Goal: Communication & Community: Answer question/provide support

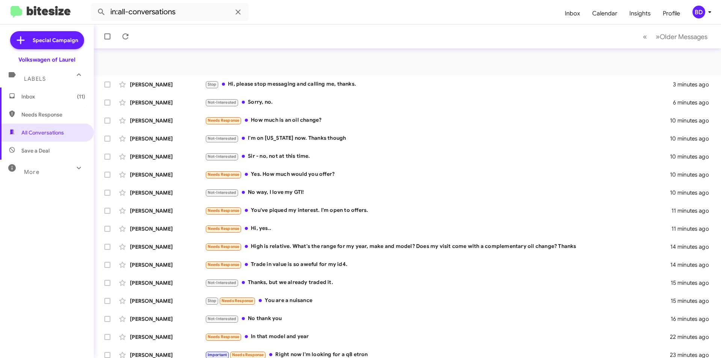
scroll to position [78, 0]
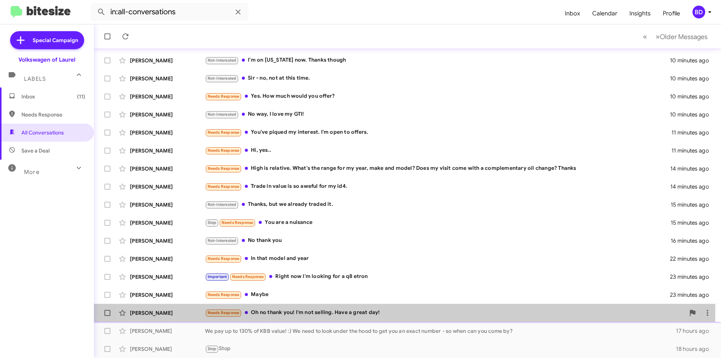
click at [368, 312] on div "Needs Response Oh no thank you! I'm not selling. Have a great day!" at bounding box center [445, 312] width 480 height 9
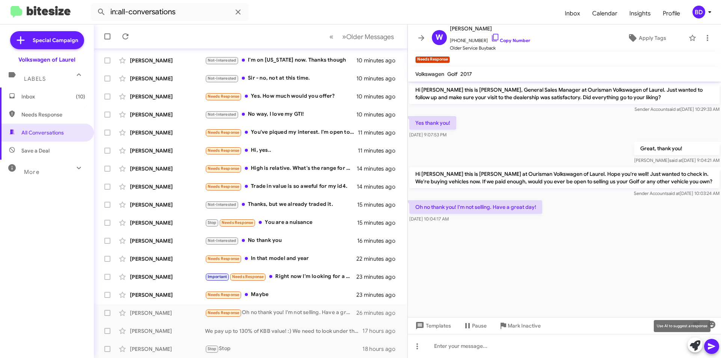
click at [695, 346] on icon at bounding box center [695, 345] width 11 height 11
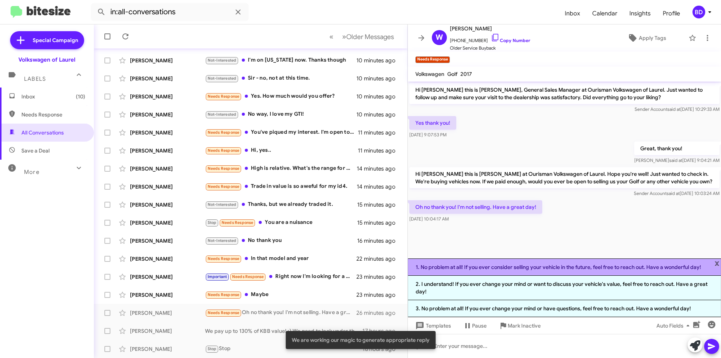
click at [524, 268] on li "1. No problem at all! If you ever consider selling your vehicle in the future, …" at bounding box center [564, 266] width 313 height 17
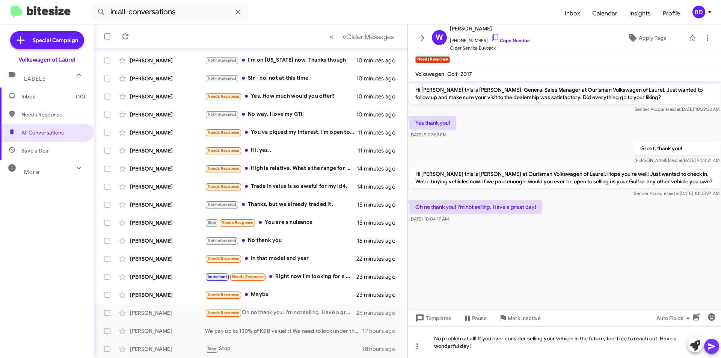
click at [709, 346] on icon at bounding box center [711, 346] width 9 height 9
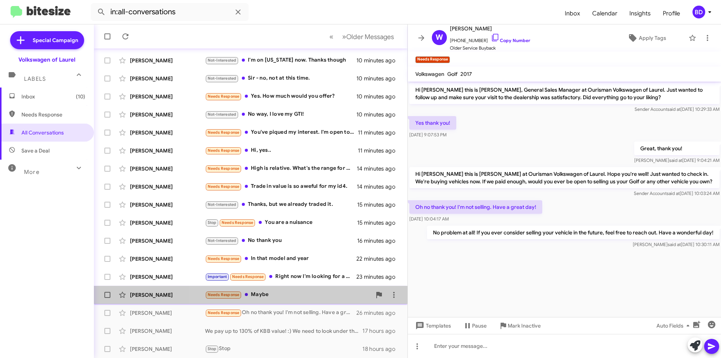
click at [280, 294] on div "Needs Response Maybe" at bounding box center [288, 294] width 166 height 9
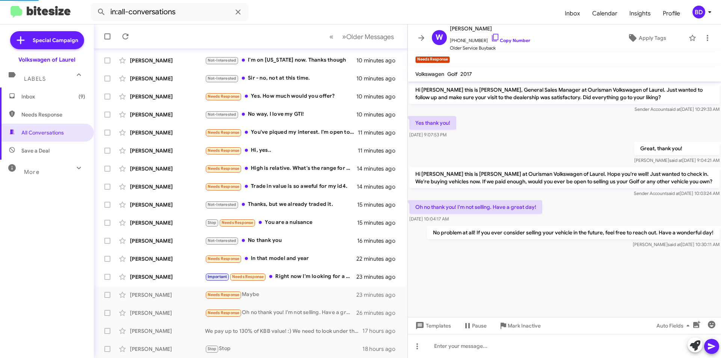
scroll to position [4, 0]
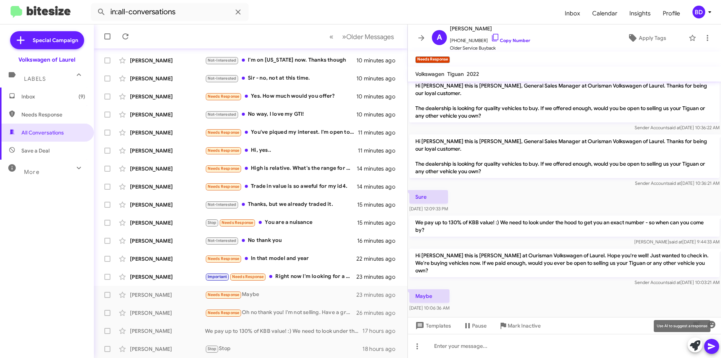
click at [696, 343] on icon at bounding box center [695, 345] width 11 height 11
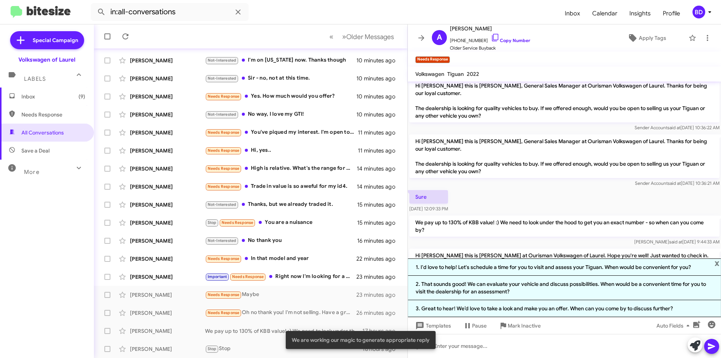
drag, startPoint x: 541, startPoint y: 268, endPoint x: 551, endPoint y: 269, distance: 9.8
click at [541, 268] on li "1. I'd love to help! Let's schedule a time for you to visit and assess your Tig…" at bounding box center [564, 266] width 313 height 17
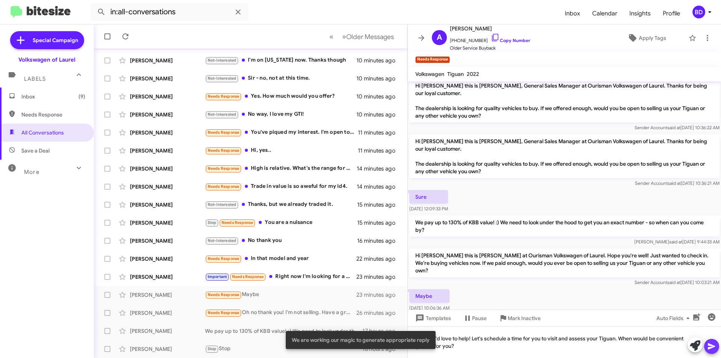
click at [710, 345] on icon at bounding box center [711, 346] width 7 height 6
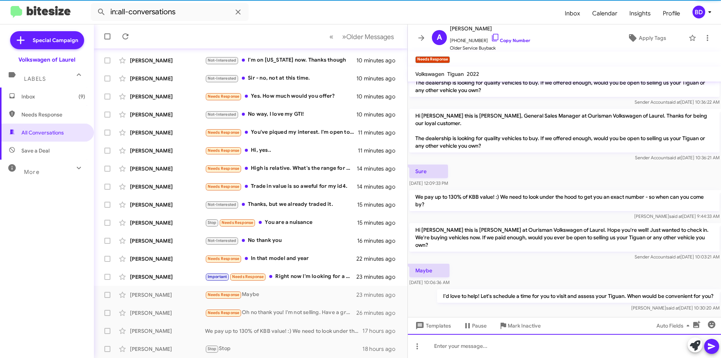
scroll to position [32, 0]
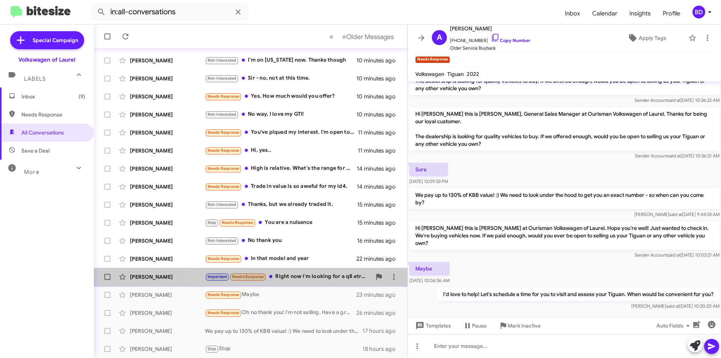
click at [293, 277] on div "Important Needs Response Right now I'm looking for a q8 etron" at bounding box center [288, 276] width 166 height 9
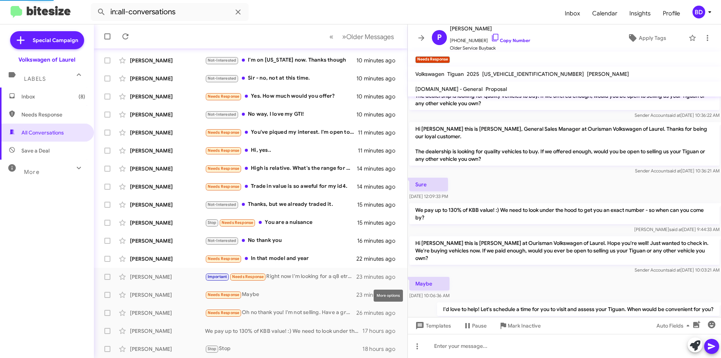
scroll to position [485, 0]
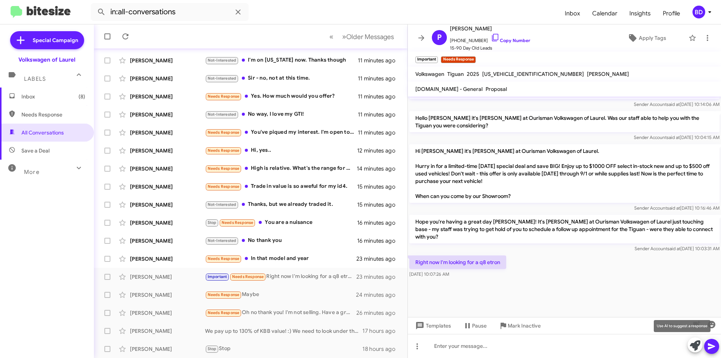
click at [694, 344] on icon at bounding box center [695, 345] width 11 height 11
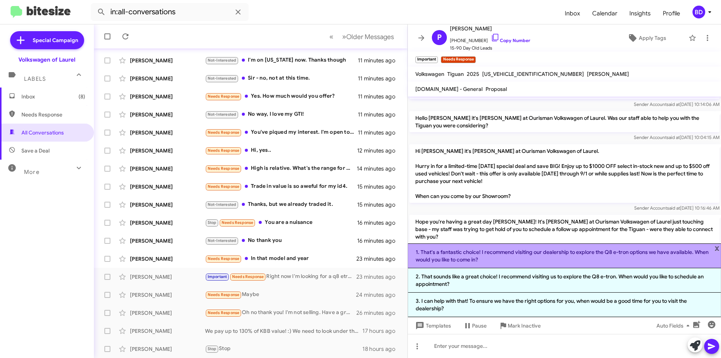
click at [504, 255] on li "1. That's a fantastic choice! I recommend visiting our dealership to explore th…" at bounding box center [564, 255] width 313 height 25
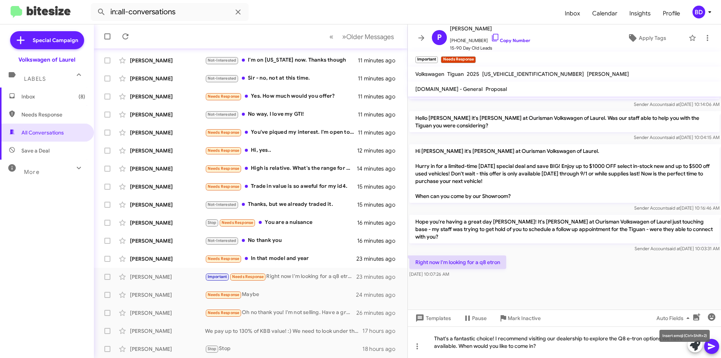
click at [712, 344] on mat-tooltip-component "Insert emoji (Ctrl+Shift+2)" at bounding box center [684, 335] width 61 height 23
click at [711, 347] on icon at bounding box center [711, 346] width 7 height 6
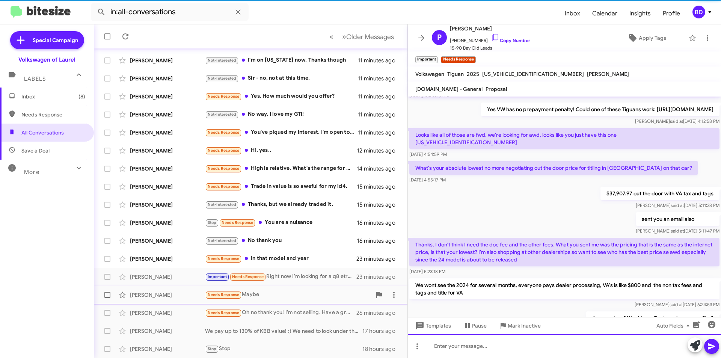
scroll to position [0, 0]
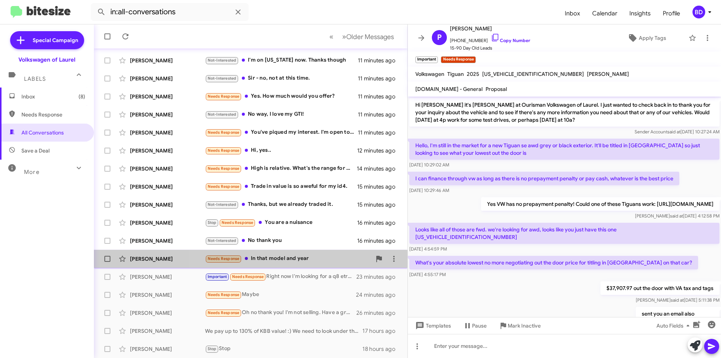
click at [306, 261] on div "Needs Response In that model and year" at bounding box center [288, 258] width 166 height 9
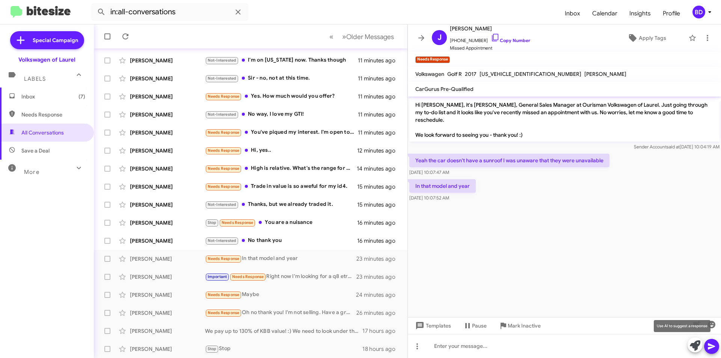
click at [694, 343] on icon at bounding box center [695, 345] width 11 height 11
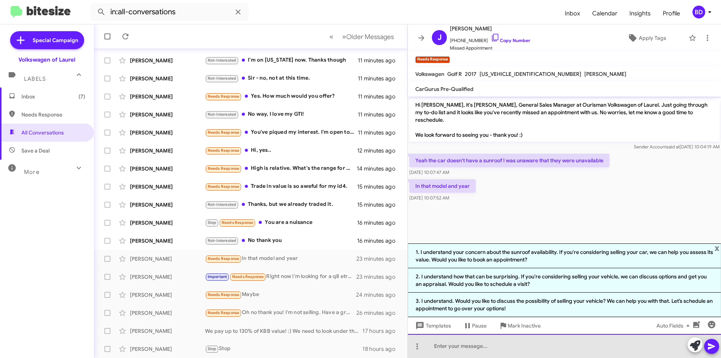
click at [474, 343] on div at bounding box center [564, 346] width 313 height 24
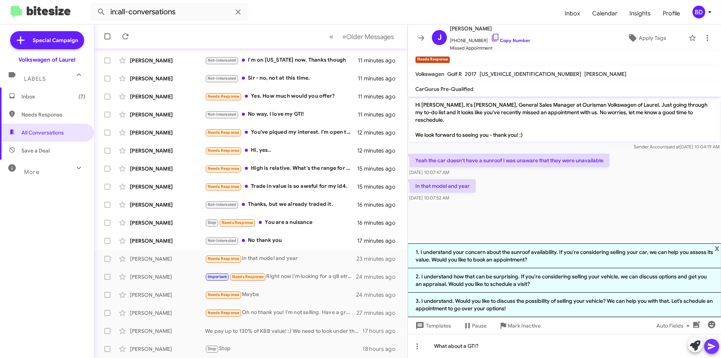
click at [711, 345] on icon at bounding box center [711, 346] width 7 height 6
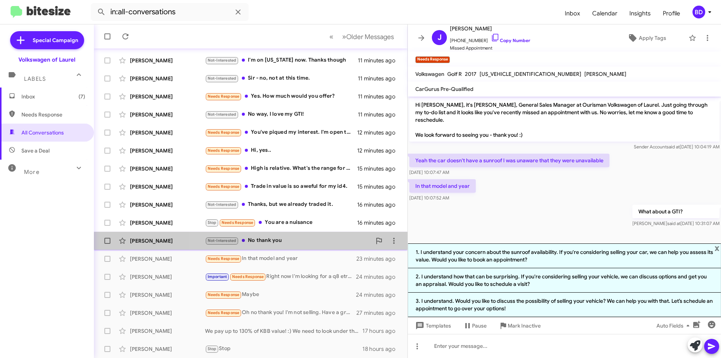
click at [273, 244] on div "Not-Interested No thank you" at bounding box center [288, 240] width 166 height 9
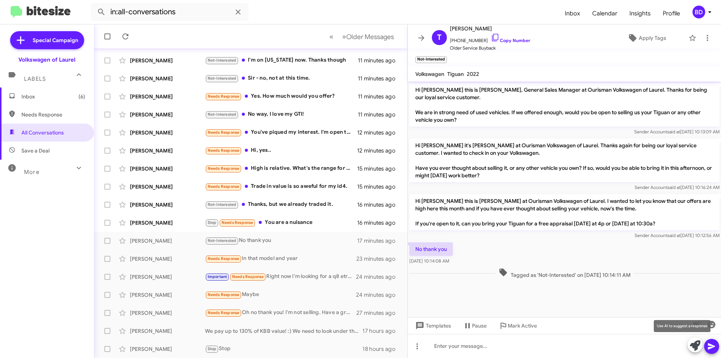
click at [696, 347] on icon at bounding box center [695, 345] width 11 height 11
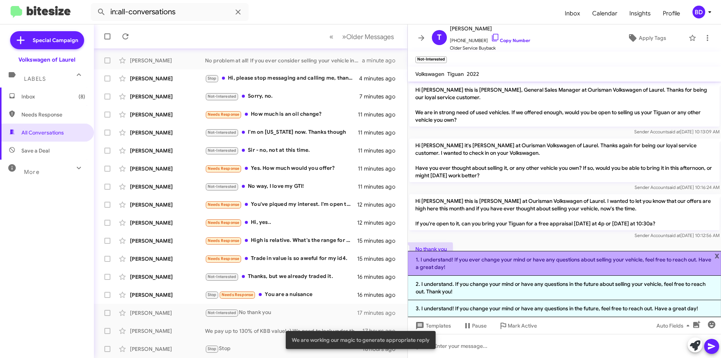
click at [515, 263] on li "1. I understand! If you ever change your mind or have any questions about selli…" at bounding box center [564, 263] width 313 height 25
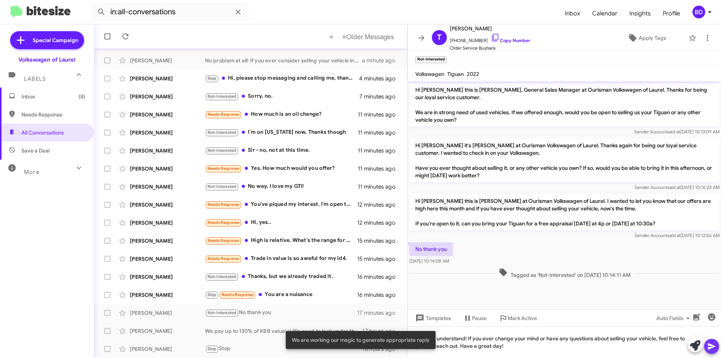
click at [707, 349] on icon at bounding box center [711, 346] width 9 height 9
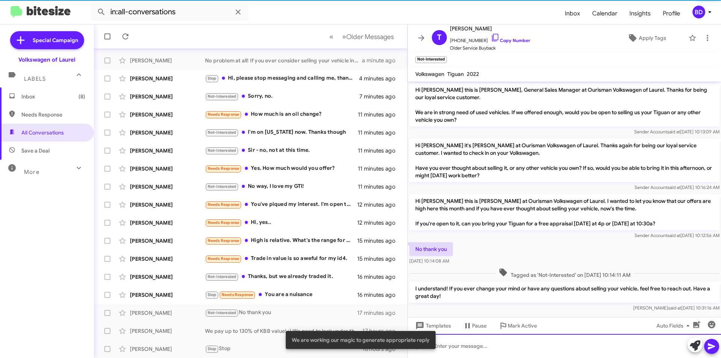
scroll to position [8, 0]
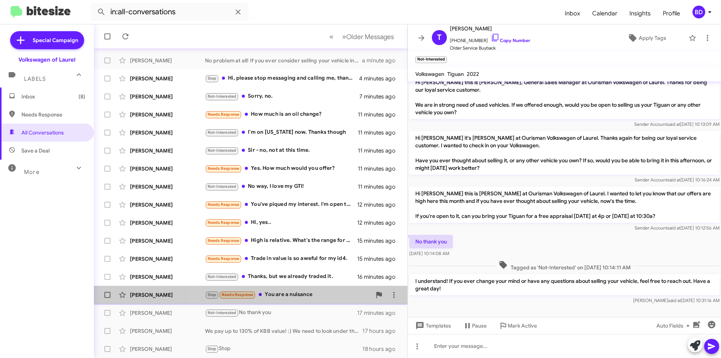
click at [291, 297] on div "Stop Needs Response You are a nuisance" at bounding box center [288, 294] width 166 height 9
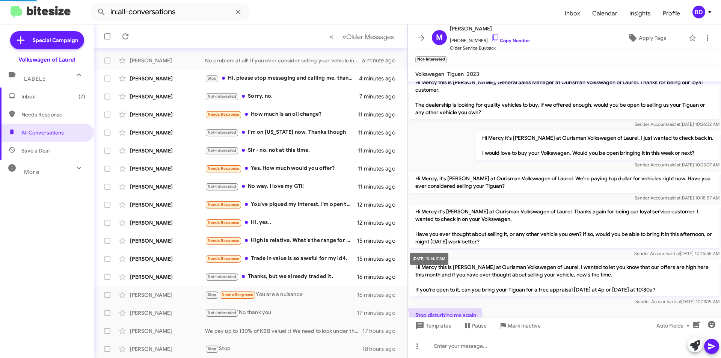
scroll to position [62, 0]
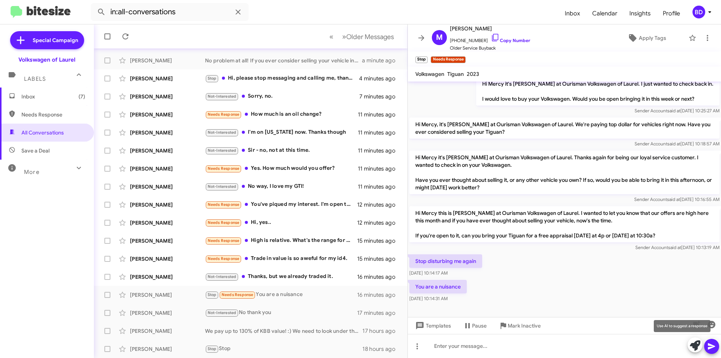
click at [696, 345] on icon at bounding box center [695, 345] width 11 height 11
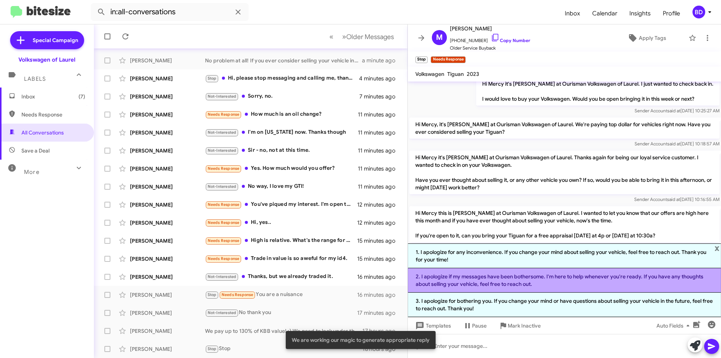
click at [565, 283] on li "2. I apologize if my messages have been bothersome. I'm here to help whenever y…" at bounding box center [564, 280] width 313 height 24
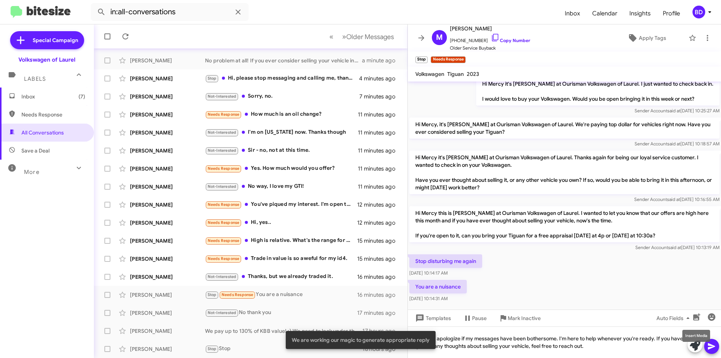
click at [710, 346] on mat-tooltip-component "Insert Media" at bounding box center [696, 335] width 38 height 23
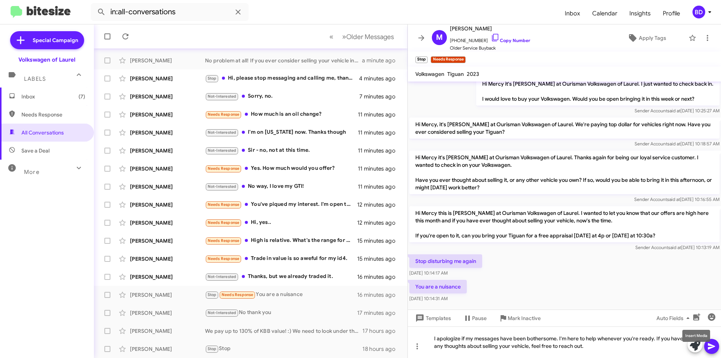
click at [710, 346] on mat-tooltip-component "Insert Media" at bounding box center [696, 335] width 38 height 23
click at [709, 348] on icon at bounding box center [711, 346] width 7 height 6
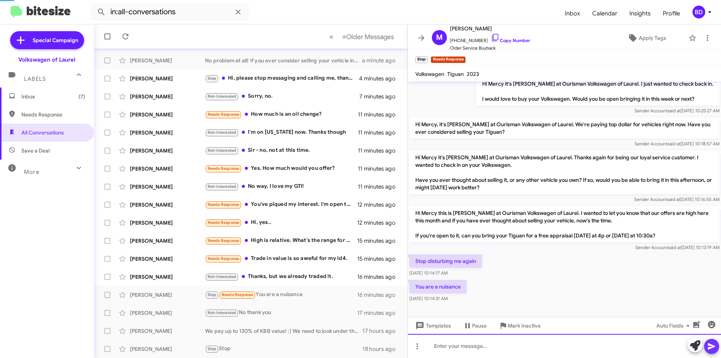
scroll to position [0, 0]
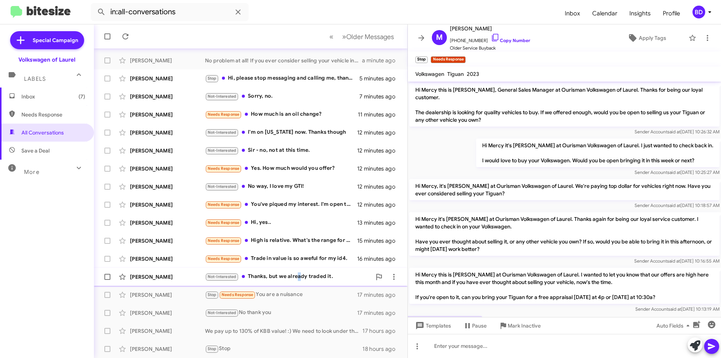
click at [298, 279] on div "Not-Interested Thanks, but we already traded it." at bounding box center [288, 276] width 166 height 9
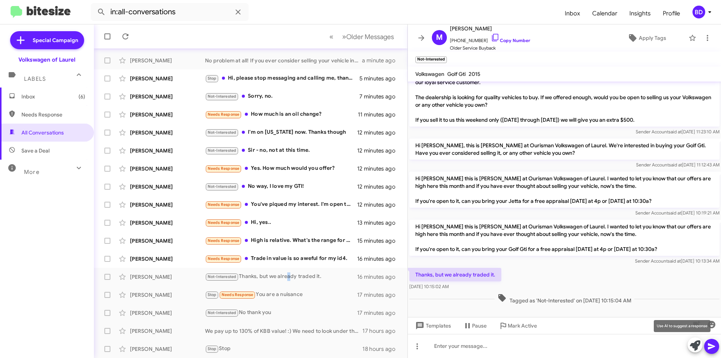
click at [692, 342] on icon at bounding box center [695, 345] width 11 height 11
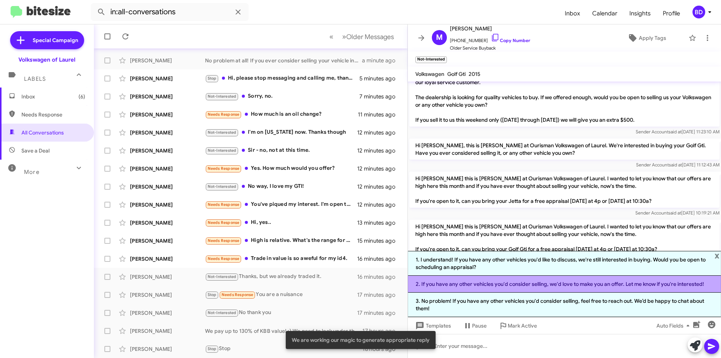
click at [548, 286] on li "2. If you have any other vehicles you'd consider selling, we'd love to make you…" at bounding box center [564, 284] width 313 height 17
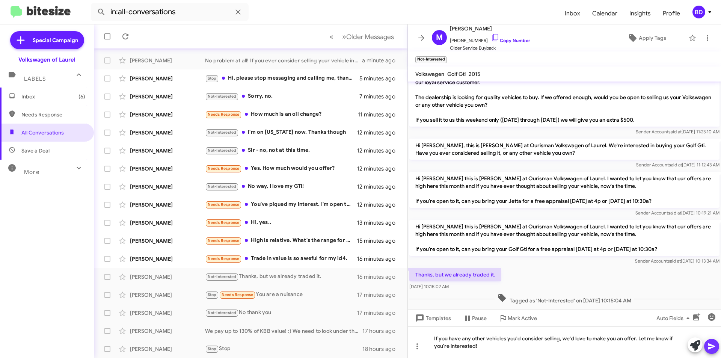
click at [712, 345] on icon at bounding box center [711, 346] width 7 height 6
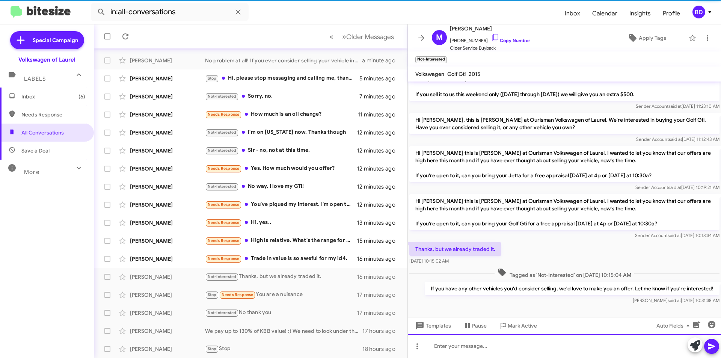
scroll to position [42, 0]
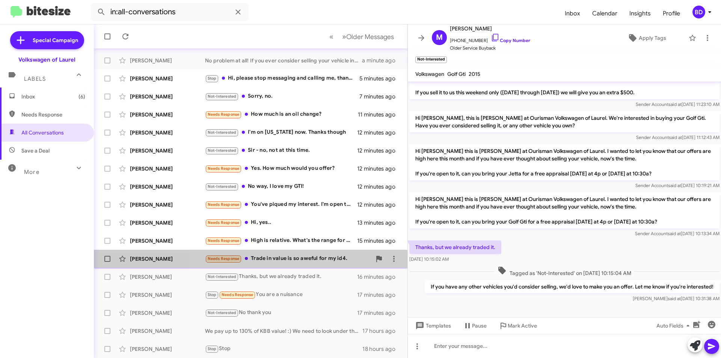
click at [332, 258] on div "Needs Response Trade in value is so aweful for my id4." at bounding box center [288, 258] width 166 height 9
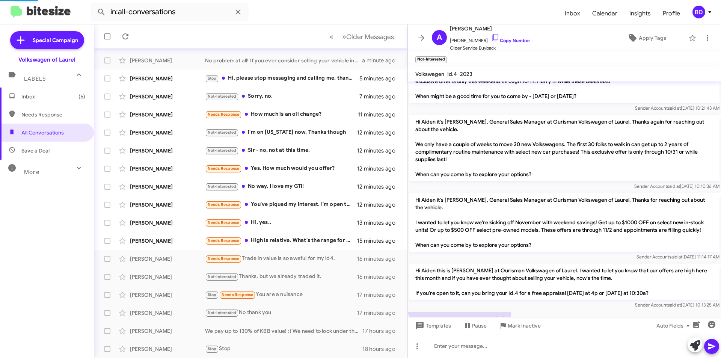
scroll to position [98, 0]
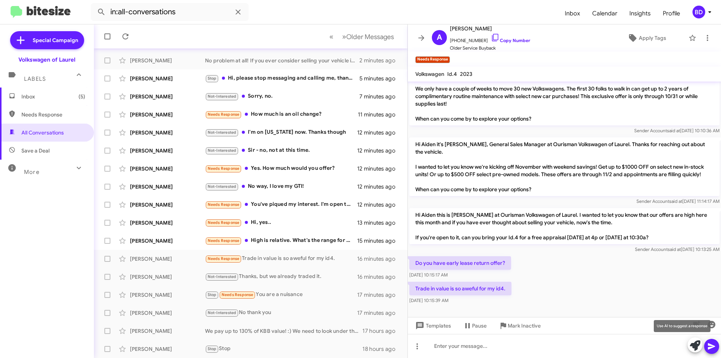
click at [693, 346] on icon at bounding box center [695, 345] width 11 height 11
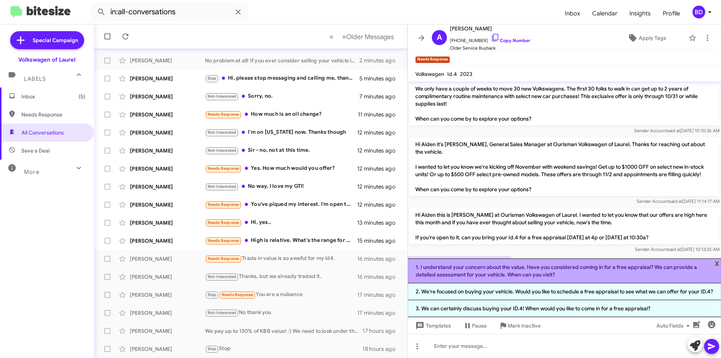
click at [568, 270] on li "1. I understand your concern about the value. Have you considered coming in for…" at bounding box center [564, 270] width 313 height 25
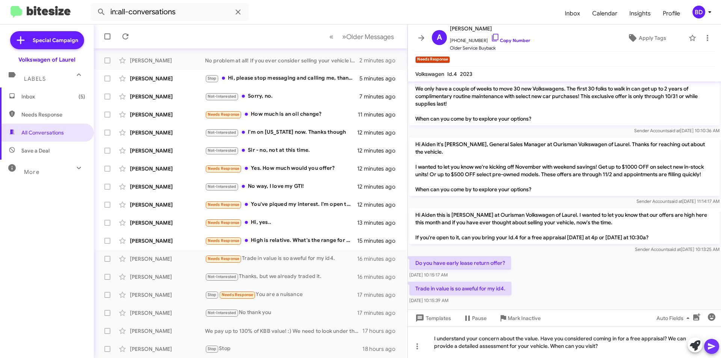
click at [711, 346] on icon at bounding box center [711, 346] width 7 height 6
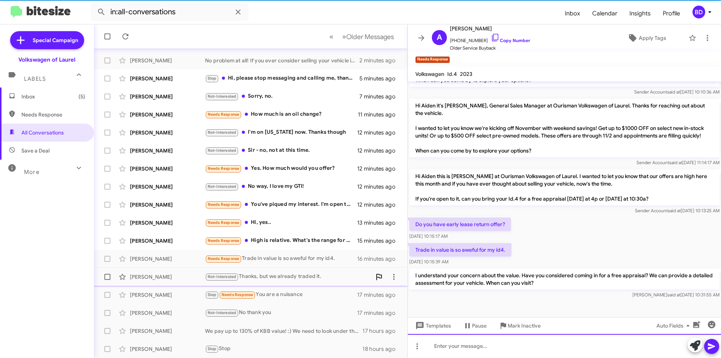
scroll to position [267, 0]
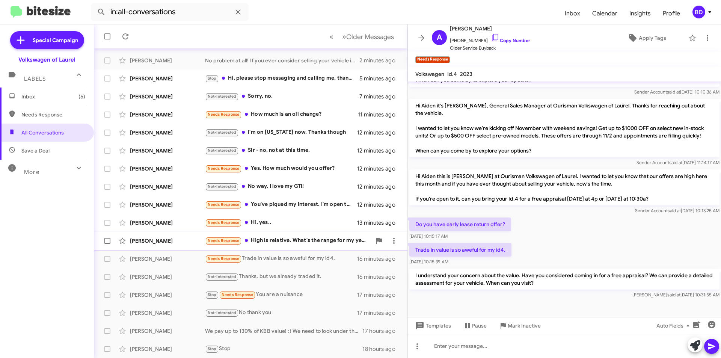
click at [303, 240] on div "Needs Response High is relative. What's the range for my year, make and model? …" at bounding box center [288, 240] width 166 height 9
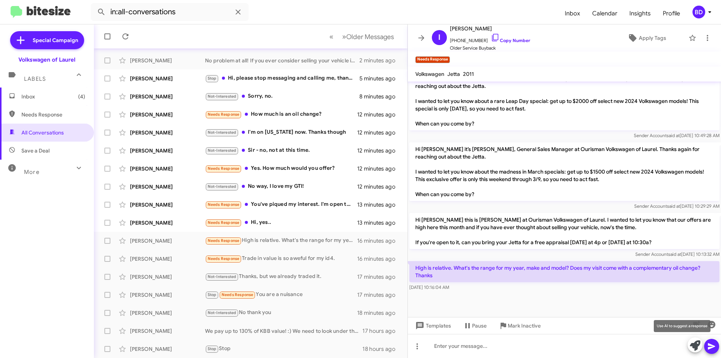
click at [694, 344] on icon at bounding box center [695, 345] width 11 height 11
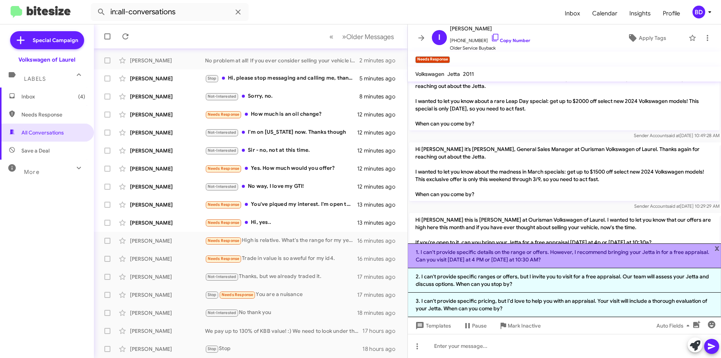
click at [516, 256] on li "1. I can't provide specific details on the range or offers. However, I recommen…" at bounding box center [564, 255] width 313 height 25
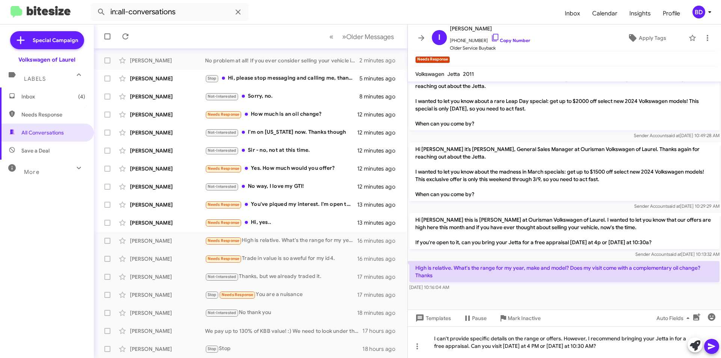
click at [715, 348] on icon at bounding box center [711, 346] width 9 height 9
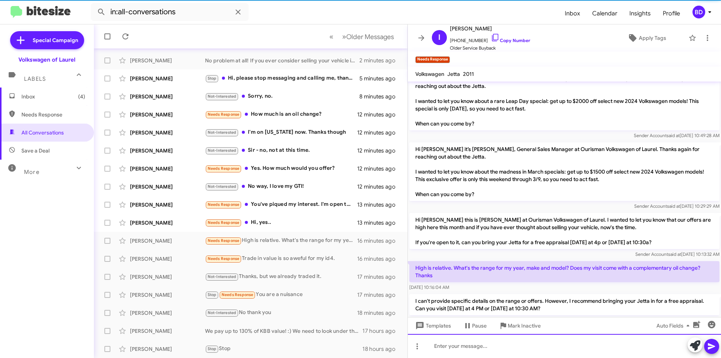
scroll to position [0, 0]
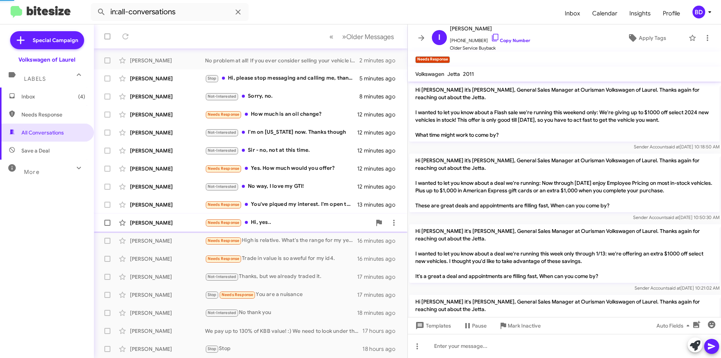
click at [273, 226] on div "Needs Response Hi, yes.." at bounding box center [288, 222] width 166 height 9
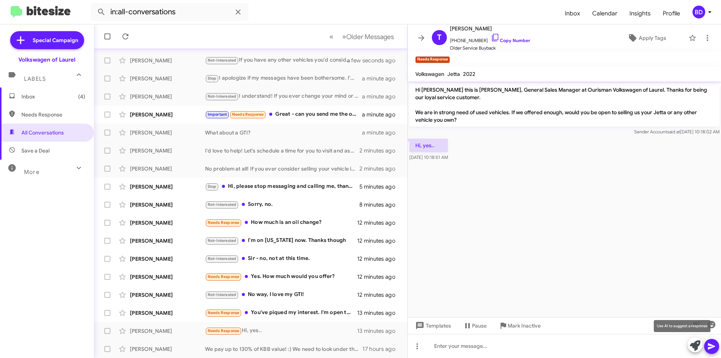
click at [694, 343] on icon at bounding box center [695, 345] width 11 height 11
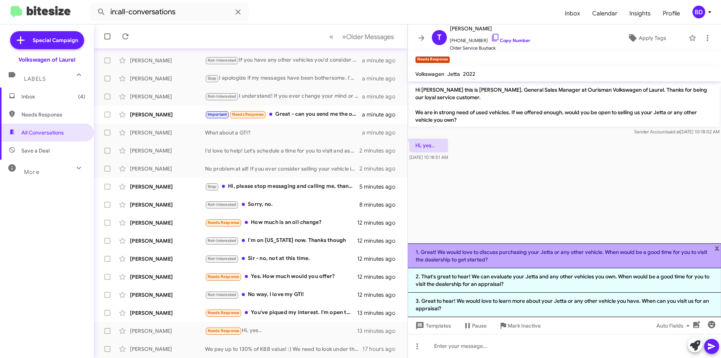
click at [554, 256] on li "1. Great! We would love to discuss purchasing your Jetta or any other vehicle. …" at bounding box center [564, 255] width 313 height 25
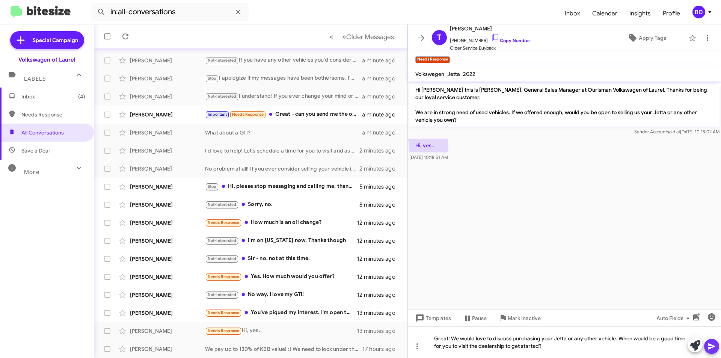
click at [710, 346] on icon at bounding box center [711, 346] width 9 height 9
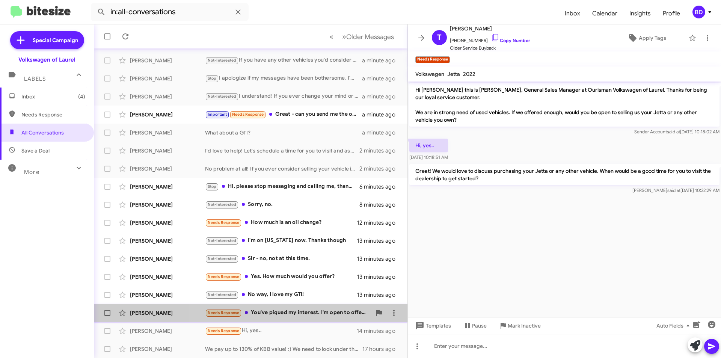
click at [294, 311] on div "Needs Response You've piqued my interest. I'm open to offers." at bounding box center [288, 312] width 166 height 9
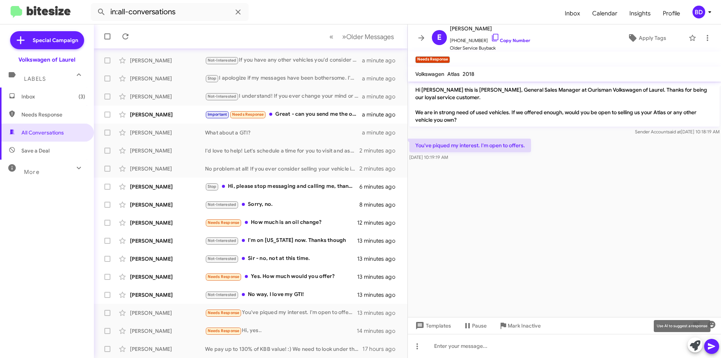
click at [698, 342] on icon at bounding box center [695, 345] width 11 height 11
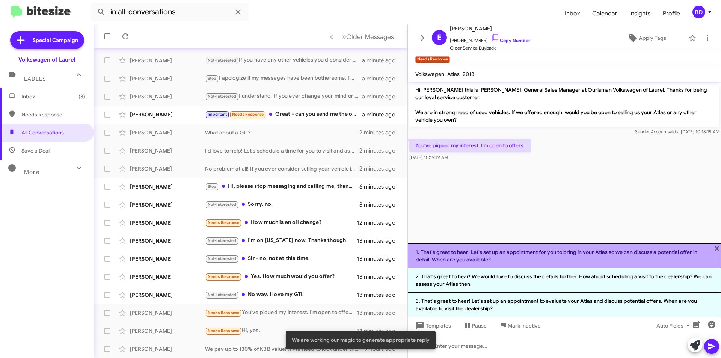
click at [522, 258] on li "1. That's great to hear! Let's set up an appointment for you to bring in your A…" at bounding box center [564, 255] width 313 height 25
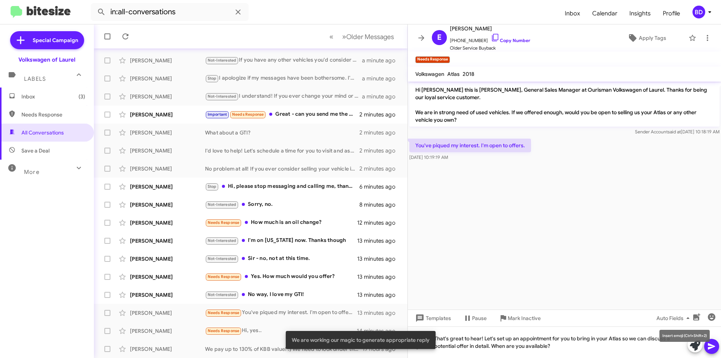
click at [712, 345] on mat-tooltip-component "Insert emoji (Ctrl+Shift+2)" at bounding box center [684, 335] width 61 height 23
click at [711, 345] on icon at bounding box center [711, 346] width 7 height 6
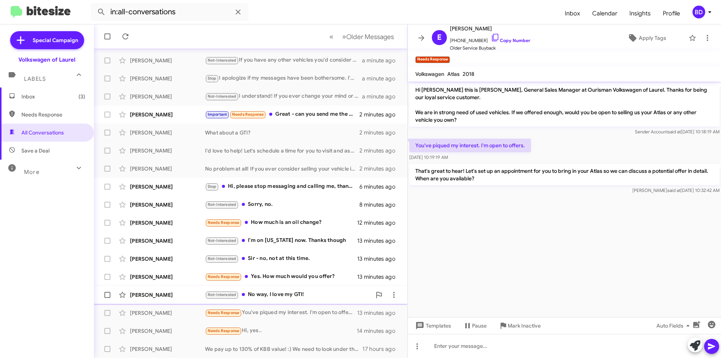
click at [273, 293] on div "Not-Interested No way, I love my GTI!" at bounding box center [288, 294] width 166 height 9
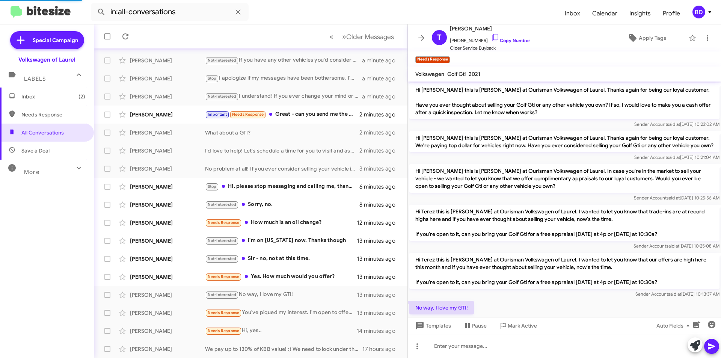
scroll to position [35, 0]
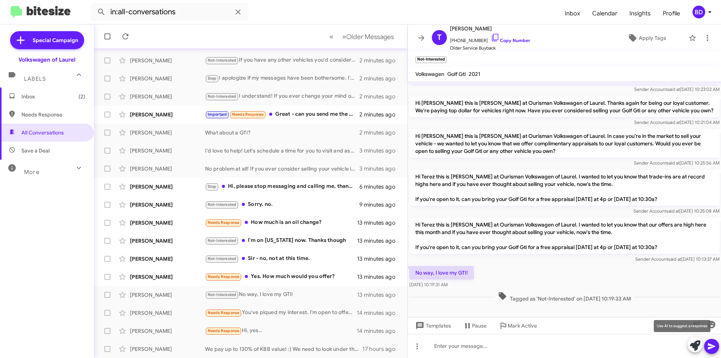
click at [696, 347] on icon at bounding box center [695, 345] width 11 height 11
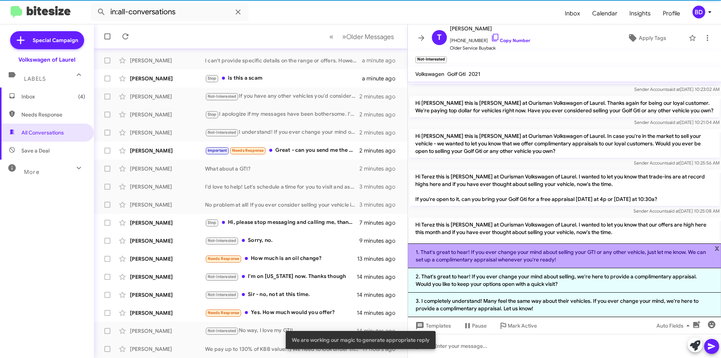
click at [464, 254] on li "1. That's great to hear! If you ever change your mind about selling your GTI or…" at bounding box center [564, 255] width 313 height 25
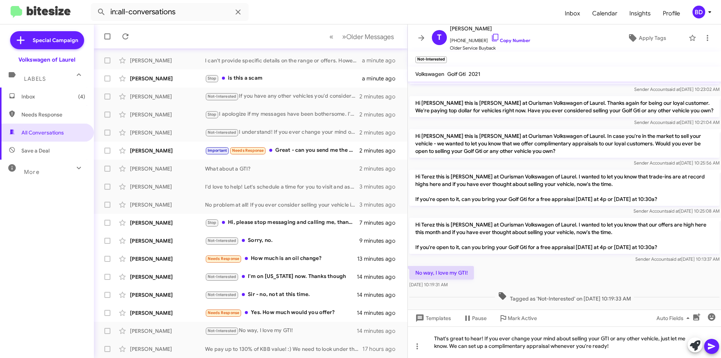
click at [714, 346] on icon at bounding box center [711, 346] width 7 height 6
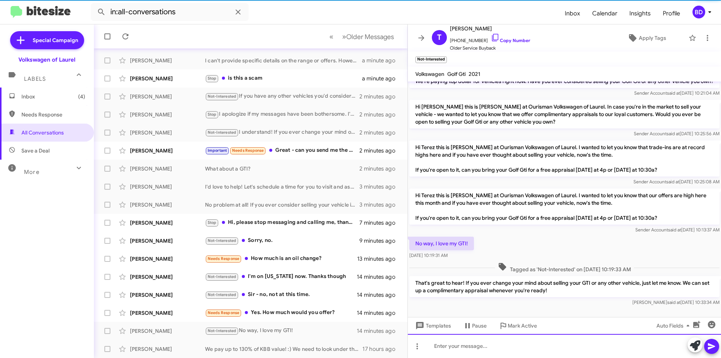
scroll to position [70, 0]
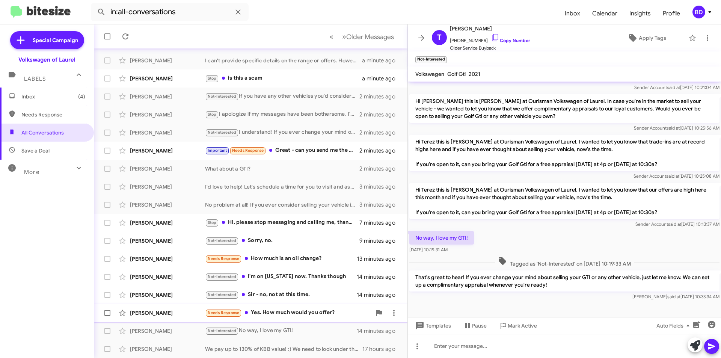
click at [289, 310] on div "Needs Response Yes. How much would you offer?" at bounding box center [288, 312] width 166 height 9
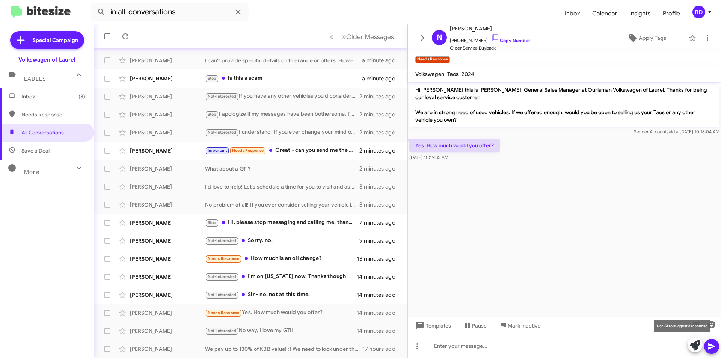
click at [697, 349] on icon at bounding box center [695, 345] width 11 height 11
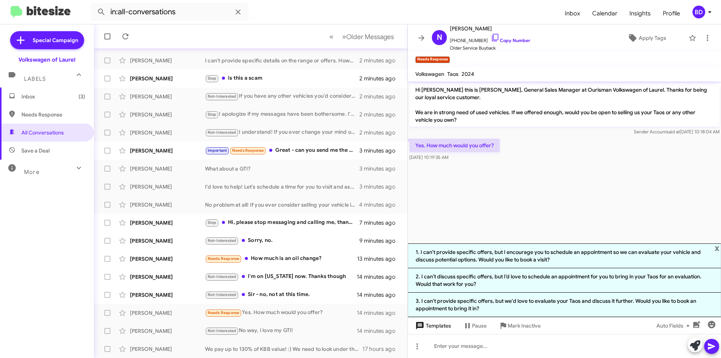
click at [446, 326] on span "Templates" at bounding box center [432, 326] width 37 height 14
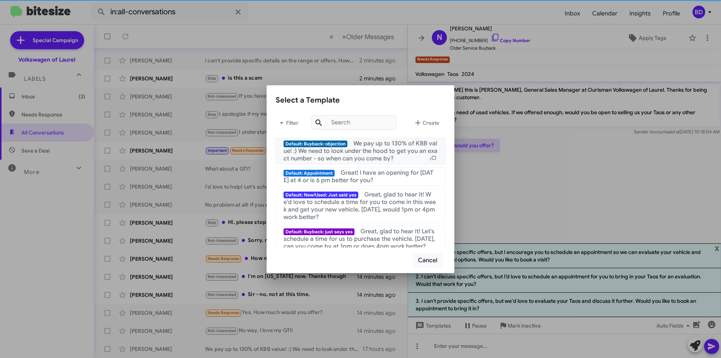
click at [383, 145] on span "We pay up to 130% of KBB value! :) We need to look under the hood to get you an…" at bounding box center [360, 151] width 154 height 23
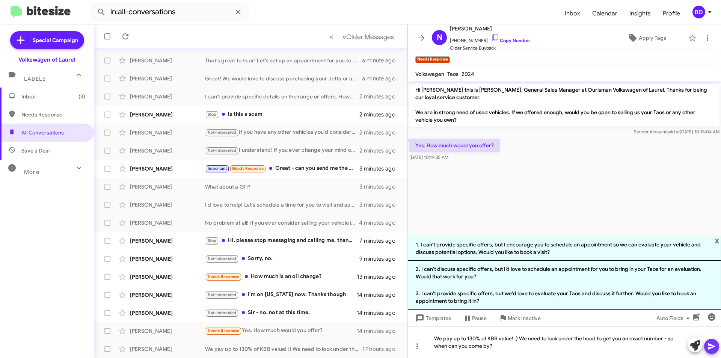
click at [711, 346] on icon at bounding box center [711, 346] width 9 height 9
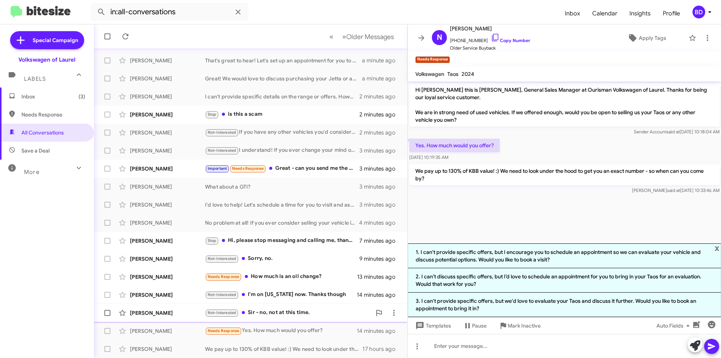
click at [262, 315] on div "Not-Interested Sir - no, not at this time." at bounding box center [288, 312] width 166 height 9
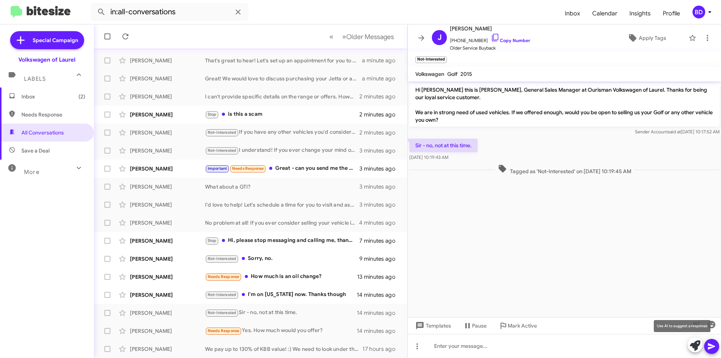
click at [696, 347] on icon at bounding box center [695, 345] width 11 height 11
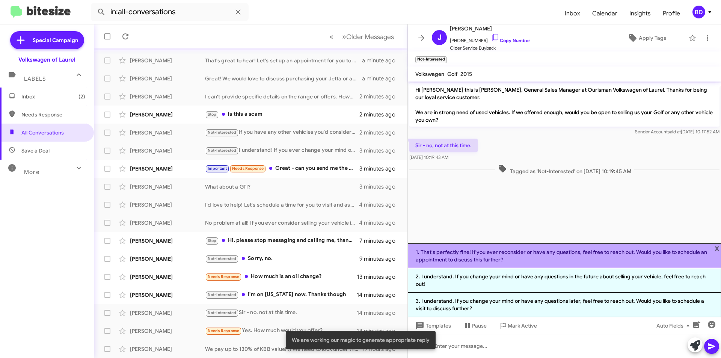
click at [550, 252] on li "1. That's perfectly fine! If you ever reconsider or have any questions, feel fr…" at bounding box center [564, 255] width 313 height 25
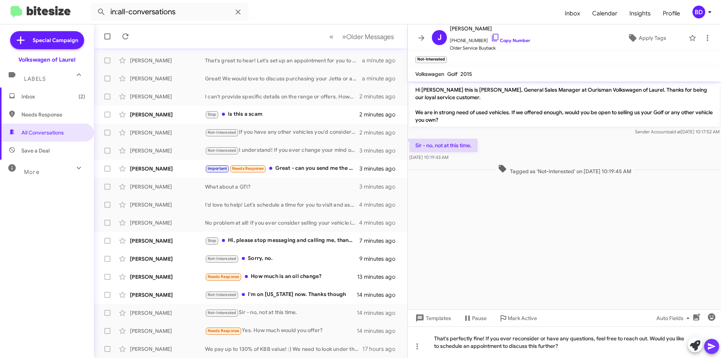
click at [710, 340] on span at bounding box center [711, 346] width 9 height 15
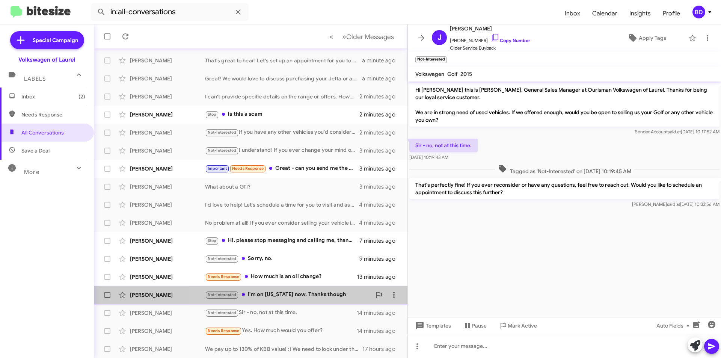
click at [315, 293] on div "Not-Interested I'm on Ohio now. Thanks though" at bounding box center [288, 294] width 166 height 9
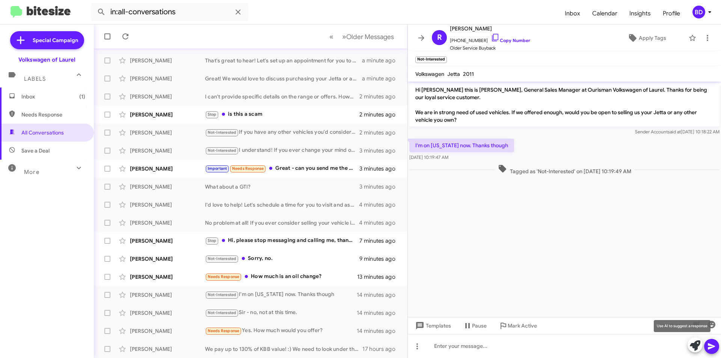
click at [699, 344] on icon at bounding box center [695, 345] width 11 height 11
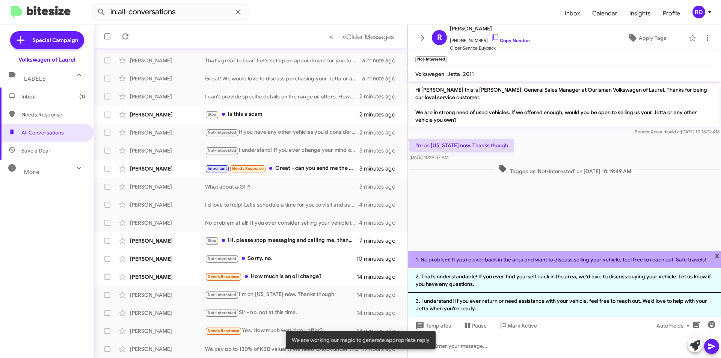
click at [539, 260] on li "1. No problem! If you’re ever back in the area and want to discuss selling your…" at bounding box center [564, 259] width 313 height 17
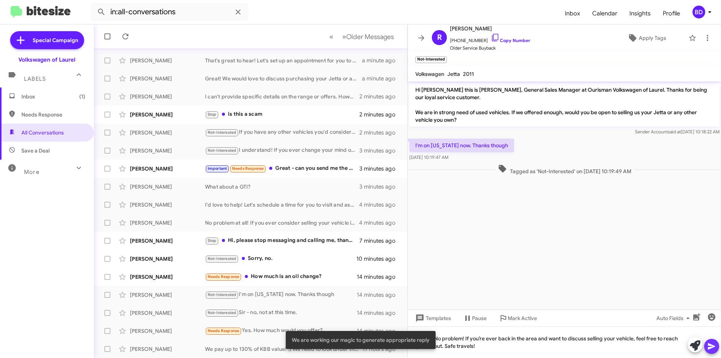
click at [712, 348] on icon at bounding box center [711, 346] width 7 height 6
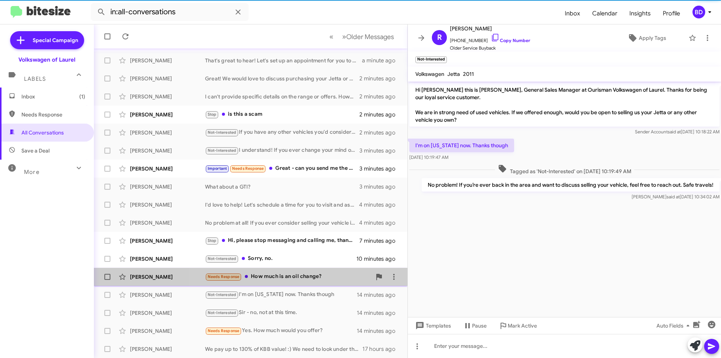
click at [296, 278] on div "Needs Response How much is an oil change?" at bounding box center [288, 276] width 166 height 9
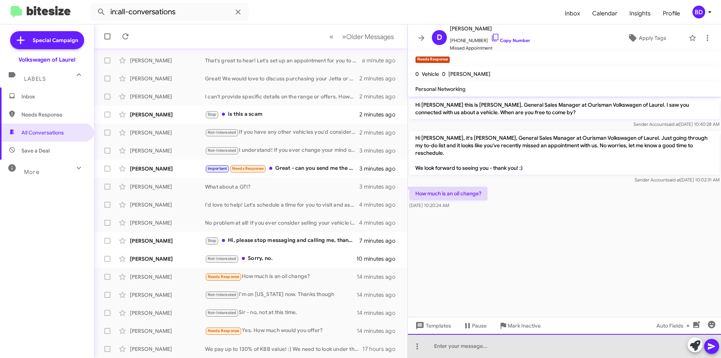
click at [558, 341] on div at bounding box center [564, 346] width 313 height 24
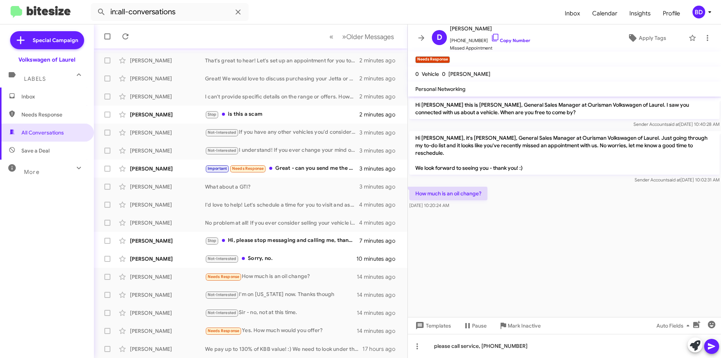
click at [715, 348] on button at bounding box center [711, 346] width 15 height 15
click at [260, 263] on div "Not-Interested Sorry, no." at bounding box center [288, 258] width 166 height 9
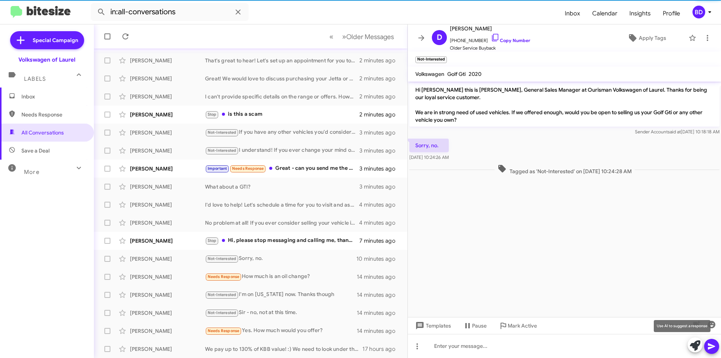
click at [695, 348] on icon at bounding box center [695, 345] width 11 height 11
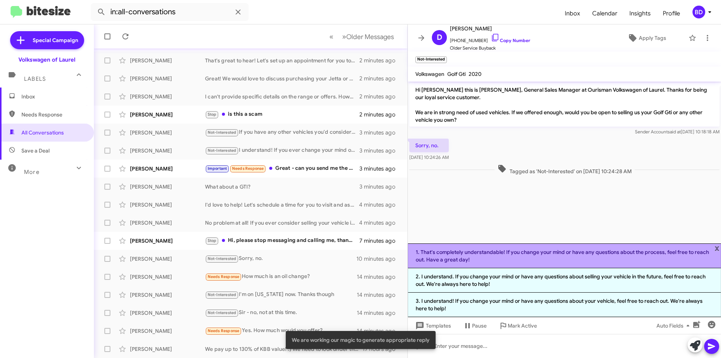
click at [536, 255] on li "1. That's completely understandable! If you change your mind or have any questi…" at bounding box center [564, 255] width 313 height 25
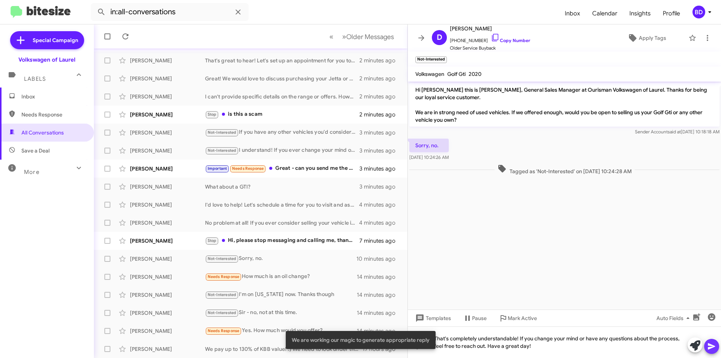
click at [712, 347] on icon at bounding box center [711, 346] width 7 height 6
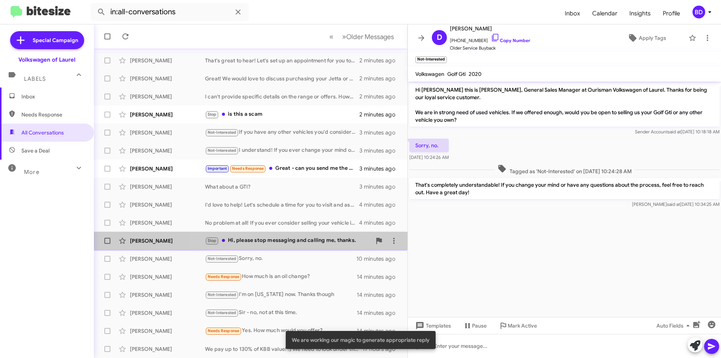
click at [280, 241] on div "Stop Hi, please stop messaging and calling me, thanks." at bounding box center [288, 240] width 166 height 9
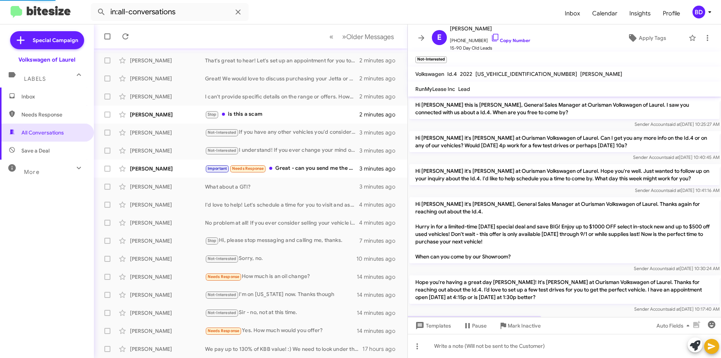
scroll to position [34, 0]
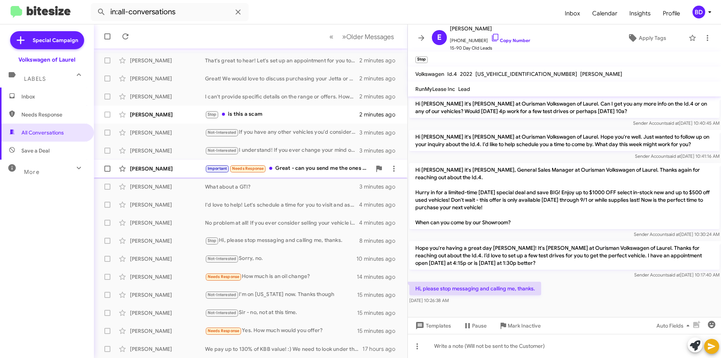
click at [297, 171] on div "Important Needs Response Great - can you send me the ones you have?" at bounding box center [288, 168] width 166 height 9
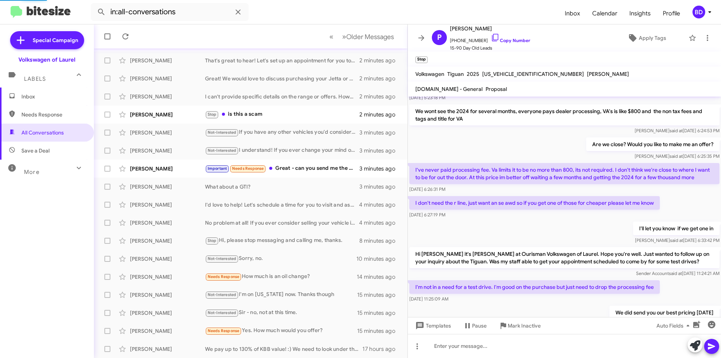
scroll to position [493, 0]
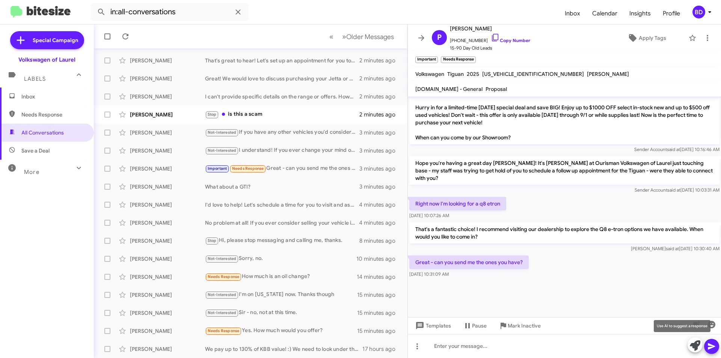
click at [694, 343] on icon at bounding box center [695, 345] width 11 height 11
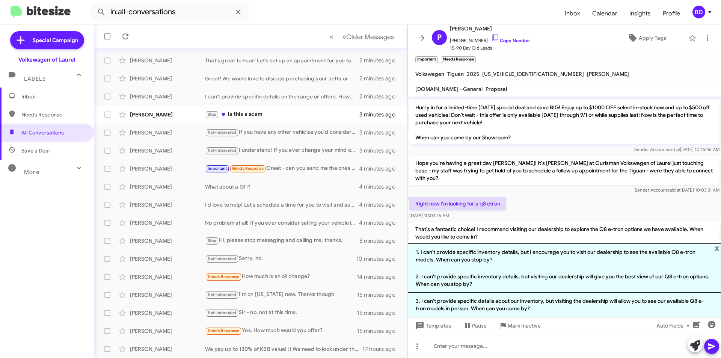
drag, startPoint x: 547, startPoint y: 257, endPoint x: 578, endPoint y: 262, distance: 31.9
click at [547, 257] on li "1. I can't provide specific inventory details, but I encourage you to visit our…" at bounding box center [564, 255] width 313 height 25
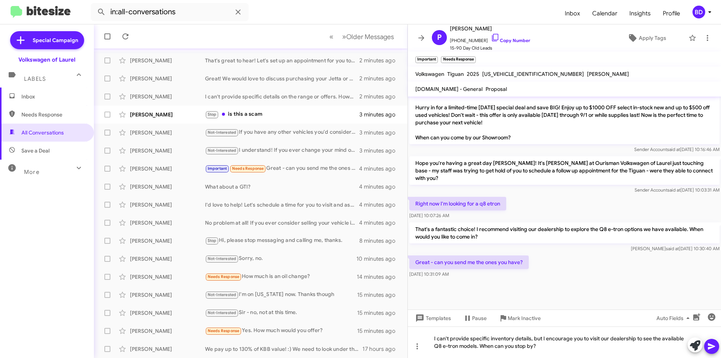
click at [715, 347] on icon at bounding box center [711, 346] width 9 height 9
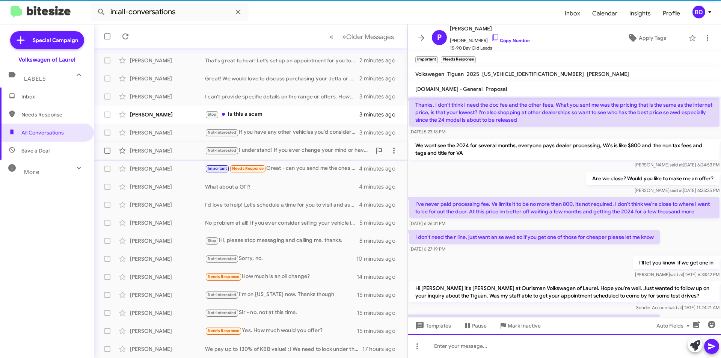
scroll to position [38, 0]
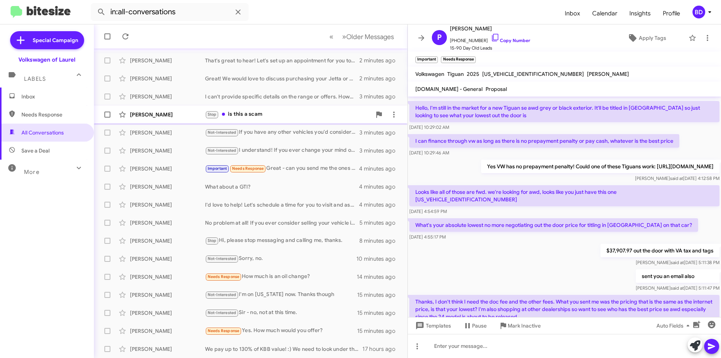
click at [285, 117] on div "Stop is this a scam" at bounding box center [288, 114] width 166 height 9
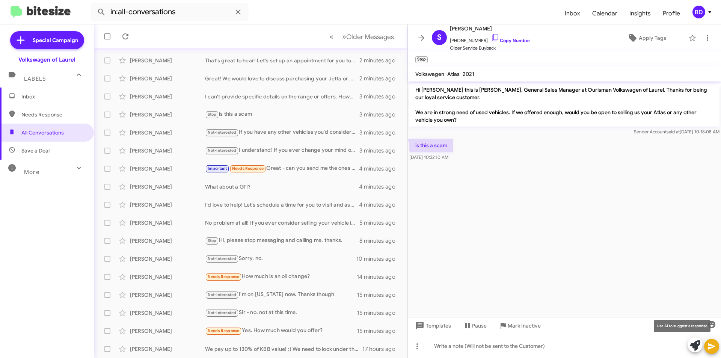
click at [695, 347] on icon at bounding box center [695, 345] width 11 height 11
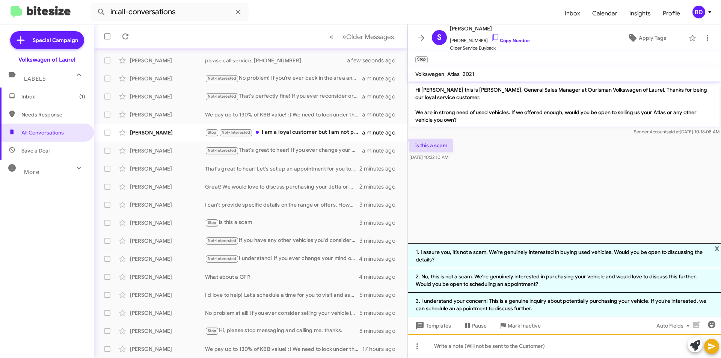
click at [572, 347] on div at bounding box center [564, 346] width 313 height 24
click at [582, 319] on div "Templates Pause Mark Inactive Auto Fields" at bounding box center [564, 325] width 313 height 17
drag, startPoint x: 449, startPoint y: 29, endPoint x: 482, endPoint y: 28, distance: 33.1
click at [482, 28] on div "S Sonja Skeete +12407315232 Copy Number Older Service Buyback" at bounding box center [479, 38] width 101 height 28
click at [506, 38] on link "Copy Number" at bounding box center [510, 41] width 39 height 6
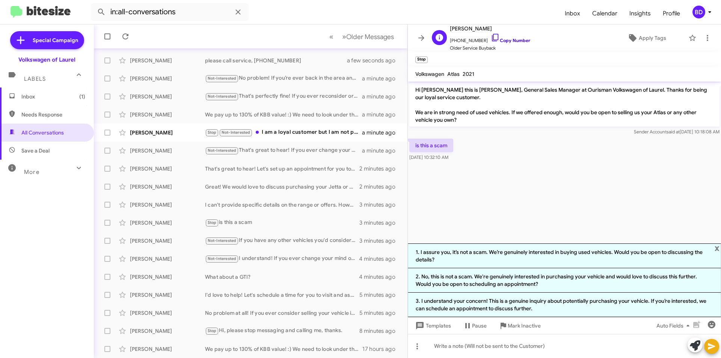
copy span "[PERSON_NAME]"
click at [505, 42] on link "Copy Number" at bounding box center [510, 41] width 39 height 6
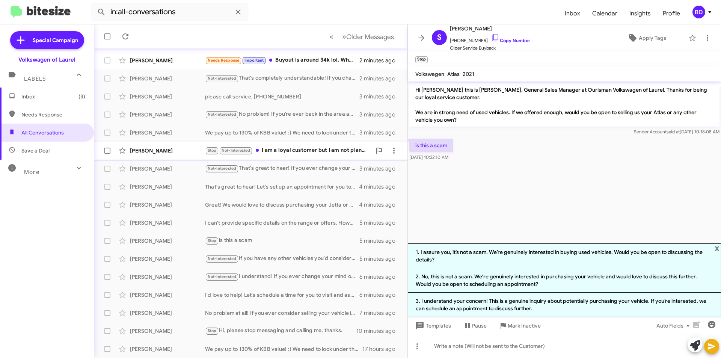
click at [300, 149] on div "Stop Not-Interested I am a loyal customer but I am not planning to sell my anot…" at bounding box center [288, 150] width 166 height 9
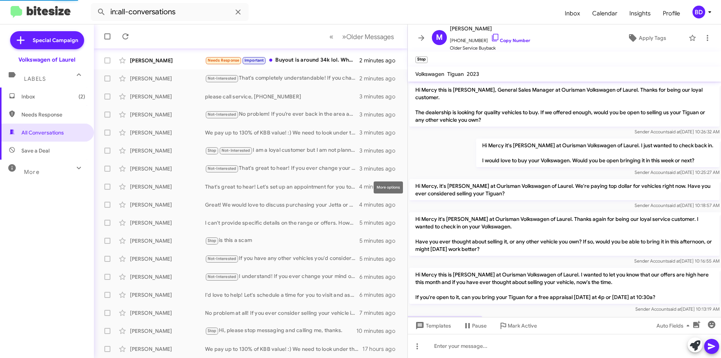
scroll to position [140, 0]
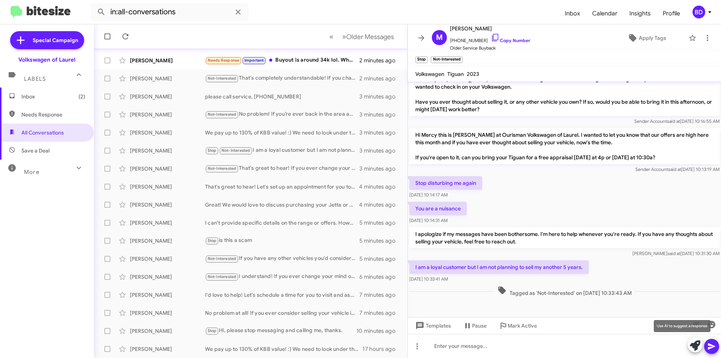
click at [694, 343] on icon at bounding box center [695, 345] width 11 height 11
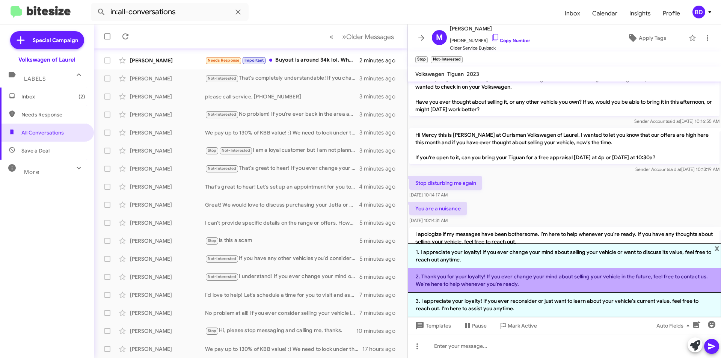
click at [552, 281] on li "2. Thank you for your loyalty! If you ever change your mind about selling your …" at bounding box center [564, 280] width 313 height 24
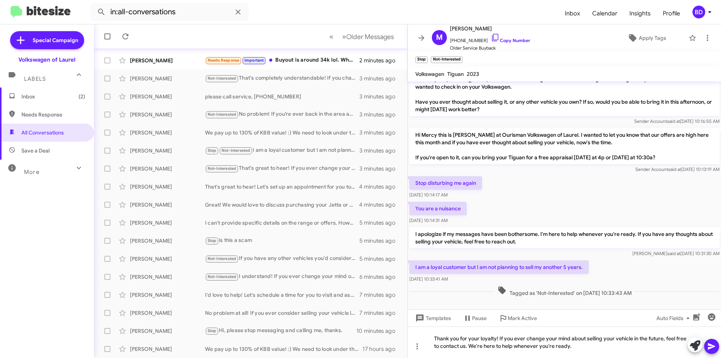
click at [714, 346] on icon at bounding box center [711, 346] width 7 height 6
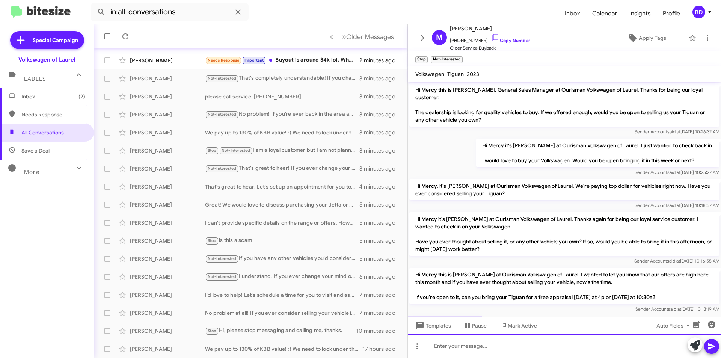
scroll to position [175, 0]
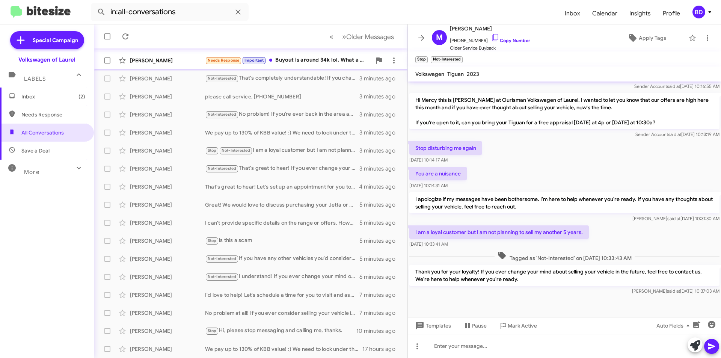
click at [316, 58] on div "Needs Response Important Buyout is around 34k lol. What a mess." at bounding box center [288, 60] width 166 height 9
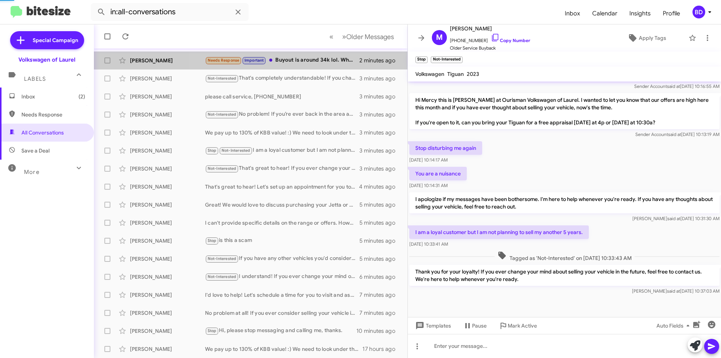
scroll to position [329, 0]
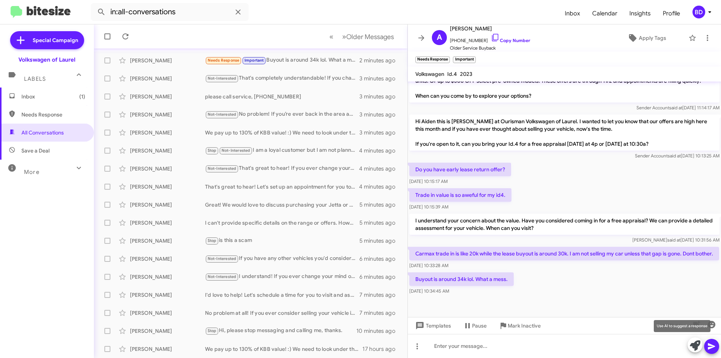
click at [691, 343] on icon at bounding box center [695, 345] width 11 height 11
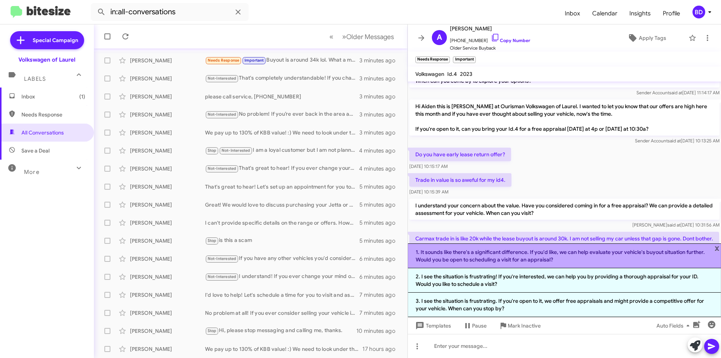
click at [604, 256] on li "1. It sounds like there's a significant difference. If you'd like, we can help …" at bounding box center [564, 255] width 313 height 25
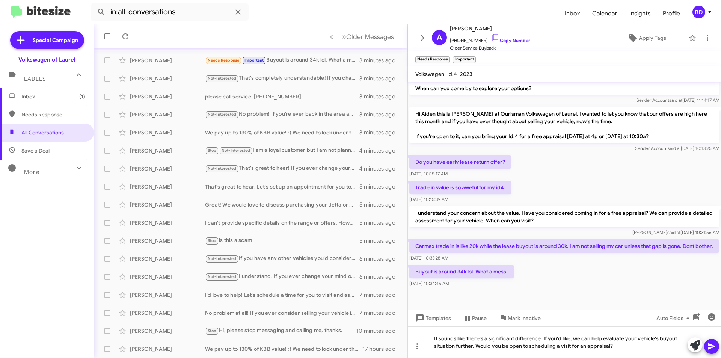
click at [712, 346] on icon at bounding box center [711, 346] width 9 height 9
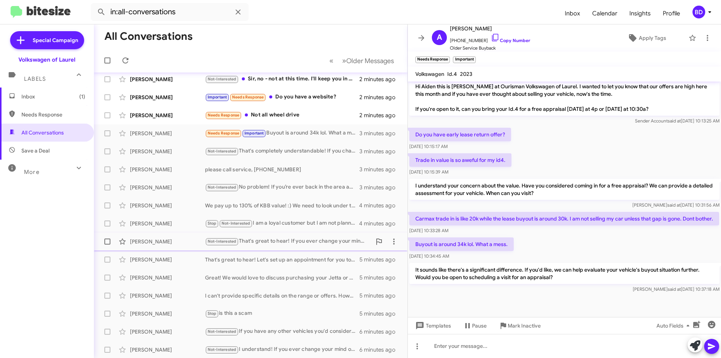
scroll to position [0, 0]
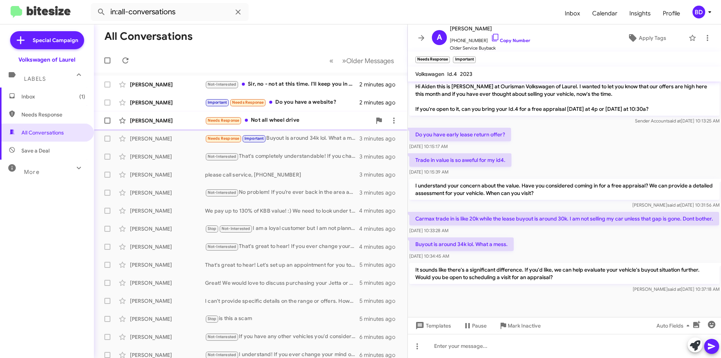
click at [282, 122] on div "Needs Response Not all wheel drive" at bounding box center [288, 120] width 166 height 9
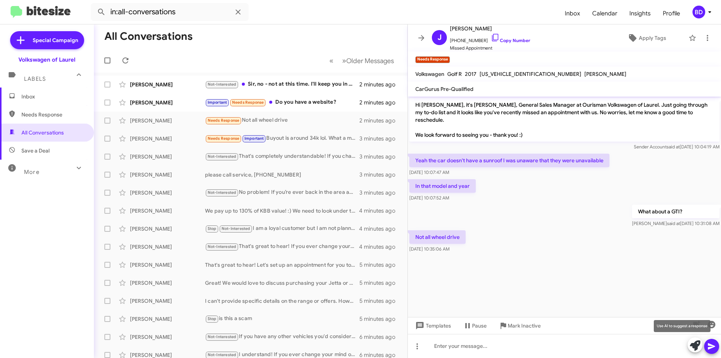
click at [713, 326] on mat-tooltip-component "Use AI to suggest a response" at bounding box center [681, 326] width 67 height 23
click at [711, 324] on mat-tooltip-component "Use AI to suggest a response" at bounding box center [681, 326] width 67 height 23
click at [711, 325] on icon "button" at bounding box center [712, 325] width 8 height 8
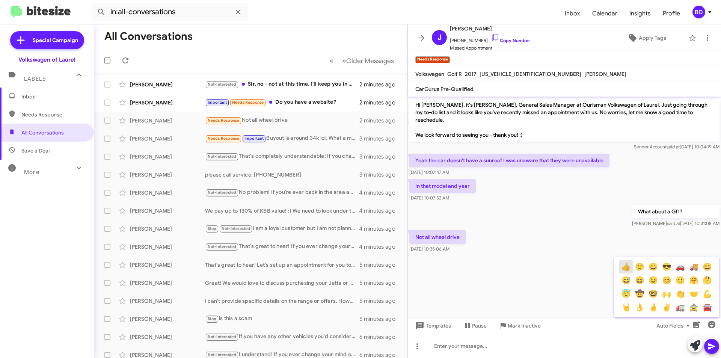
click at [625, 268] on button "👍" at bounding box center [626, 267] width 14 height 14
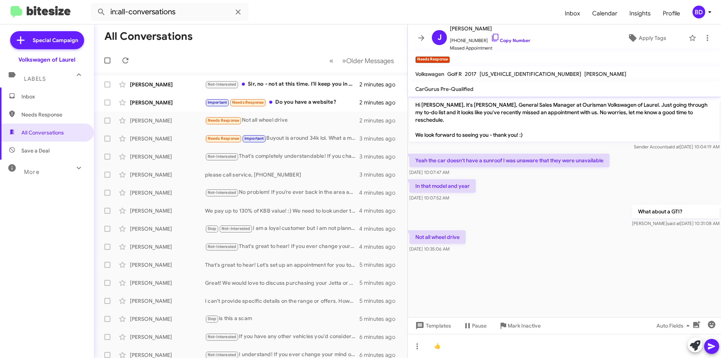
click at [712, 346] on icon at bounding box center [711, 346] width 7 height 6
click at [524, 345] on div at bounding box center [564, 346] width 313 height 24
click at [713, 346] on icon at bounding box center [711, 346] width 7 height 6
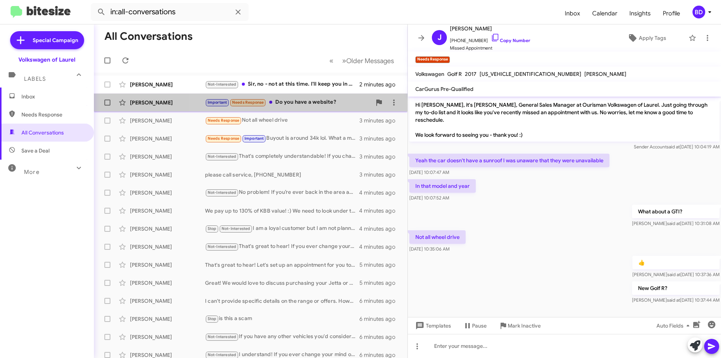
click at [305, 103] on div "Important Needs Response Do you have a website?" at bounding box center [288, 102] width 166 height 9
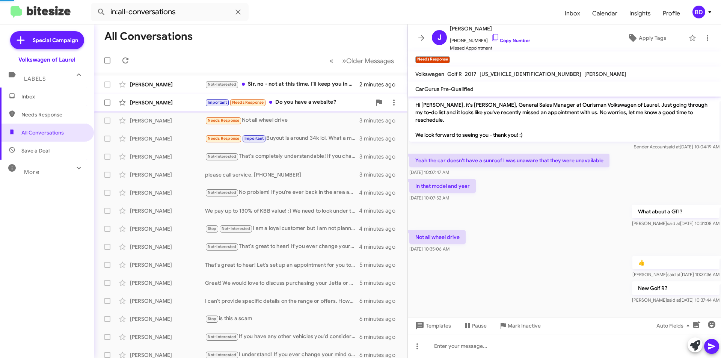
scroll to position [478, 0]
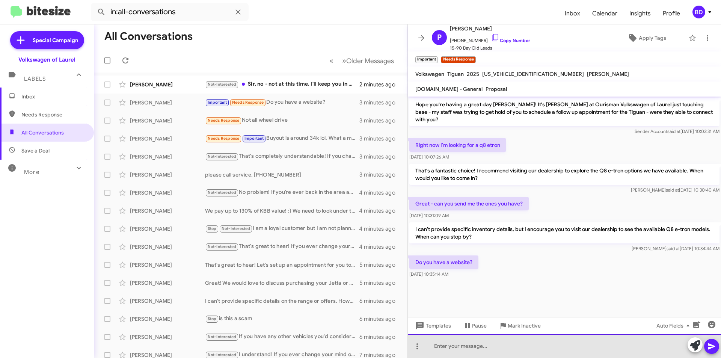
click at [450, 343] on div at bounding box center [564, 346] width 313 height 24
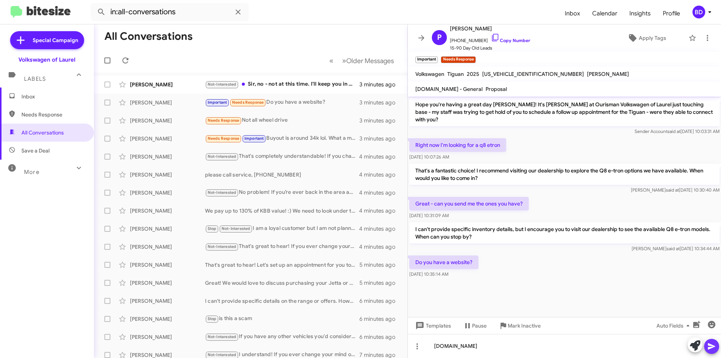
click at [712, 346] on icon at bounding box center [711, 346] width 9 height 9
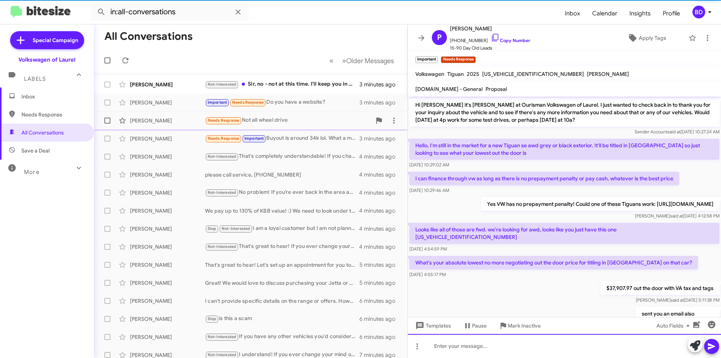
scroll to position [38, 0]
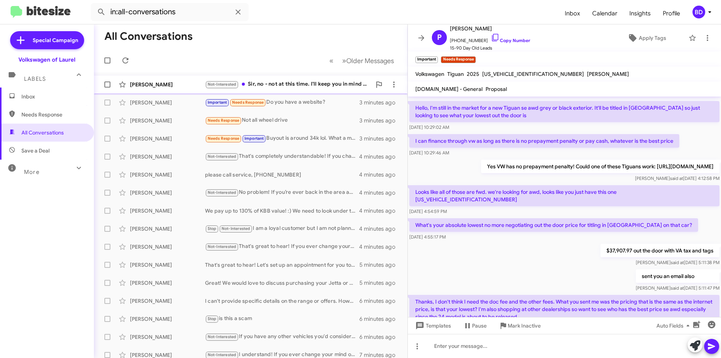
click at [290, 85] on div "Not-Interested Sir, no - not at this time. I'll keep you in mind should my situ…" at bounding box center [288, 84] width 166 height 9
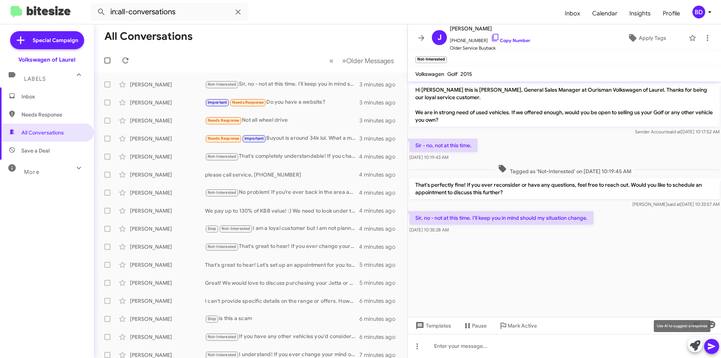
click at [695, 351] on span at bounding box center [695, 345] width 11 height 17
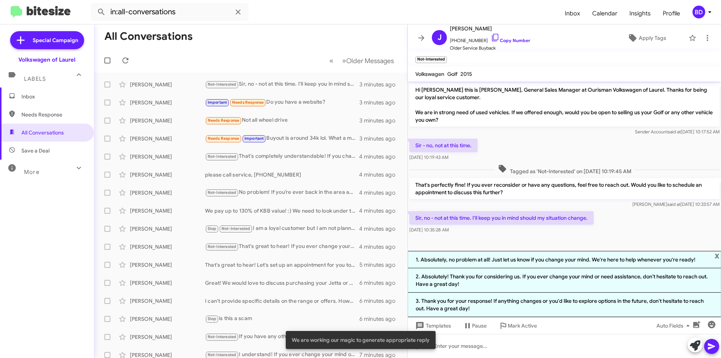
drag, startPoint x: 575, startPoint y: 259, endPoint x: 583, endPoint y: 258, distance: 8.0
click at [575, 259] on li "1. Absolutely, no problem at all! Just let us know if you change your mind. We'…" at bounding box center [564, 259] width 313 height 17
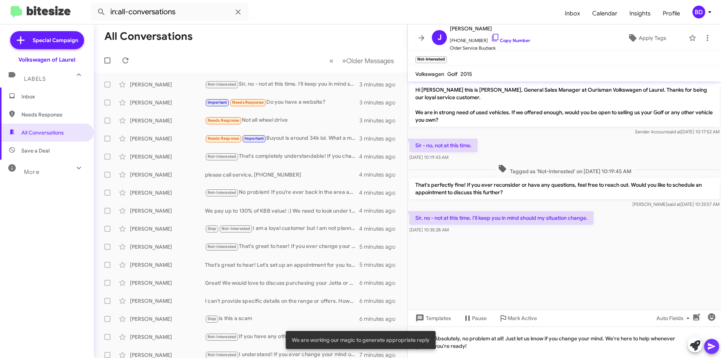
click at [711, 346] on icon at bounding box center [711, 346] width 7 height 6
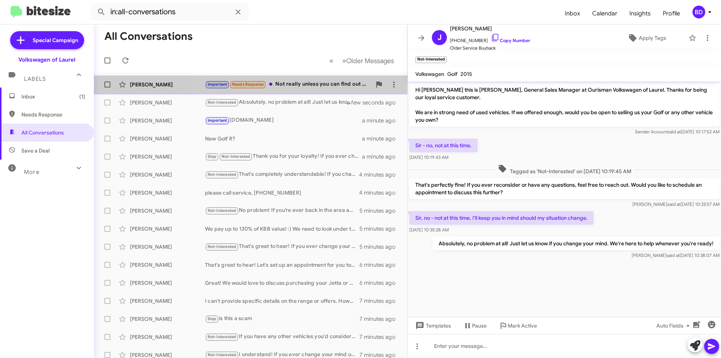
click at [326, 86] on div "Important Needs Response Not really unless you can find out if there is early r…" at bounding box center [288, 84] width 166 height 9
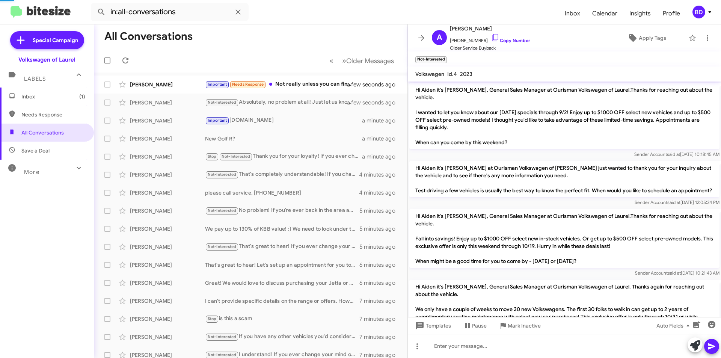
scroll to position [391, 0]
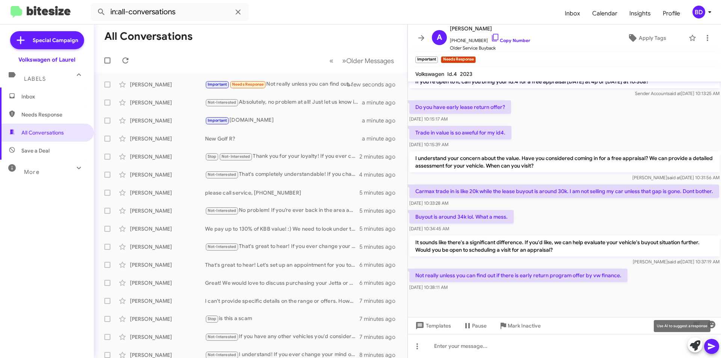
click at [694, 345] on icon at bounding box center [695, 345] width 11 height 11
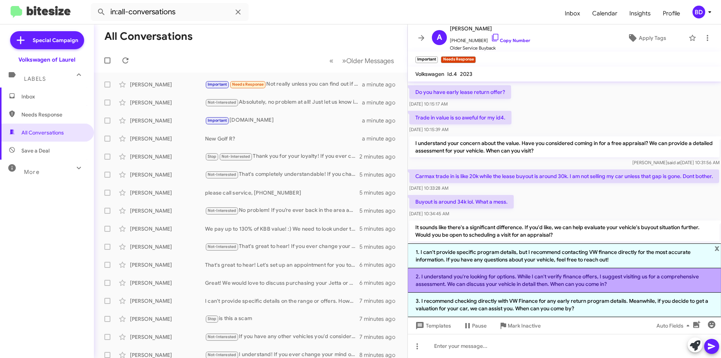
click at [625, 281] on li "2. I understand you're looking for options. While I can't verify finance offers…" at bounding box center [564, 280] width 313 height 24
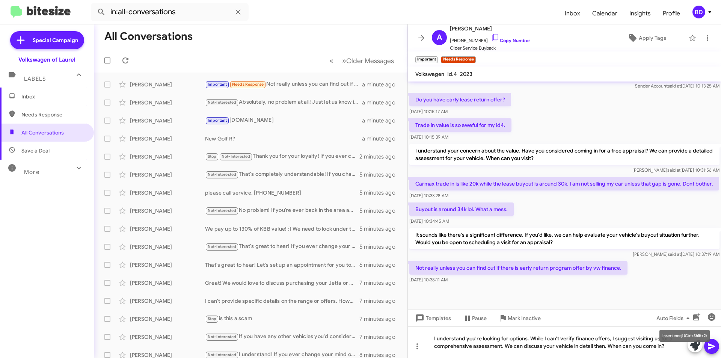
click at [713, 346] on mat-tooltip-component "Insert emoji (Ctrl+Shift+2)" at bounding box center [684, 335] width 61 height 23
click at [712, 348] on icon at bounding box center [711, 346] width 9 height 9
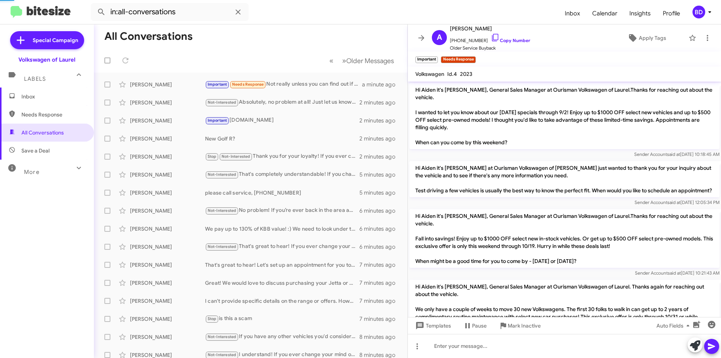
scroll to position [453, 0]
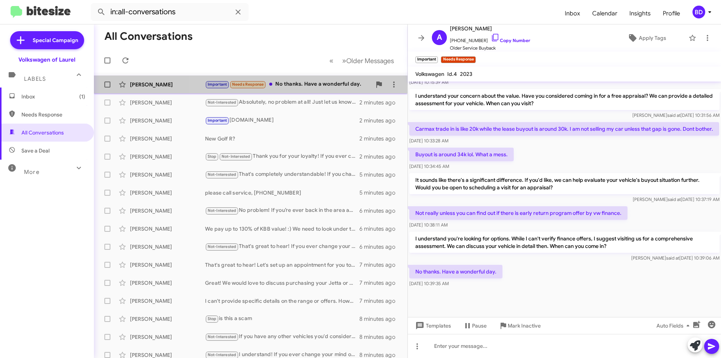
click at [310, 86] on div "Important Needs Response No thanks. Have a wonderful day." at bounding box center [288, 84] width 166 height 9
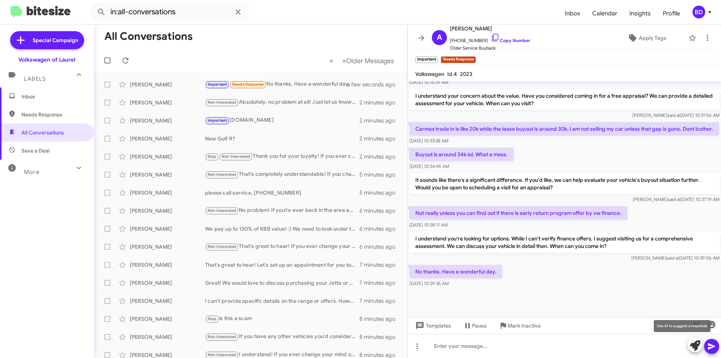
click at [696, 345] on icon at bounding box center [695, 345] width 11 height 11
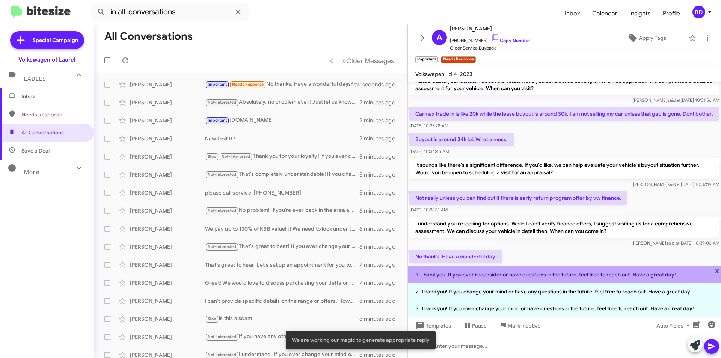
click at [499, 275] on li "1. Thank you! If you ever reconsider or have questions in the future, feel free…" at bounding box center [564, 274] width 313 height 17
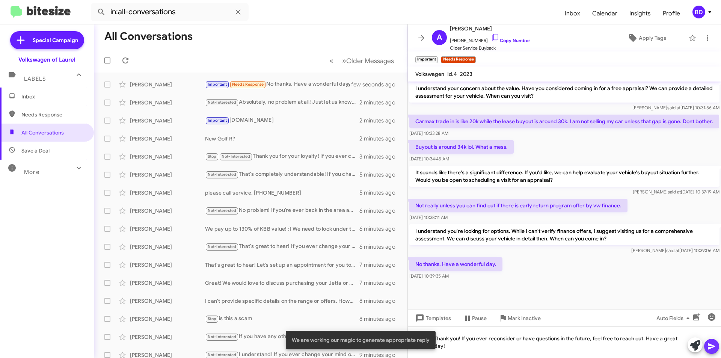
click at [709, 344] on icon at bounding box center [711, 346] width 7 height 6
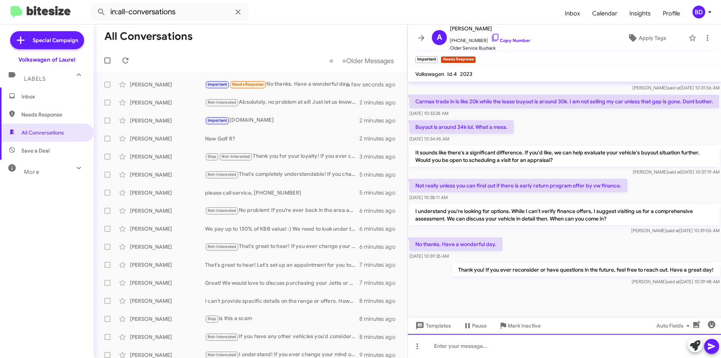
scroll to position [481, 0]
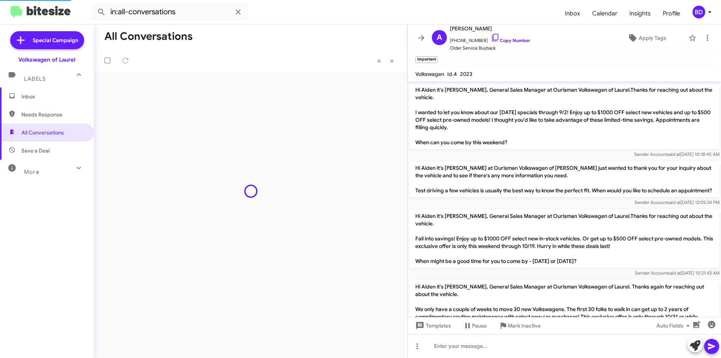
scroll to position [466, 0]
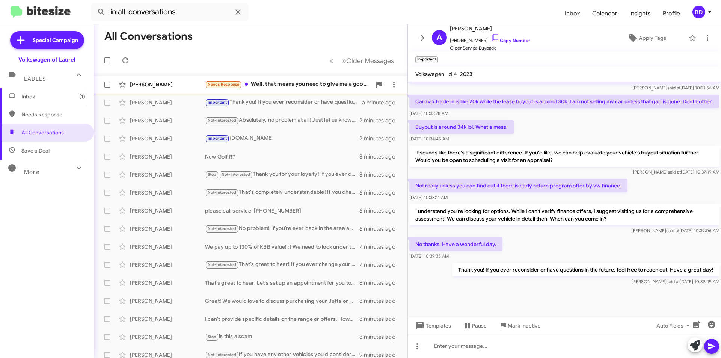
click at [302, 84] on div "Needs Response Well, that means you need to give me a good deal on a new Volksw…" at bounding box center [288, 84] width 166 height 9
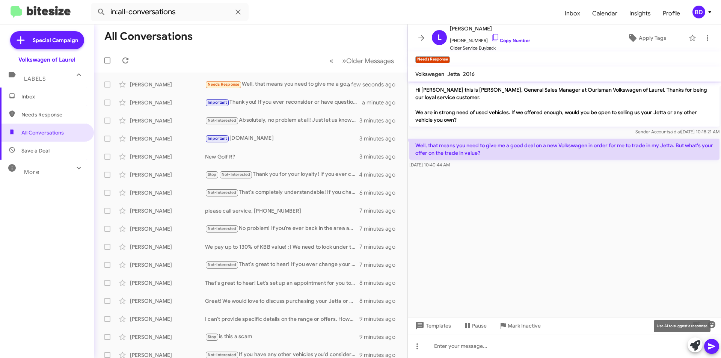
click at [696, 345] on icon at bounding box center [695, 345] width 11 height 11
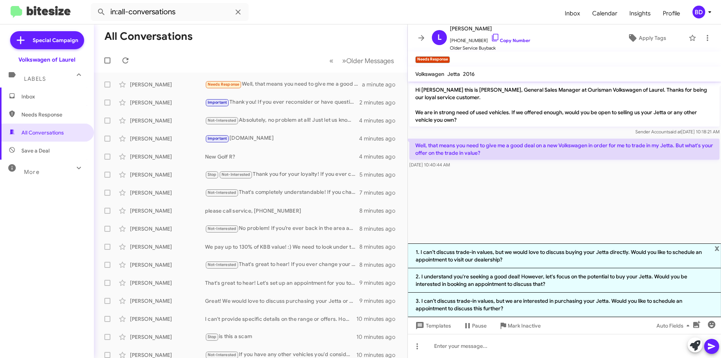
click at [563, 280] on li "2. I understand you're seeking a good deal! However, let's focus on the potenti…" at bounding box center [564, 280] width 313 height 24
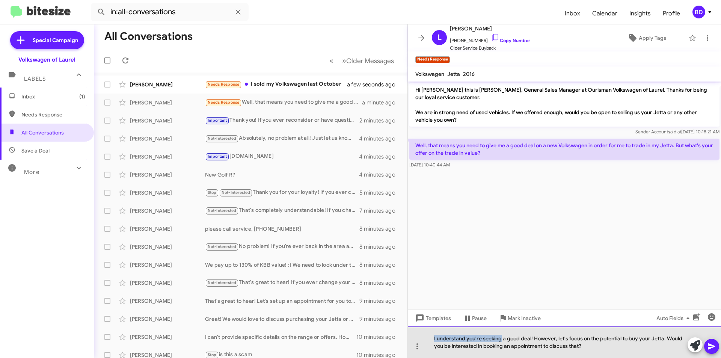
drag, startPoint x: 433, startPoint y: 338, endPoint x: 500, endPoint y: 336, distance: 67.2
click at [500, 337] on div "I understand you're seeking a good deal! However, let's focus on the potential …" at bounding box center [564, 342] width 313 height 32
drag, startPoint x: 532, startPoint y: 339, endPoint x: 664, endPoint y: 337, distance: 132.9
click at [665, 337] on div "We would love to make you a good deal! However, let's focus on the potential to…" at bounding box center [564, 342] width 313 height 32
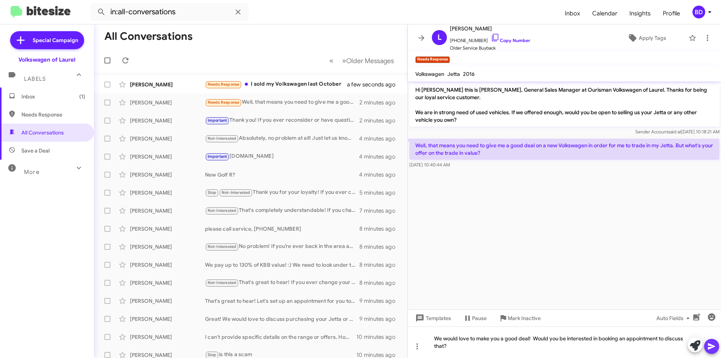
click at [711, 346] on icon at bounding box center [711, 346] width 7 height 6
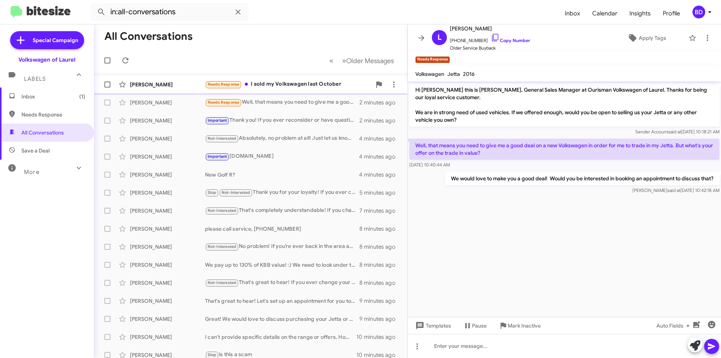
click at [305, 83] on div "Needs Response I sold my Volkswagen last October" at bounding box center [288, 84] width 166 height 9
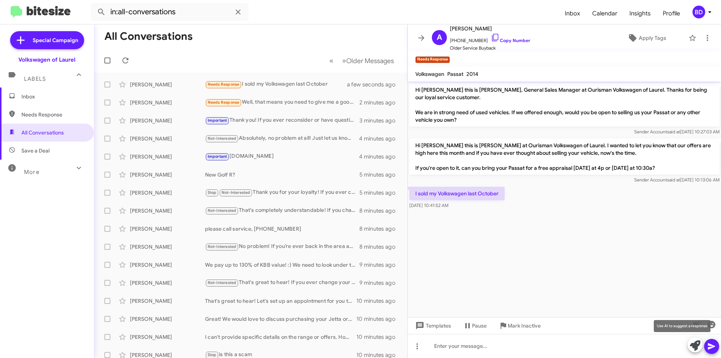
click at [695, 348] on icon at bounding box center [695, 345] width 11 height 11
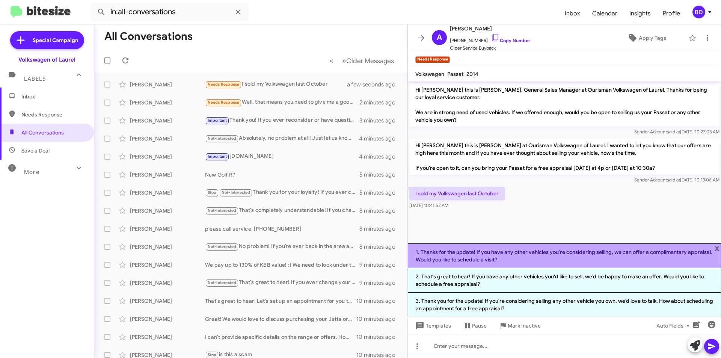
click at [544, 252] on li "1. Thanks for the update! If you have any other vehicles you're considering sel…" at bounding box center [564, 255] width 313 height 25
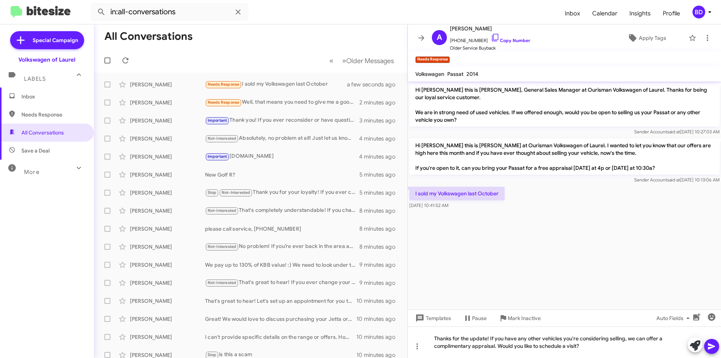
click at [710, 348] on icon at bounding box center [711, 346] width 7 height 6
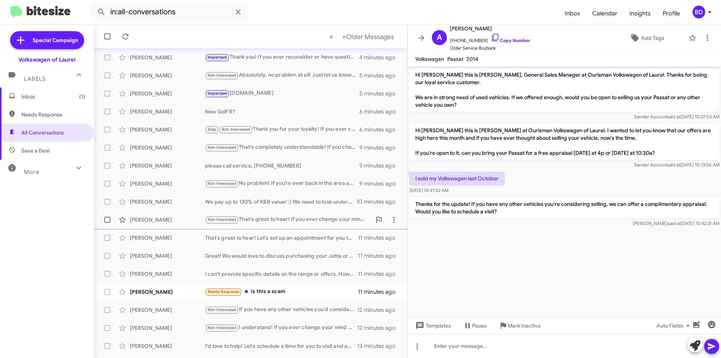
scroll to position [78, 0]
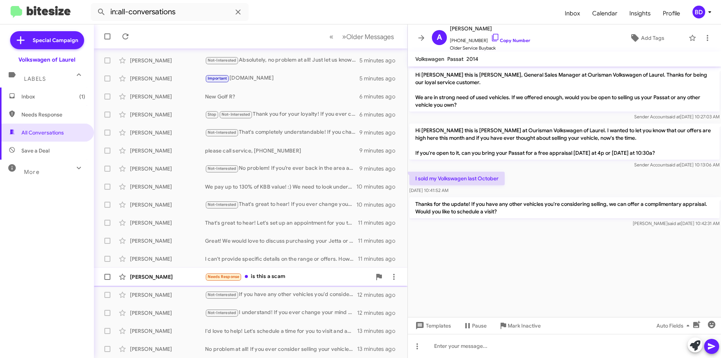
click at [265, 277] on div "Needs Response is this a scam" at bounding box center [288, 276] width 166 height 9
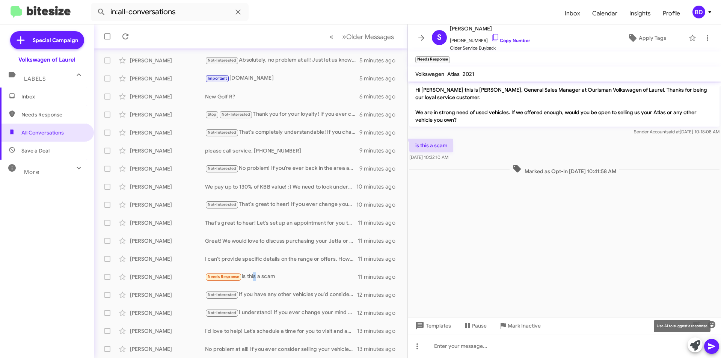
click at [696, 346] on icon at bounding box center [695, 345] width 11 height 11
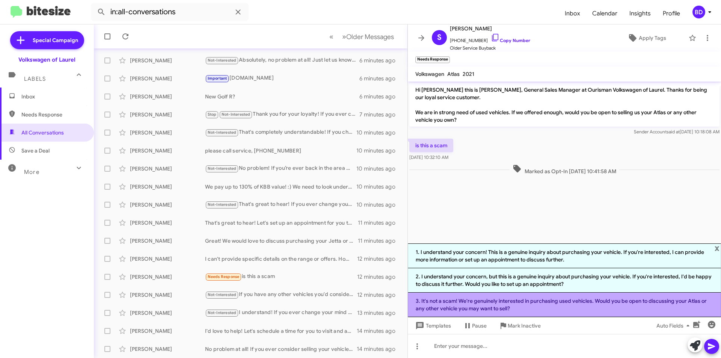
click at [560, 305] on li "3. It's not a scam! We're genuinely interested in purchasing used vehicles. Wou…" at bounding box center [564, 304] width 313 height 24
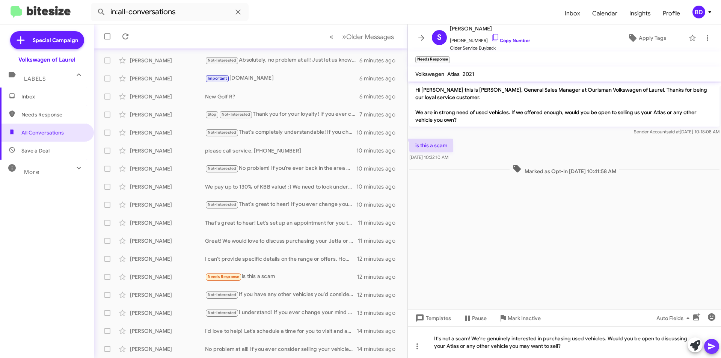
click at [713, 348] on icon at bounding box center [711, 346] width 9 height 9
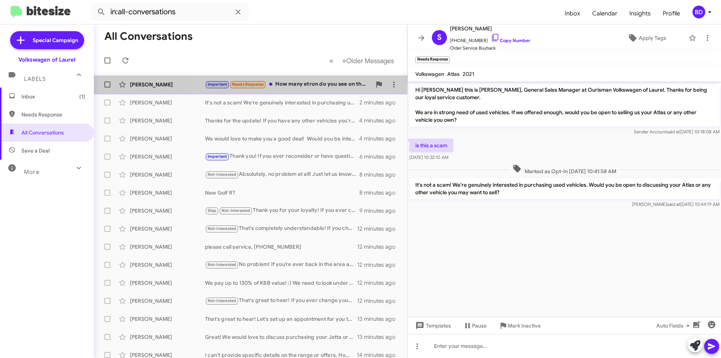
click at [304, 82] on div "Important Needs Response How many etron do you see on there?" at bounding box center [288, 84] width 166 height 9
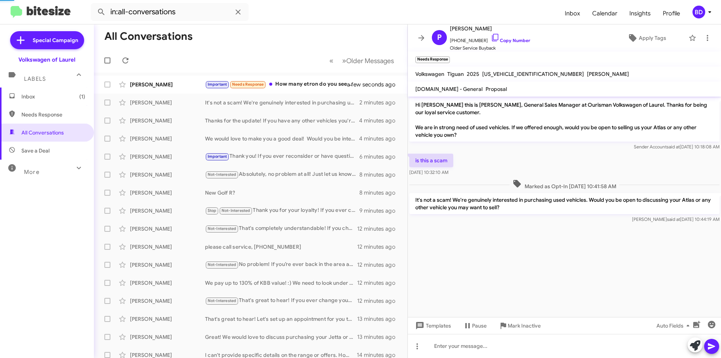
scroll to position [463, 0]
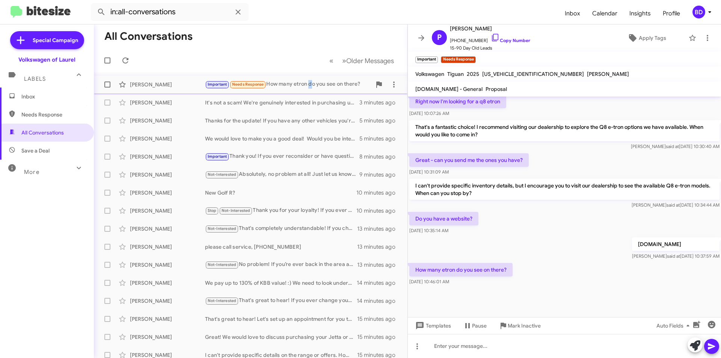
click at [310, 81] on div "Important Needs Response How many etron do you see on there?" at bounding box center [288, 84] width 166 height 9
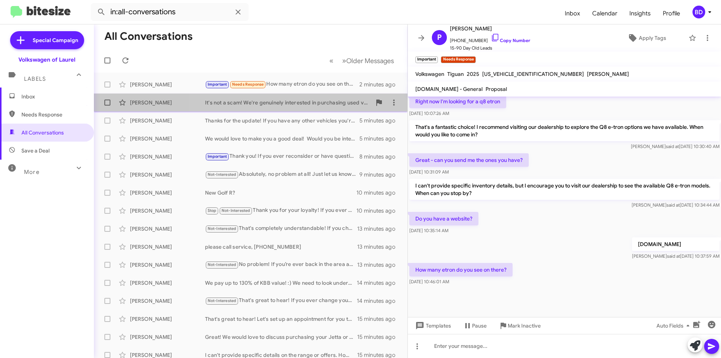
click at [296, 103] on div "It's not a scam! We're genuinely interested in purchasing used vehicles. Would …" at bounding box center [288, 103] width 166 height 8
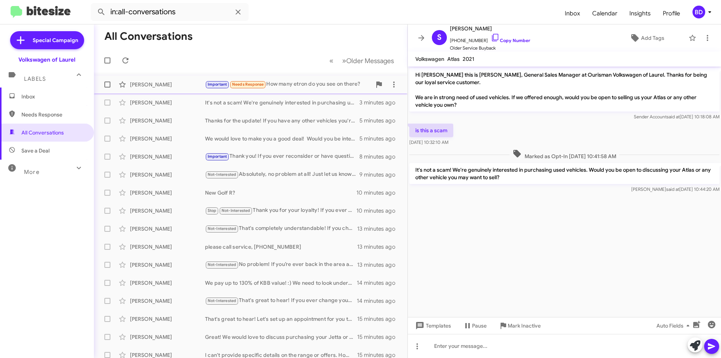
click at [303, 83] on div "Important Needs Response How many etron do you see on there?" at bounding box center [288, 84] width 166 height 9
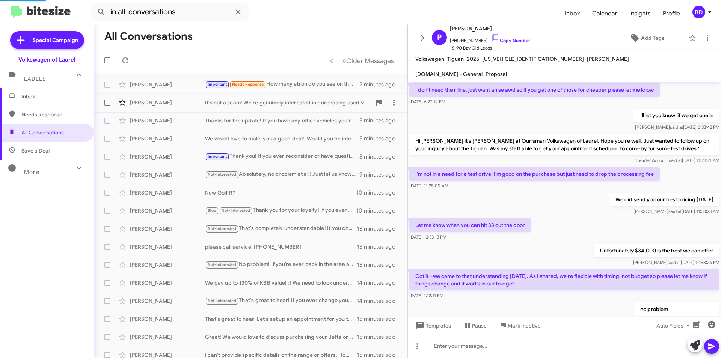
scroll to position [448, 0]
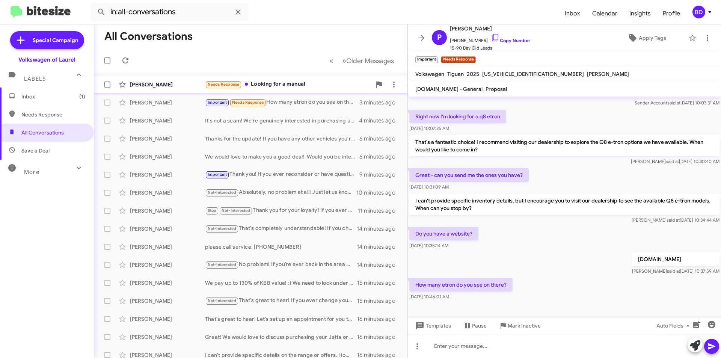
click at [300, 85] on div "Needs Response Looking for a manual" at bounding box center [288, 84] width 166 height 9
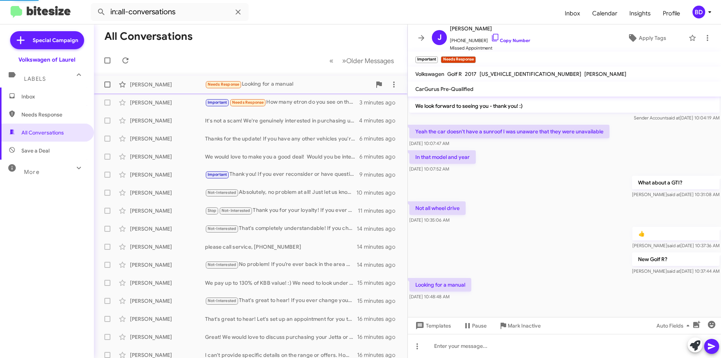
scroll to position [21, 0]
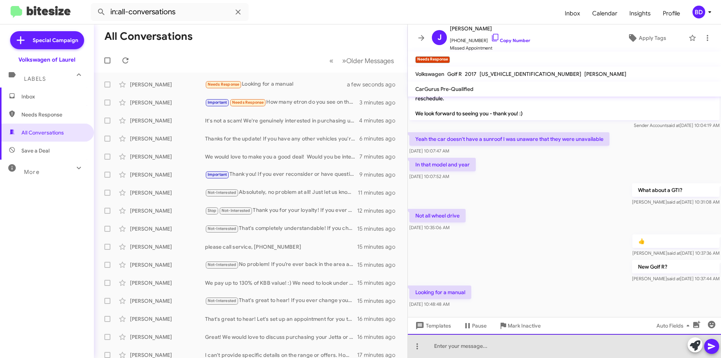
click at [489, 345] on div at bounding box center [564, 346] width 313 height 24
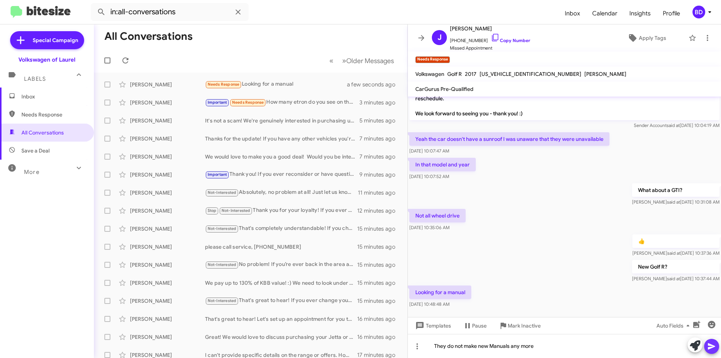
click at [708, 346] on icon at bounding box center [711, 346] width 9 height 9
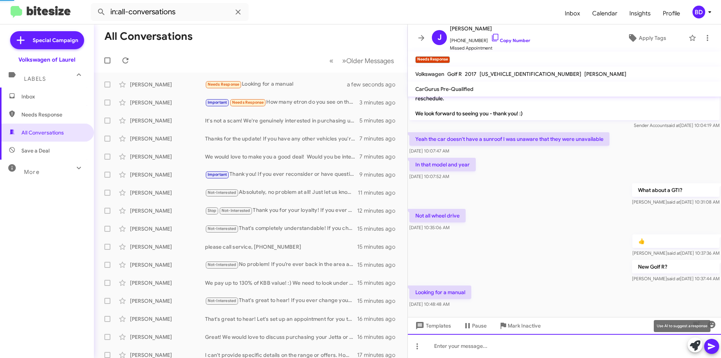
scroll to position [49, 0]
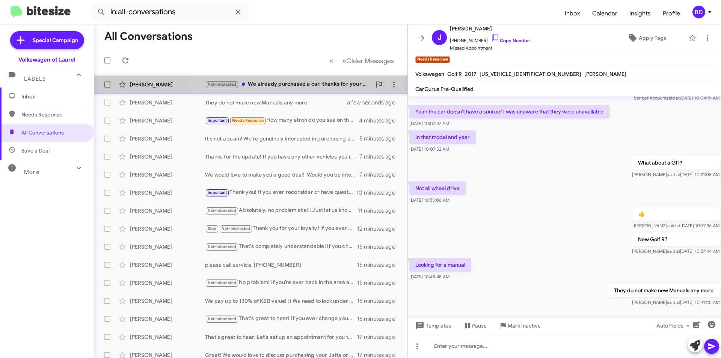
click at [297, 86] on div "Not-Interested We already purchased a car, thanks for your help though." at bounding box center [288, 84] width 166 height 9
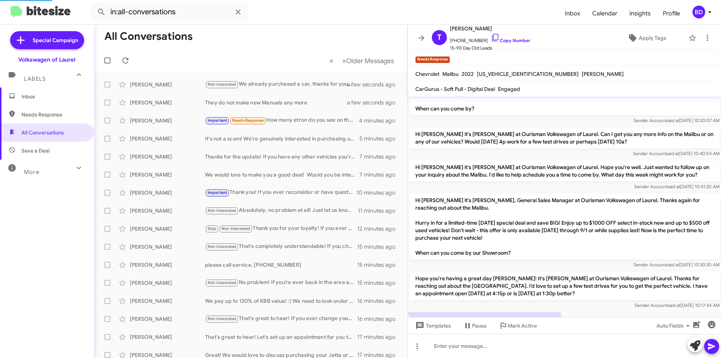
scroll to position [95, 0]
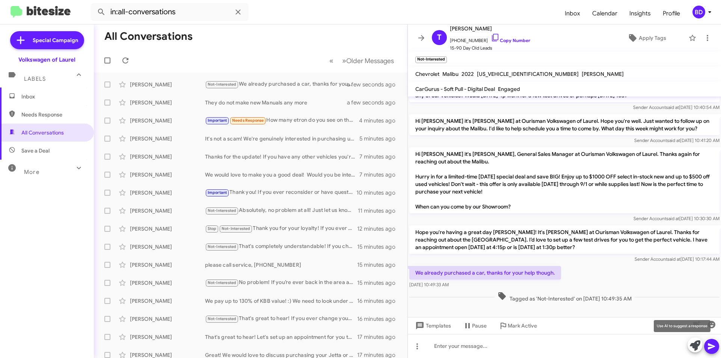
click at [693, 349] on icon at bounding box center [695, 345] width 11 height 11
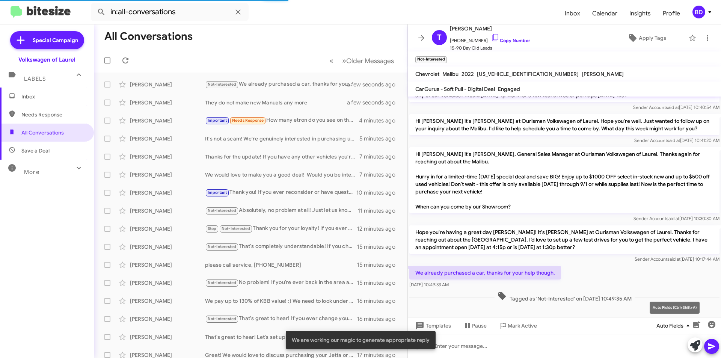
scroll to position [169, 0]
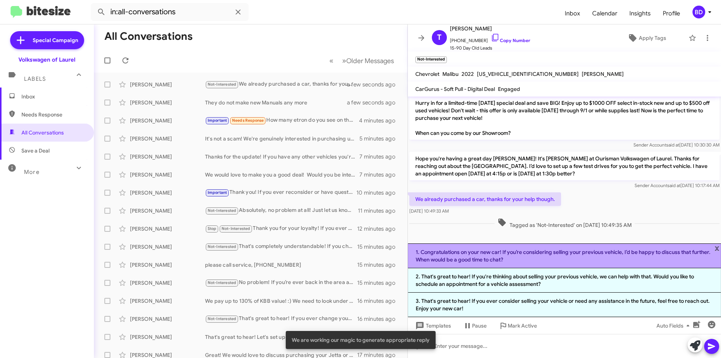
click at [558, 261] on li "1. Congratulations on your new car! If you’re considering selling your previous…" at bounding box center [564, 255] width 313 height 25
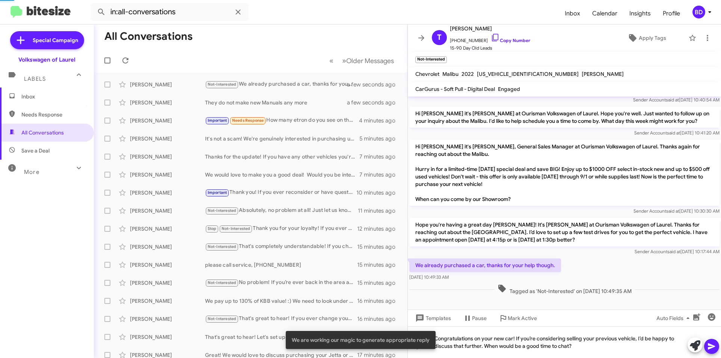
scroll to position [102, 0]
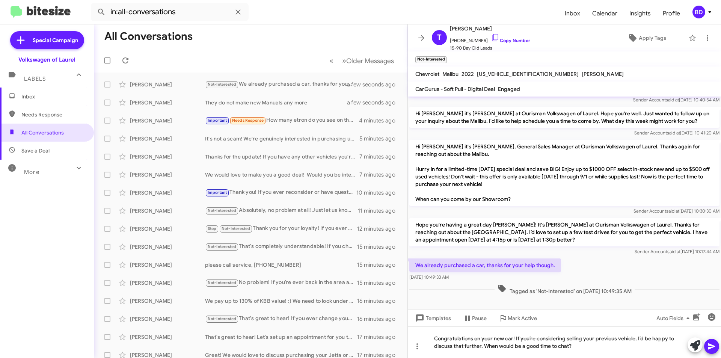
click at [712, 346] on icon at bounding box center [711, 346] width 7 height 6
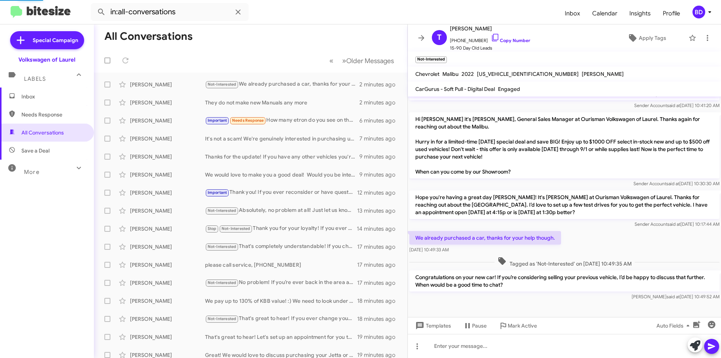
scroll to position [0, 0]
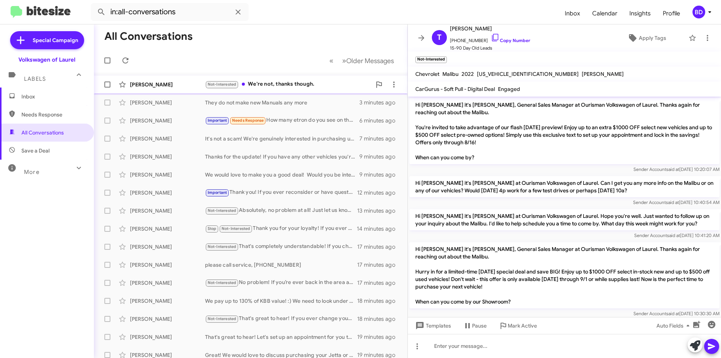
drag, startPoint x: 309, startPoint y: 81, endPoint x: 296, endPoint y: 90, distance: 16.2
click at [309, 81] on div "Not-Interested We're not, thanks though." at bounding box center [288, 84] width 166 height 9
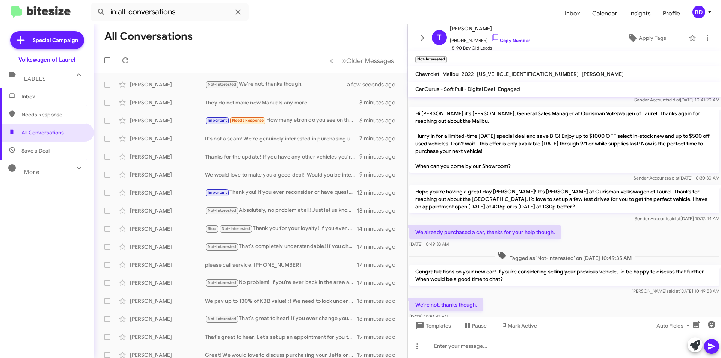
scroll to position [157, 0]
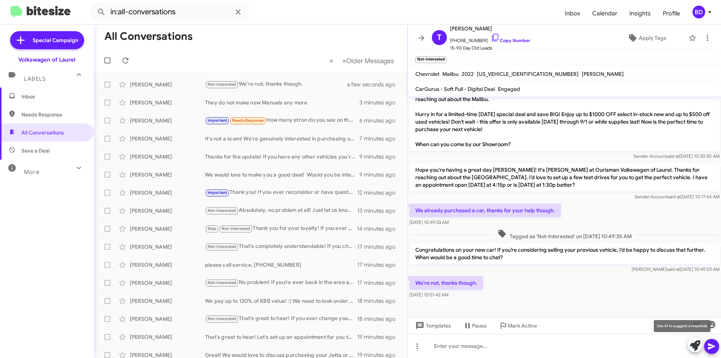
click at [698, 345] on icon at bounding box center [695, 345] width 11 height 11
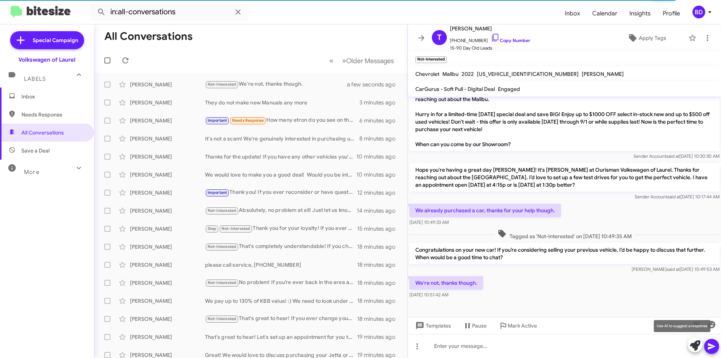
click at [692, 345] on icon at bounding box center [695, 345] width 11 height 11
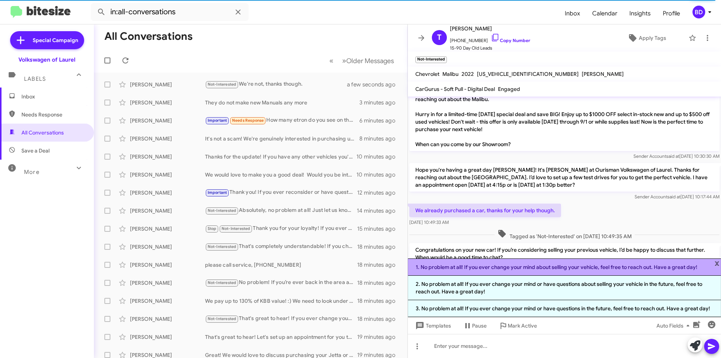
click at [553, 270] on li "1. No problem at all! If you ever change your mind about selling your vehicle, …" at bounding box center [564, 266] width 313 height 17
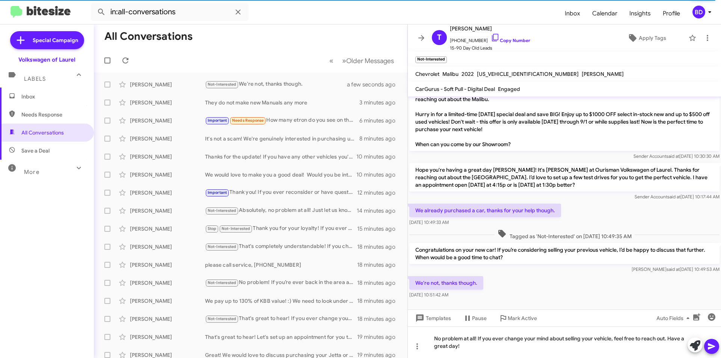
click at [709, 346] on icon at bounding box center [711, 346] width 9 height 9
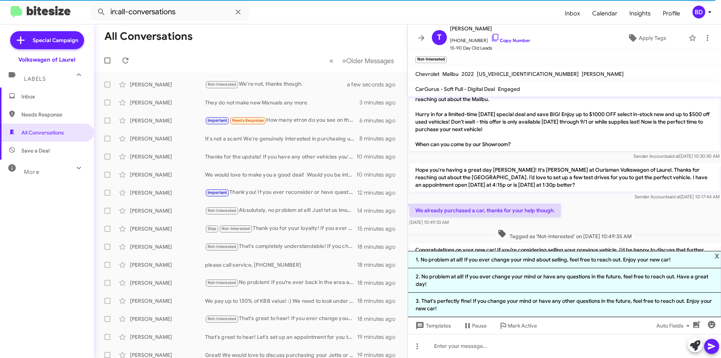
scroll to position [0, 0]
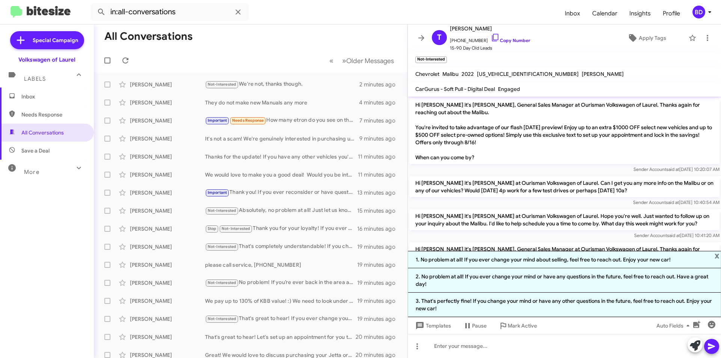
click at [487, 284] on li "2. No problem at all! If you ever change your mind or have any questions in the…" at bounding box center [564, 280] width 313 height 24
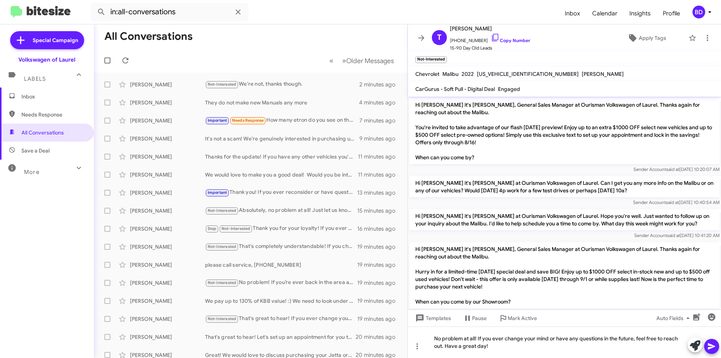
click at [715, 347] on icon at bounding box center [711, 346] width 9 height 9
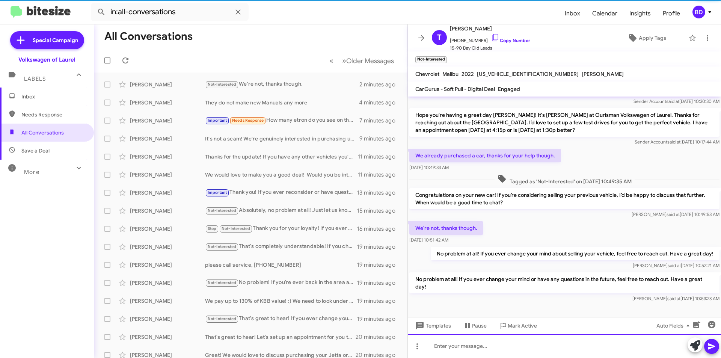
scroll to position [220, 0]
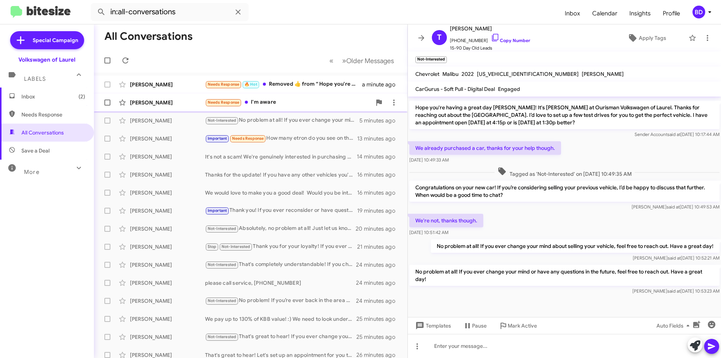
click at [295, 105] on div "Needs Response I'm aware" at bounding box center [288, 102] width 166 height 9
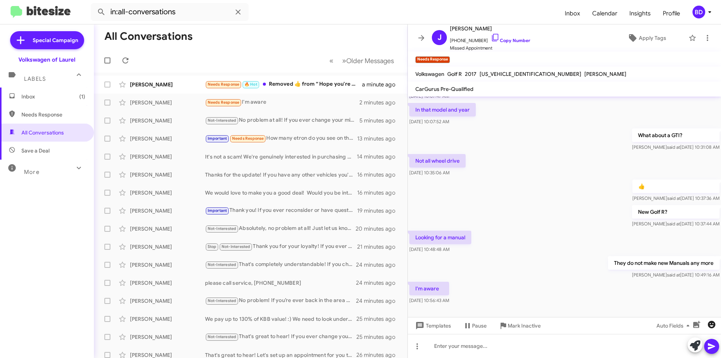
click at [712, 323] on icon "button" at bounding box center [712, 325] width 8 height 8
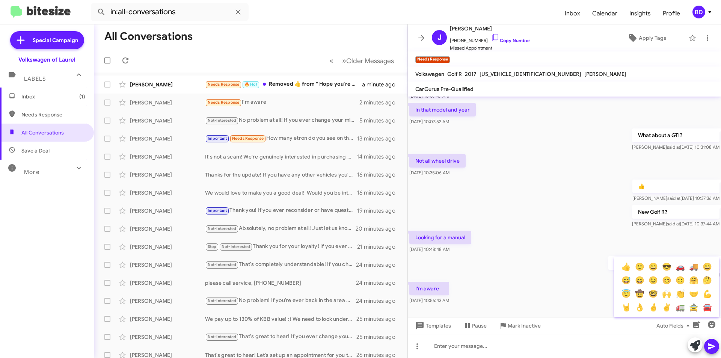
drag, startPoint x: 625, startPoint y: 268, endPoint x: 639, endPoint y: 275, distance: 14.8
click at [625, 268] on button "👍" at bounding box center [626, 267] width 14 height 14
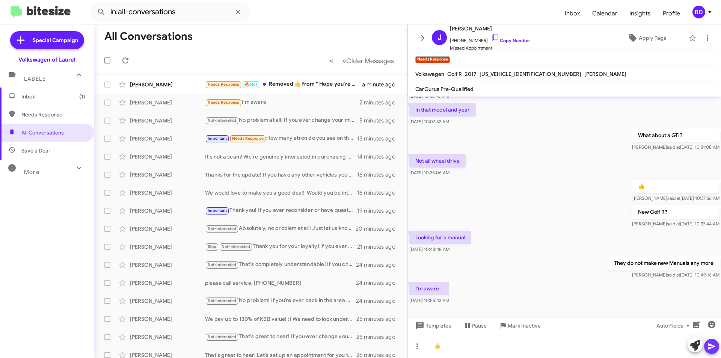
click at [712, 345] on icon at bounding box center [711, 346] width 7 height 6
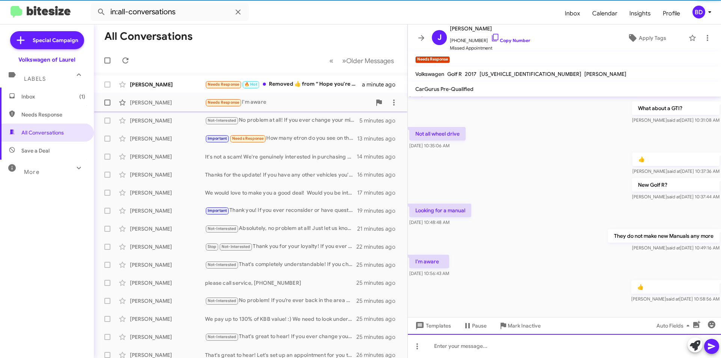
scroll to position [104, 0]
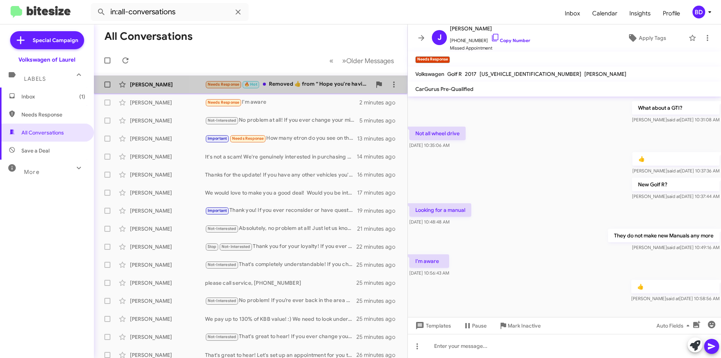
click at [295, 88] on div "Needs Response 🔥 Hot Removed ‌👍‌ from “ Hope you're having a great day Ashley! …" at bounding box center [288, 84] width 166 height 9
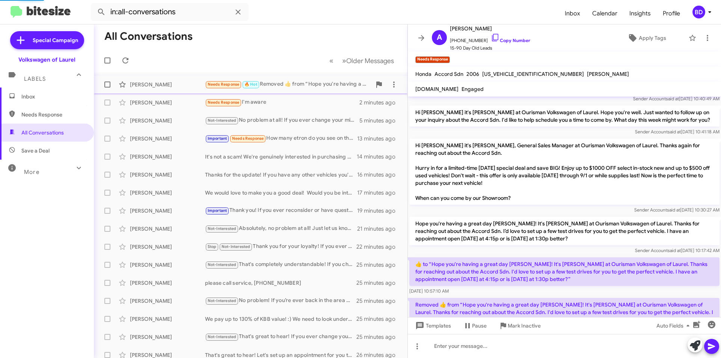
scroll to position [137, 0]
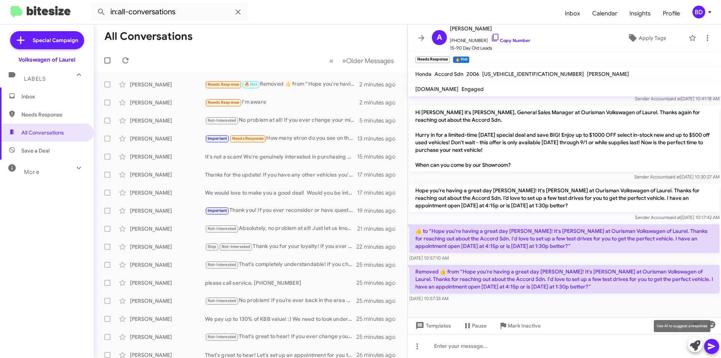
click at [699, 346] on icon at bounding box center [695, 345] width 11 height 11
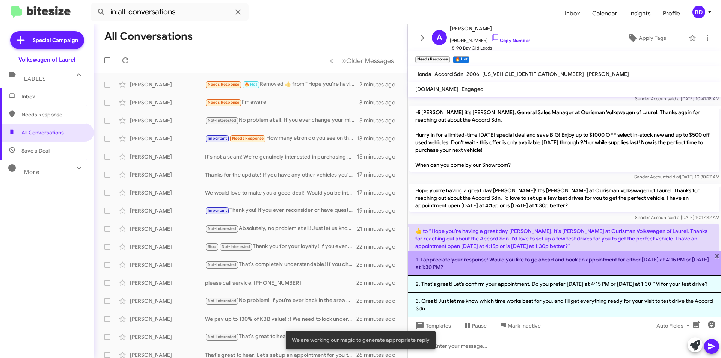
click at [547, 265] on li "1. I appreciate your response! Would you like to go ahead and book an appointme…" at bounding box center [564, 263] width 313 height 25
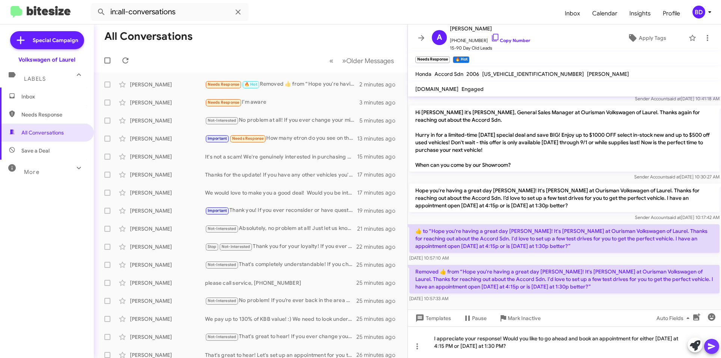
click at [715, 346] on icon at bounding box center [711, 346] width 9 height 9
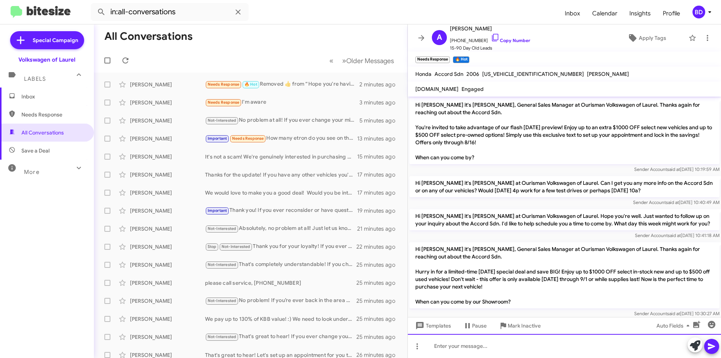
scroll to position [172, 0]
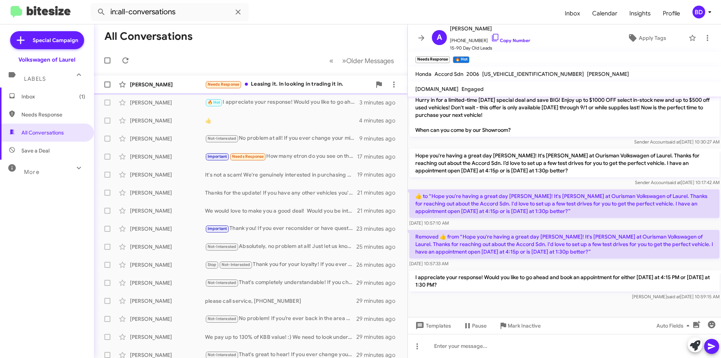
click at [269, 84] on div "Needs Response Leasing it. In looking in trading it in." at bounding box center [288, 84] width 166 height 9
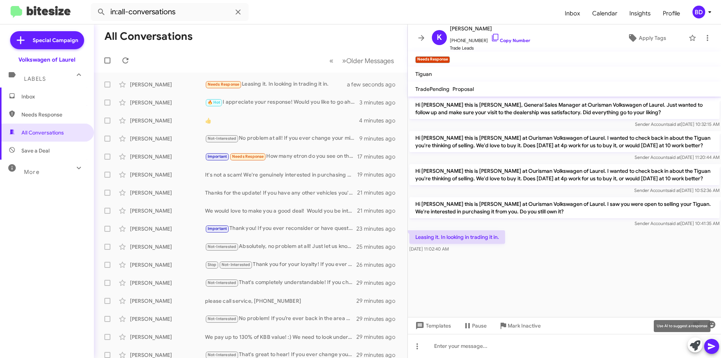
click at [697, 346] on icon at bounding box center [695, 345] width 11 height 11
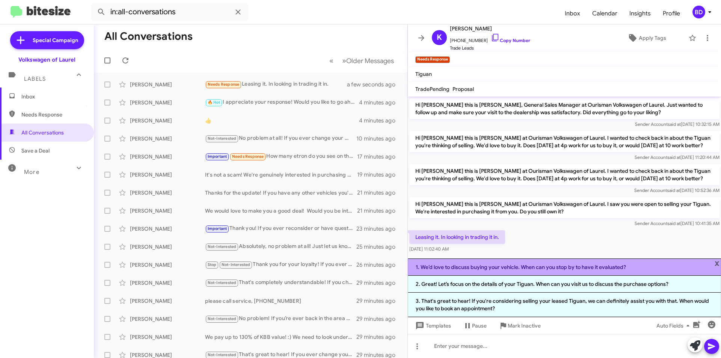
click at [519, 264] on li "1. We’d love to discuss buying your vehicle. When can you stop by to have it ev…" at bounding box center [564, 266] width 313 height 17
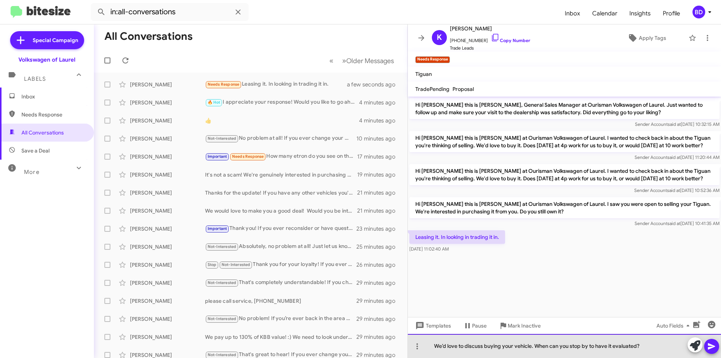
click at [531, 347] on div "We’d love to discuss buying your vehicle. When can you stop by to have it evalu…" at bounding box center [564, 346] width 313 height 24
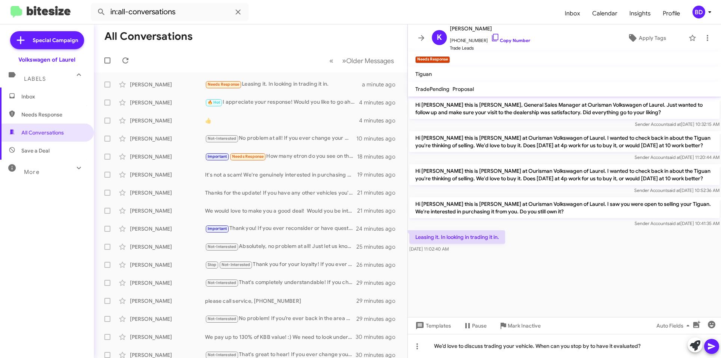
click at [711, 345] on icon at bounding box center [711, 346] width 7 height 6
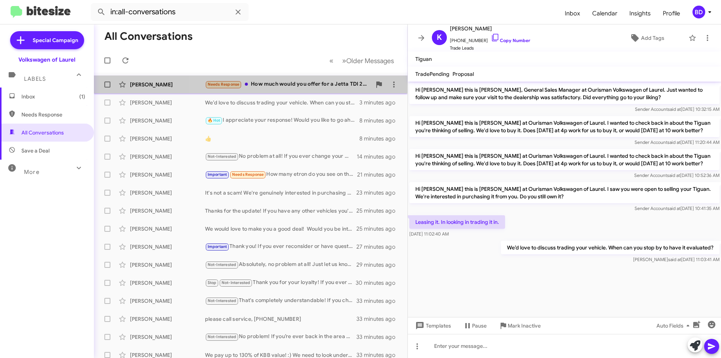
click at [273, 81] on div "Needs Response How much would you offer for a Jetta TDI 2009?" at bounding box center [288, 84] width 166 height 9
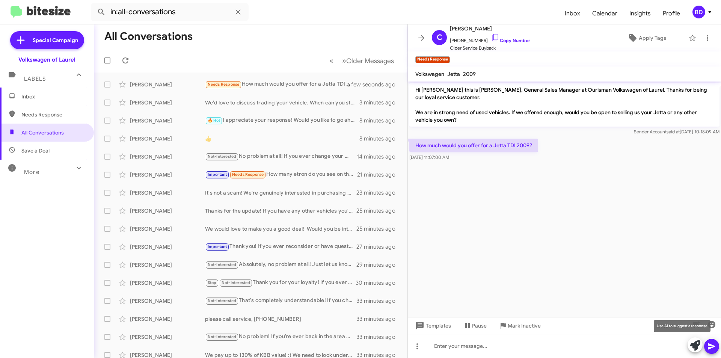
click at [696, 343] on icon at bounding box center [695, 345] width 11 height 11
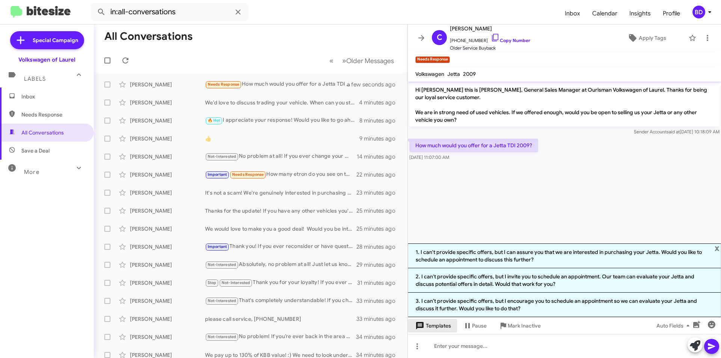
click at [445, 324] on span "Templates" at bounding box center [432, 326] width 37 height 14
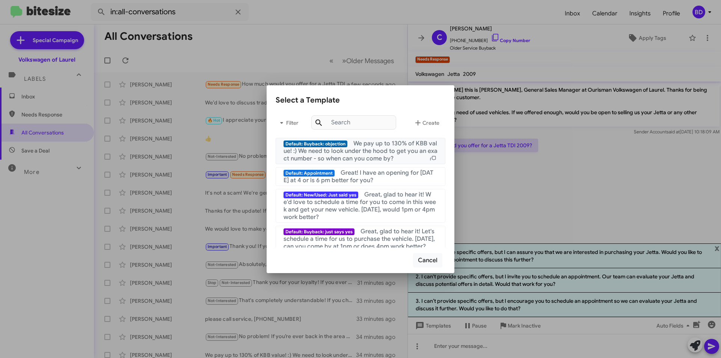
click at [398, 154] on span "We pay up to 130% of KBB value! :) We need to look under the hood to get you an…" at bounding box center [360, 151] width 154 height 23
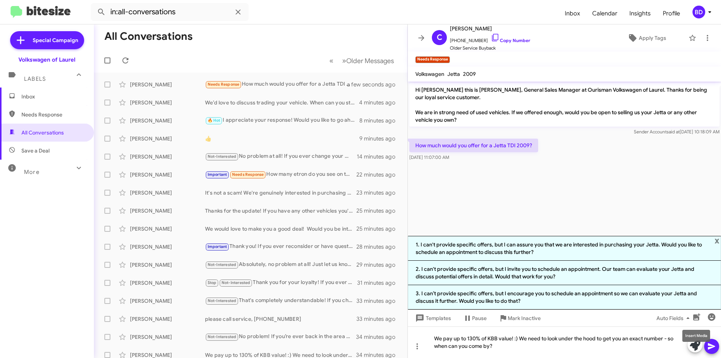
click at [711, 345] on mat-tooltip-component "Insert Media" at bounding box center [696, 335] width 38 height 23
click at [708, 346] on icon at bounding box center [711, 346] width 9 height 9
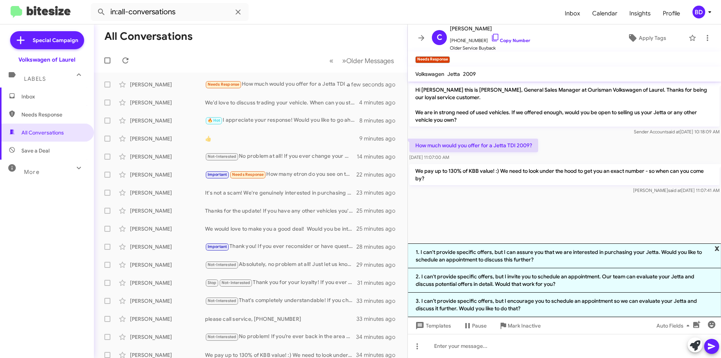
click at [717, 249] on span "x" at bounding box center [716, 247] width 5 height 9
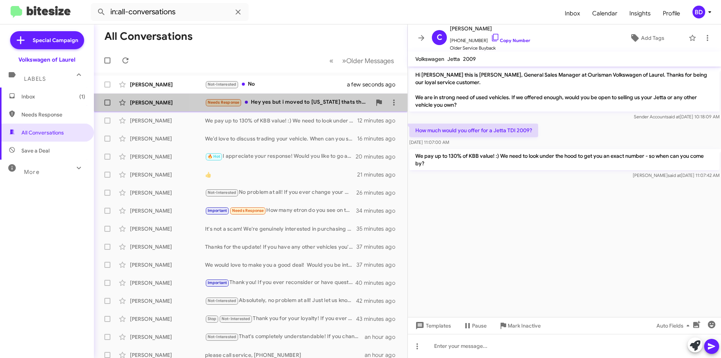
click at [301, 98] on div "Needs Response Hey yes but i moved to Oklahoma thats the problem but i will be …" at bounding box center [288, 102] width 166 height 9
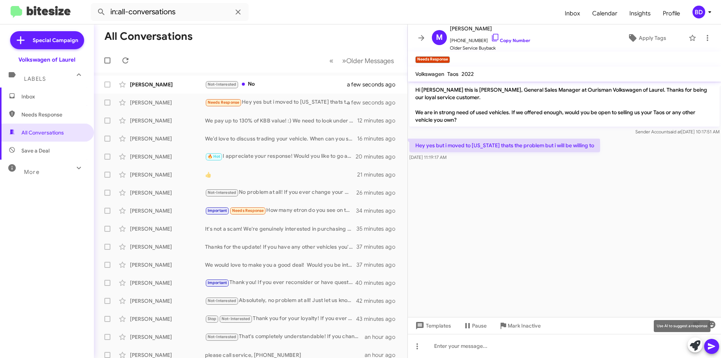
click at [694, 349] on icon at bounding box center [695, 345] width 11 height 11
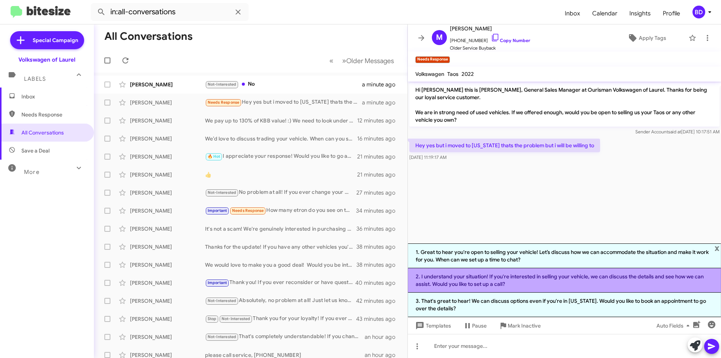
click at [524, 282] on li "2. I understand your situation! If you're interested in selling your vehicle, w…" at bounding box center [564, 280] width 313 height 24
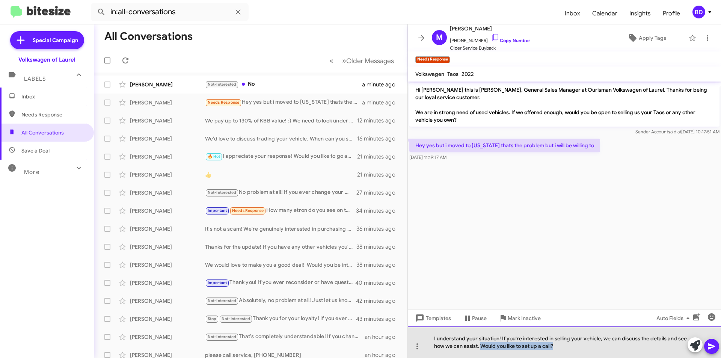
drag, startPoint x: 557, startPoint y: 347, endPoint x: 482, endPoint y: 354, distance: 76.2
click at [481, 354] on div "I understand your situation! If you're interested in selling your vehicle, we c…" at bounding box center [564, 342] width 313 height 32
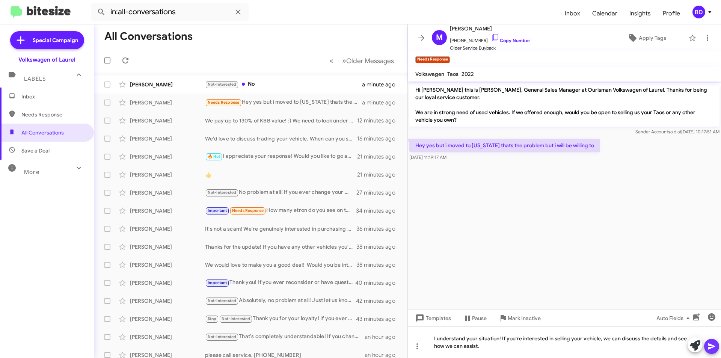
click at [712, 347] on icon at bounding box center [711, 346] width 7 height 6
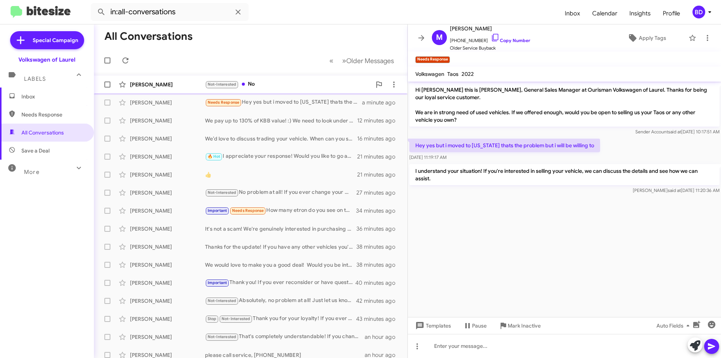
click at [282, 86] on div "Not-Interested No" at bounding box center [288, 84] width 166 height 9
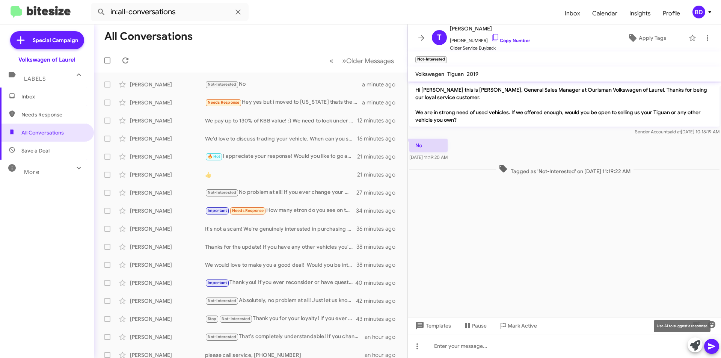
click at [691, 350] on icon at bounding box center [695, 345] width 11 height 11
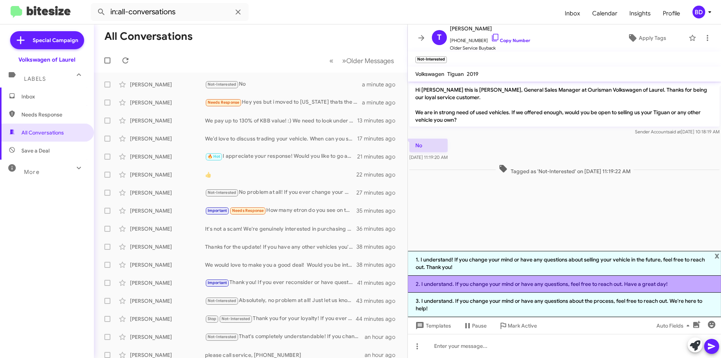
click at [565, 286] on li "2. I understand. If you change your mind or have any questions, feel free to re…" at bounding box center [564, 284] width 313 height 17
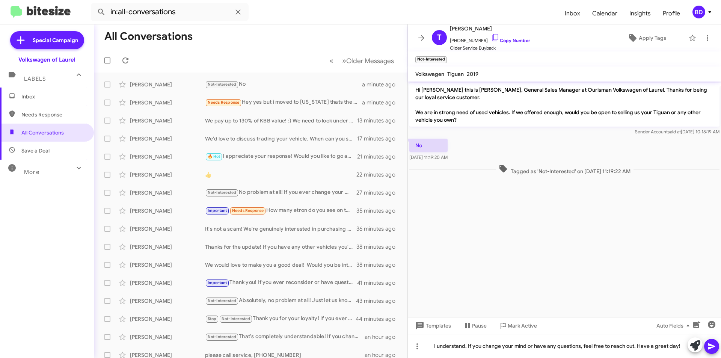
click at [714, 346] on icon at bounding box center [711, 346] width 7 height 6
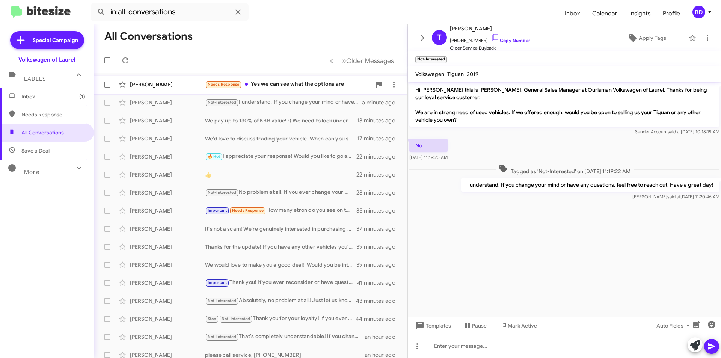
click at [284, 83] on div "Needs Response Yes we can see what the options are" at bounding box center [288, 84] width 166 height 9
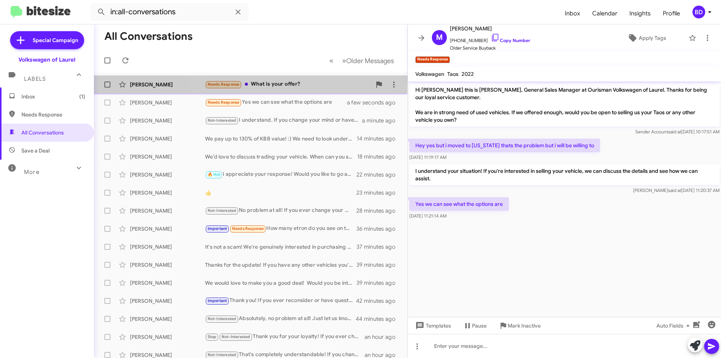
click at [294, 84] on div "Needs Response What is your offer?" at bounding box center [288, 84] width 166 height 9
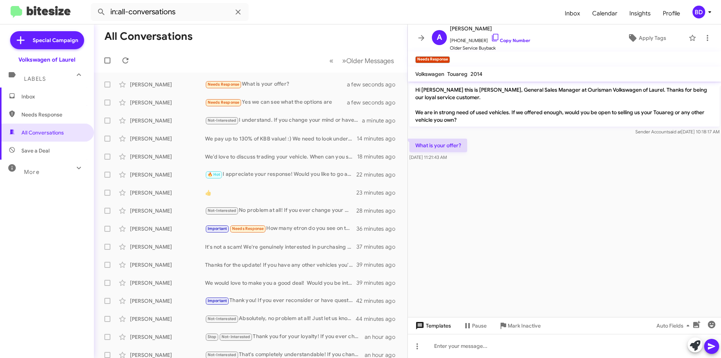
click at [440, 320] on span "Templates" at bounding box center [432, 326] width 37 height 14
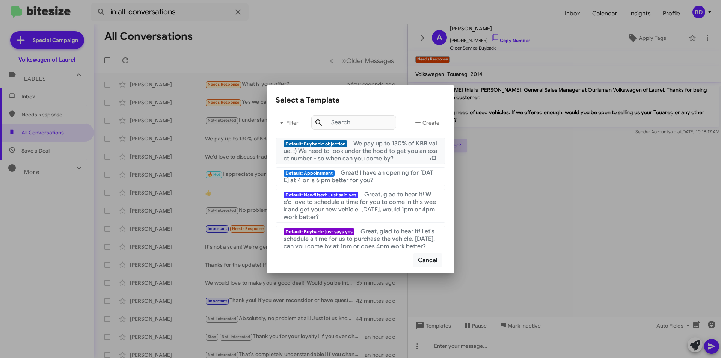
click at [380, 143] on span "We pay up to 130% of KBB value! :) We need to look under the hood to get you an…" at bounding box center [360, 151] width 154 height 23
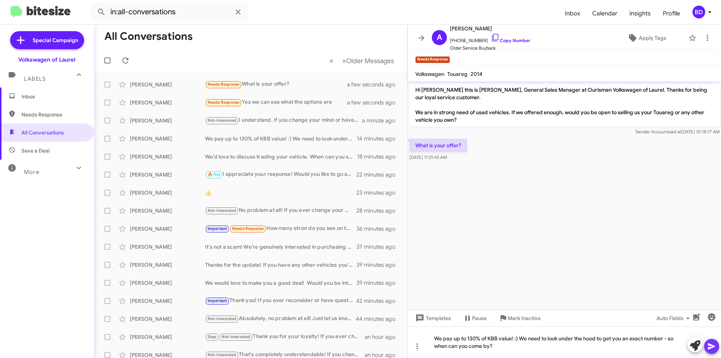
click at [712, 348] on icon at bounding box center [711, 346] width 7 height 6
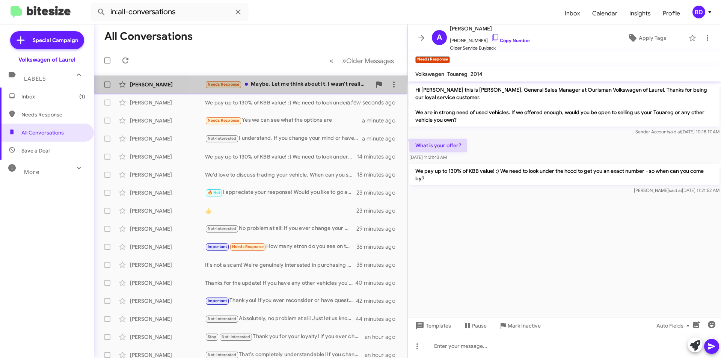
click at [296, 83] on div "Needs Response Maybe. Let me think about it. I wasn't really thinking about a n…" at bounding box center [288, 84] width 166 height 9
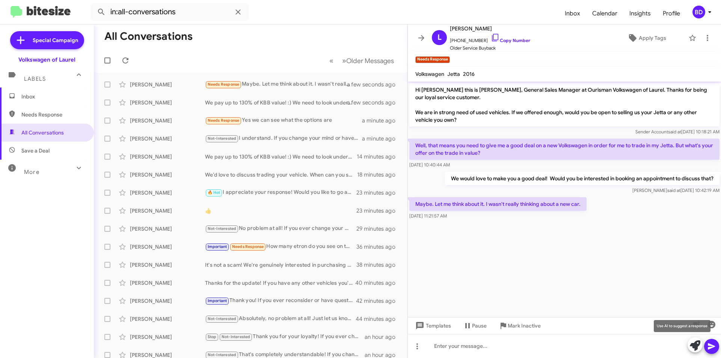
click at [695, 348] on icon at bounding box center [695, 345] width 11 height 11
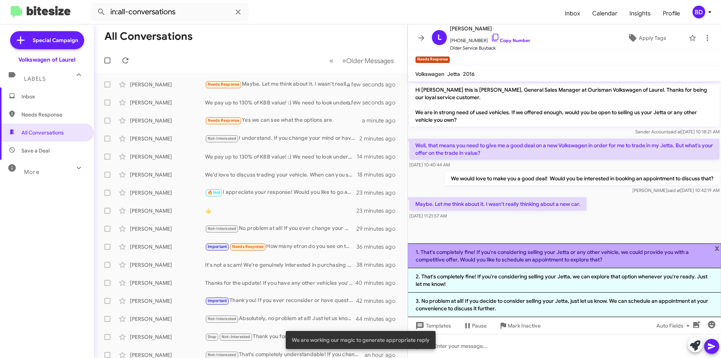
click at [549, 255] on li "1. That's completely fine! If you're considering selling your Jetta or any othe…" at bounding box center [564, 255] width 313 height 25
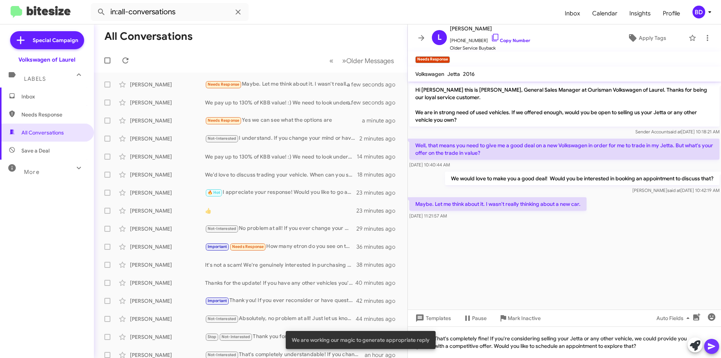
click at [714, 347] on icon at bounding box center [711, 346] width 9 height 9
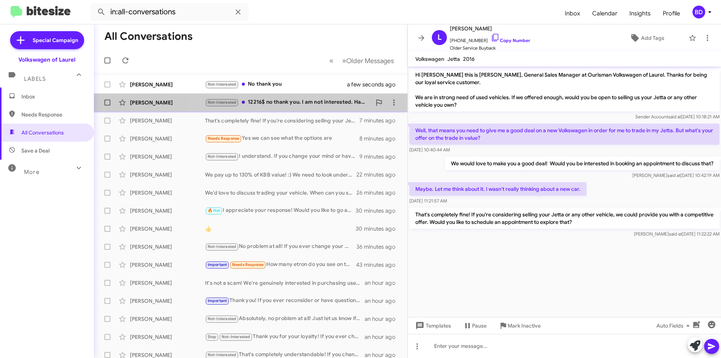
click at [303, 105] on div "Not-Interested 12216$ no thank you. I am not interested. Have a good day." at bounding box center [288, 102] width 166 height 9
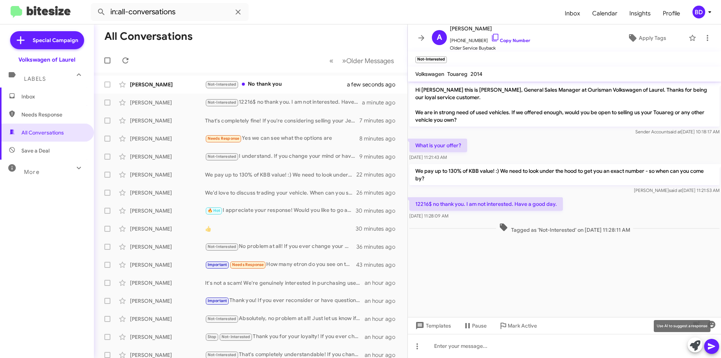
click at [696, 346] on icon at bounding box center [695, 345] width 11 height 11
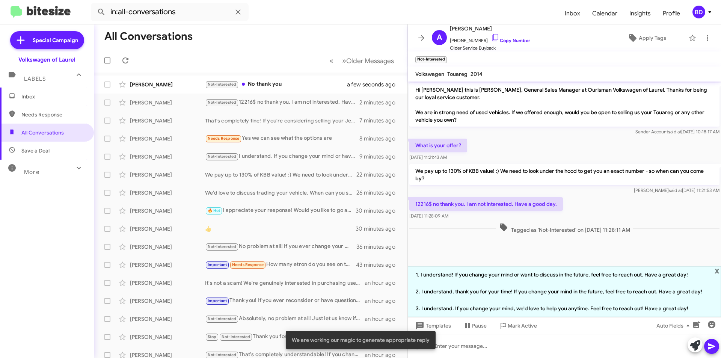
drag, startPoint x: 518, startPoint y: 277, endPoint x: 564, endPoint y: 276, distance: 45.4
click at [521, 276] on li "1. I understand! If you change your mind or want to discuss in the future, feel…" at bounding box center [564, 274] width 313 height 17
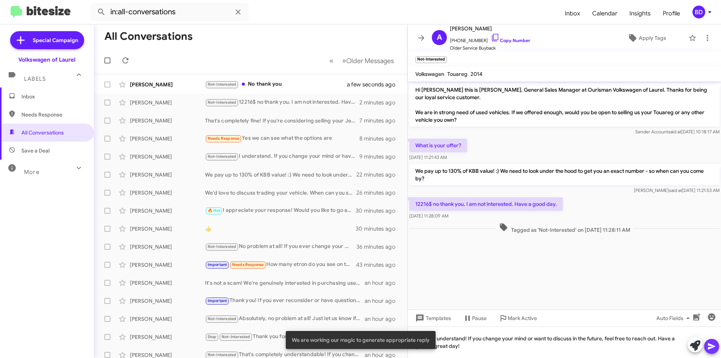
click at [715, 349] on icon at bounding box center [711, 346] width 9 height 9
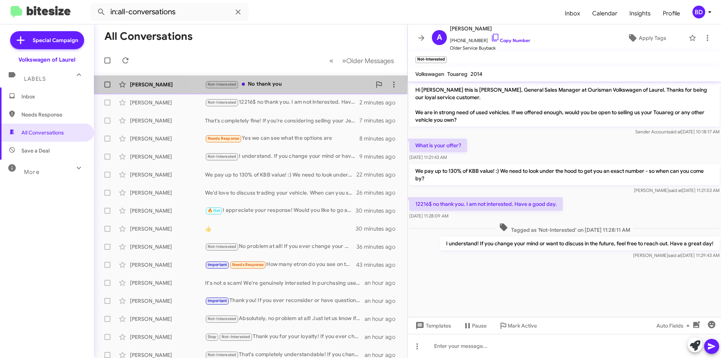
click at [285, 80] on div "Not-Interested No thank you" at bounding box center [288, 84] width 166 height 9
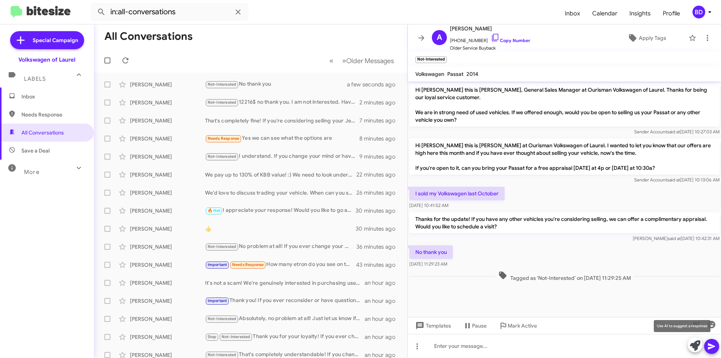
click at [699, 344] on icon at bounding box center [695, 345] width 11 height 11
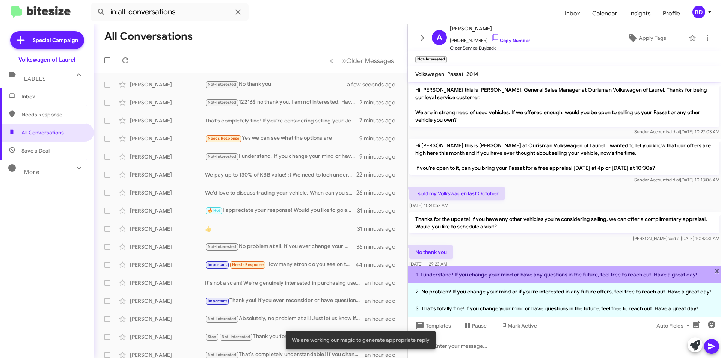
click at [510, 274] on li "1. I understand! If you change your mind or have any questions in the future, f…" at bounding box center [564, 274] width 313 height 17
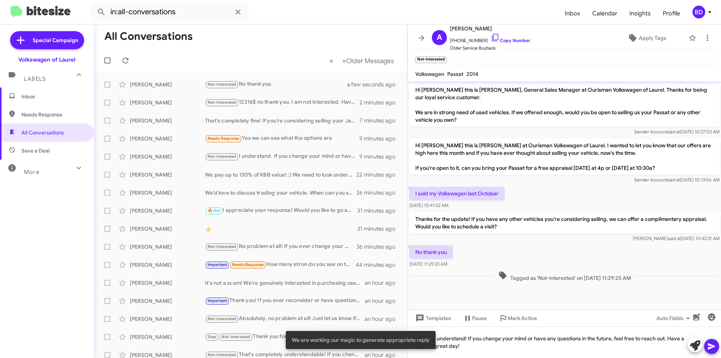
click at [710, 343] on icon at bounding box center [711, 346] width 9 height 9
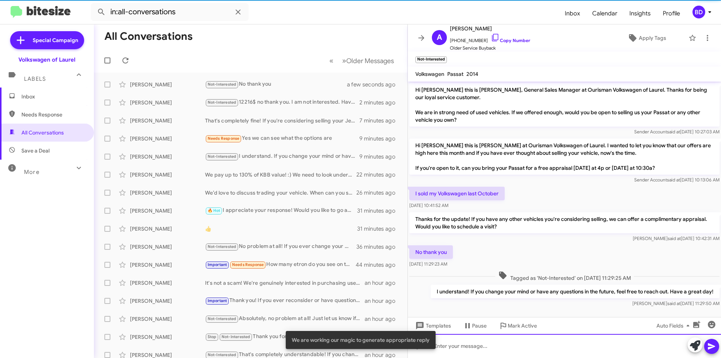
scroll to position [5, 0]
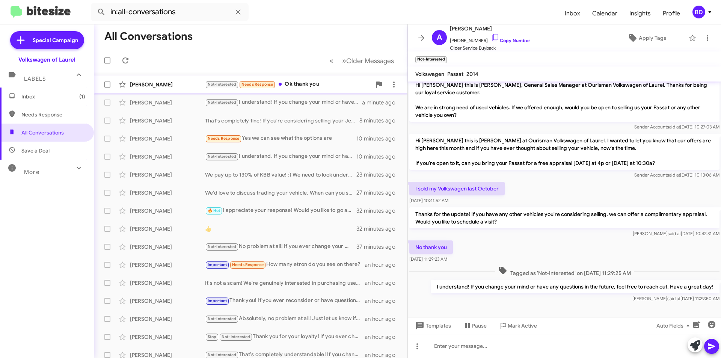
click at [321, 84] on div "Not-Interested Needs Response Ok thank you" at bounding box center [288, 84] width 166 height 9
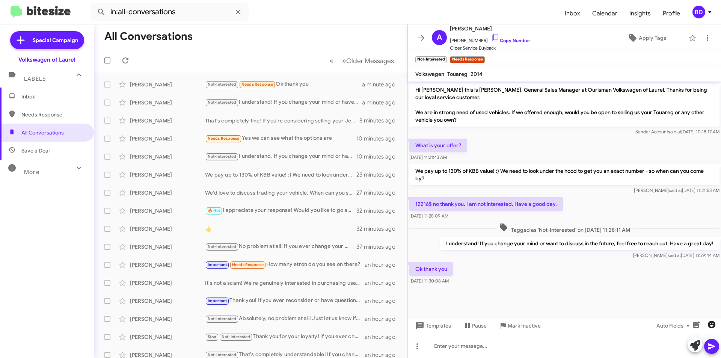
click at [712, 326] on icon "button" at bounding box center [711, 324] width 9 height 9
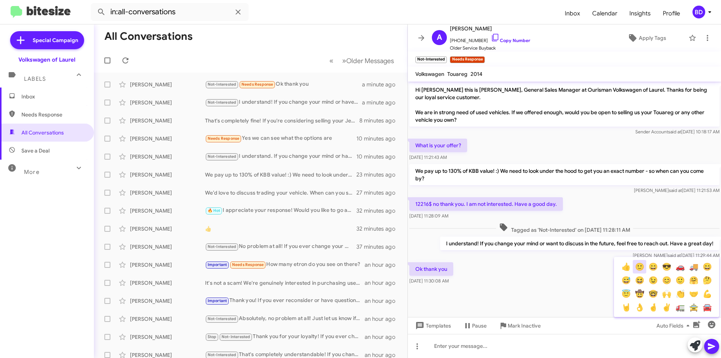
click at [642, 268] on button "🙂" at bounding box center [640, 267] width 14 height 14
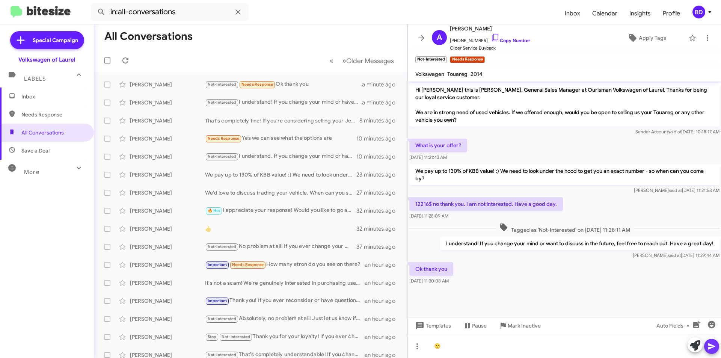
click at [712, 342] on icon at bounding box center [711, 346] width 9 height 9
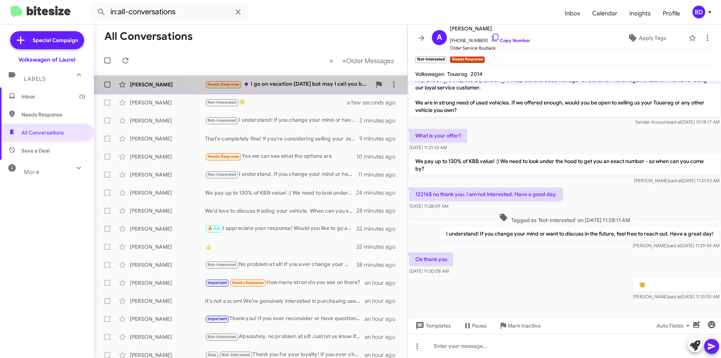
click at [307, 86] on div "Needs Response I go on vacation [DATE] but may I call you back later next week?…" at bounding box center [288, 84] width 166 height 9
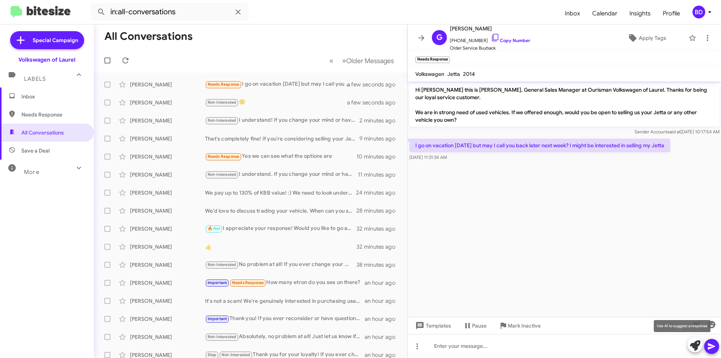
click at [697, 345] on icon at bounding box center [695, 345] width 11 height 11
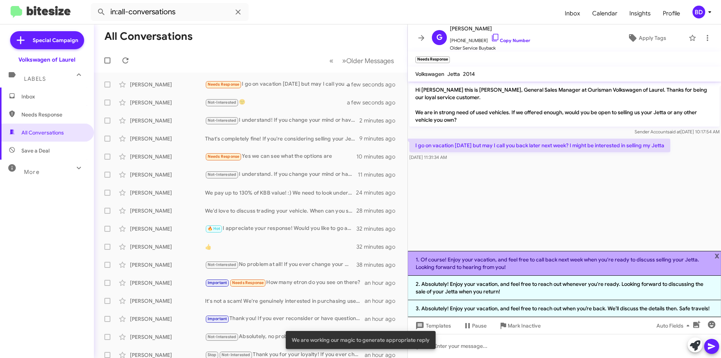
click at [521, 264] on li "1. Of course! Enjoy your vacation, and feel free to call back next week when yo…" at bounding box center [564, 263] width 313 height 25
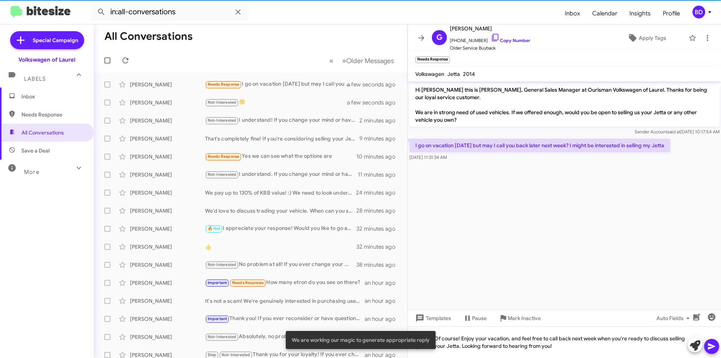
click at [715, 349] on icon at bounding box center [711, 346] width 9 height 9
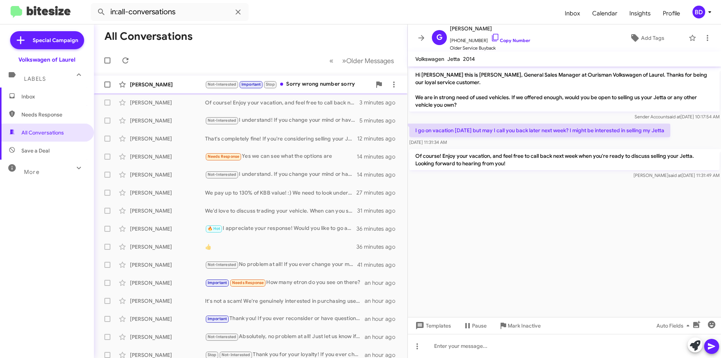
click at [308, 83] on div "Not-Interested Important Stop Sorry wrong number sorry" at bounding box center [288, 84] width 166 height 9
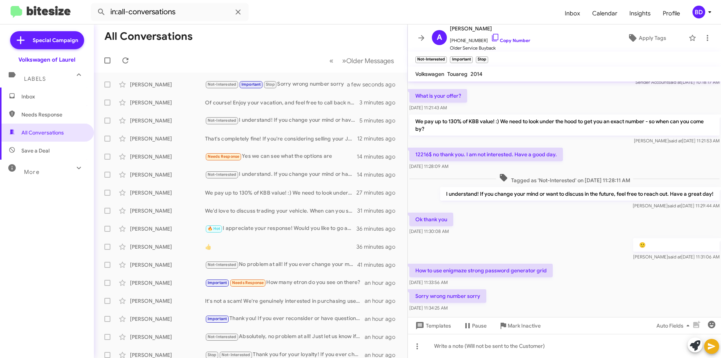
scroll to position [65, 0]
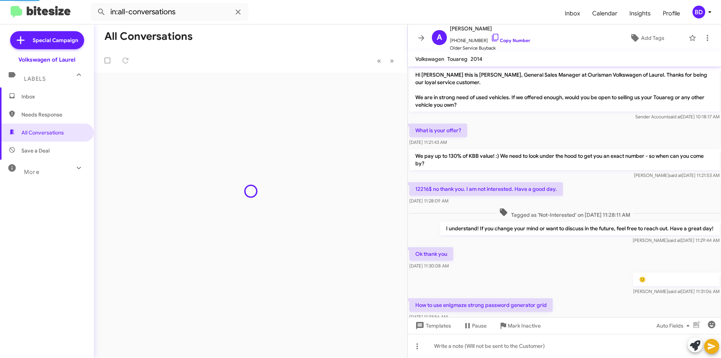
scroll to position [50, 0]
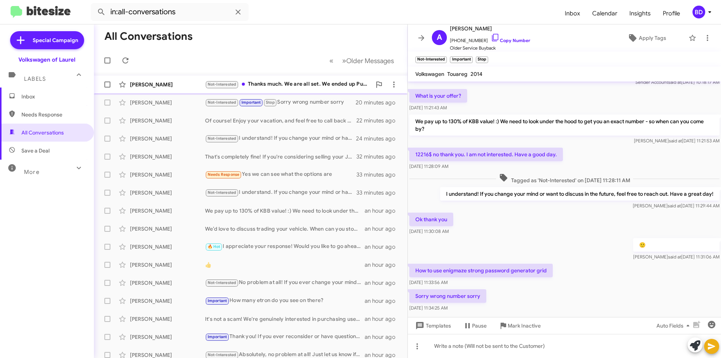
click at [269, 86] on div "Not-Interested Thanks much. We are all set. We ended up Purchasing a Jetta. Wil…" at bounding box center [288, 84] width 166 height 9
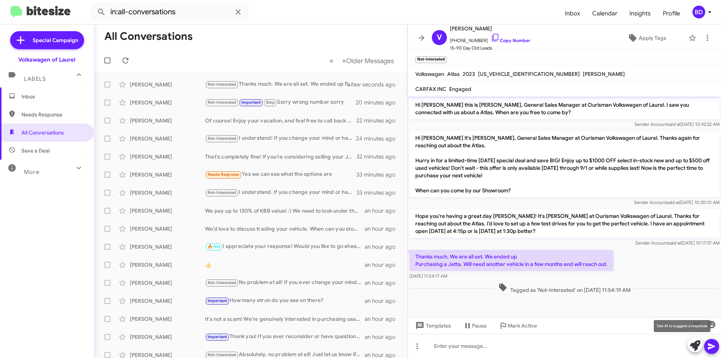
click at [696, 345] on icon at bounding box center [695, 345] width 11 height 11
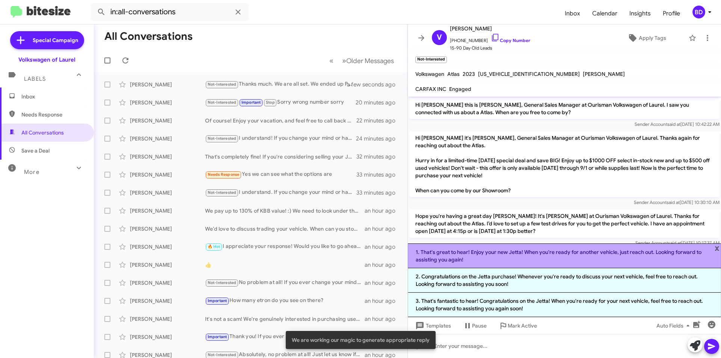
drag, startPoint x: 494, startPoint y: 256, endPoint x: 560, endPoint y: 276, distance: 68.3
click at [495, 256] on li "1. That's great to hear! Enjoy your new Jetta! When you're ready for another ve…" at bounding box center [564, 255] width 313 height 25
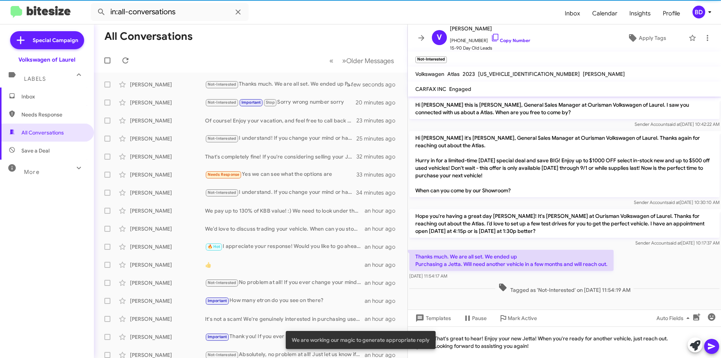
click at [707, 344] on mat-tooltip-component "Insert Media" at bounding box center [696, 335] width 38 height 23
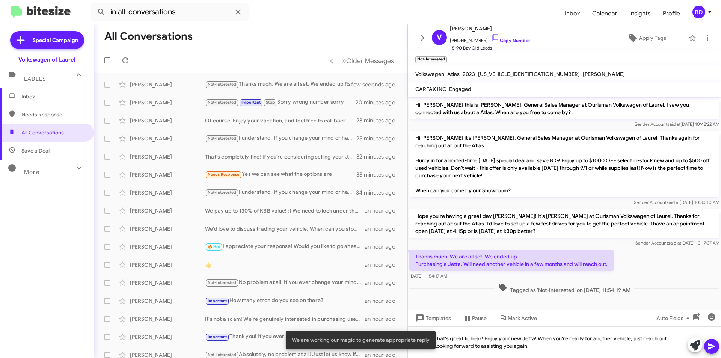
click at [713, 347] on icon at bounding box center [711, 346] width 9 height 9
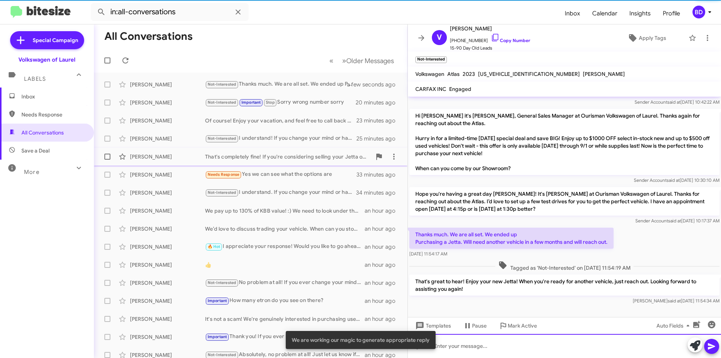
scroll to position [23, 0]
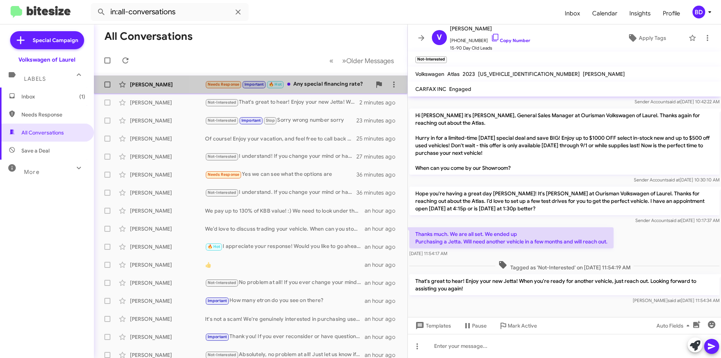
click at [328, 87] on div "Needs Response Important 🔥 Hot Any special financing rate?" at bounding box center [288, 84] width 166 height 9
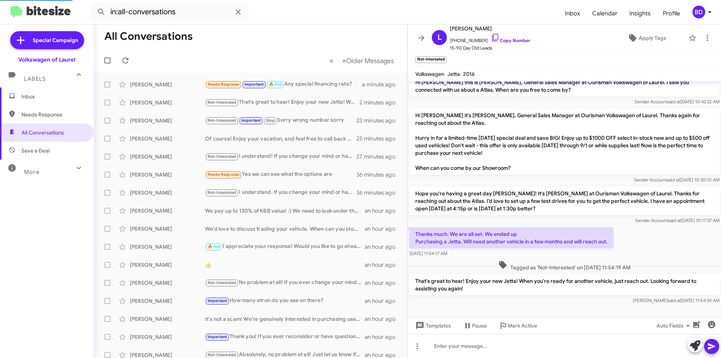
scroll to position [2, 0]
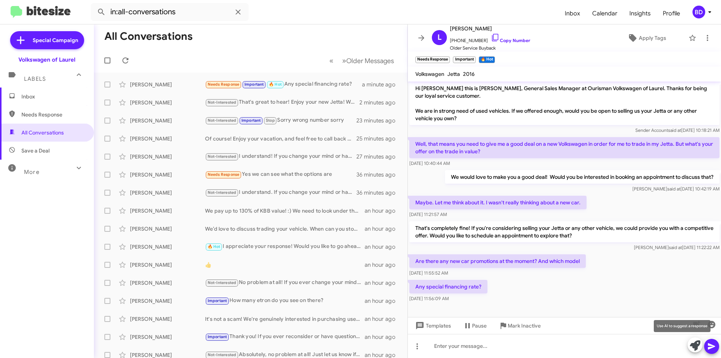
click at [692, 346] on icon at bounding box center [695, 345] width 11 height 11
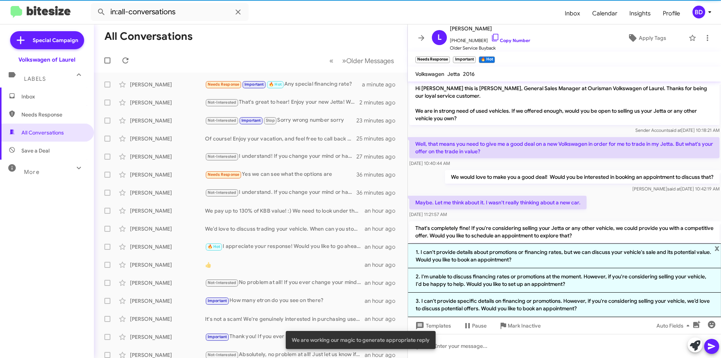
scroll to position [8, 0]
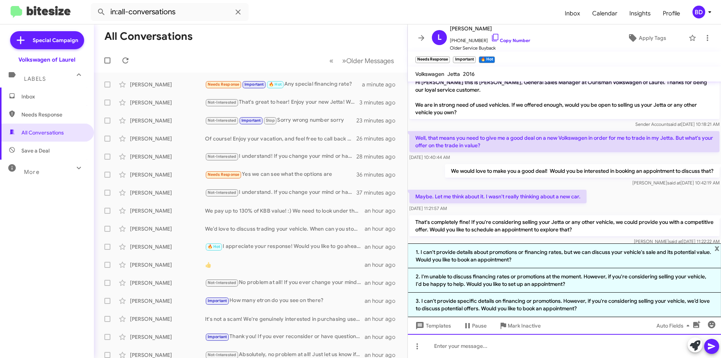
click at [502, 341] on div at bounding box center [564, 346] width 313 height 24
click at [710, 348] on icon at bounding box center [711, 346] width 9 height 9
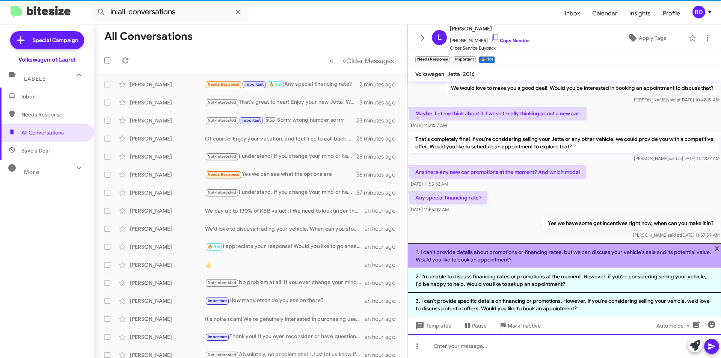
scroll to position [102, 0]
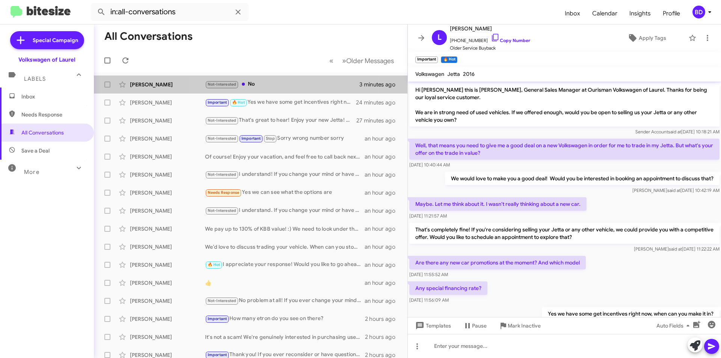
click at [271, 86] on div "Not-Interested No" at bounding box center [282, 84] width 154 height 9
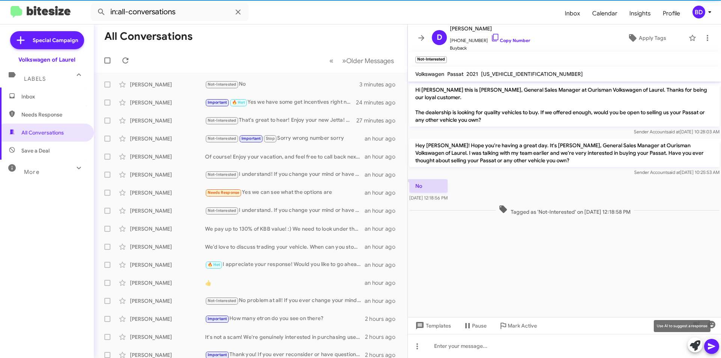
click at [696, 346] on icon at bounding box center [695, 345] width 11 height 11
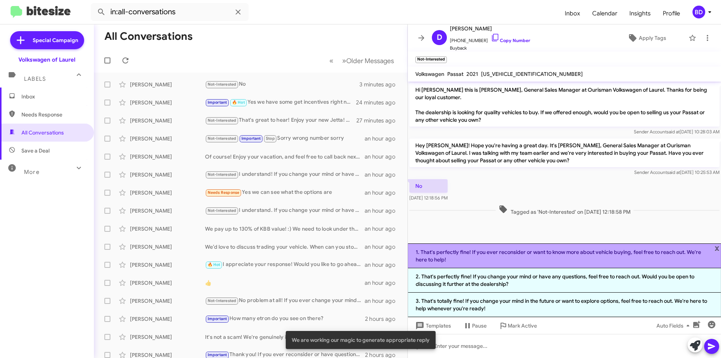
click at [547, 259] on li "1. That's perfectly fine! If you ever reconsider or want to know more about veh…" at bounding box center [564, 255] width 313 height 25
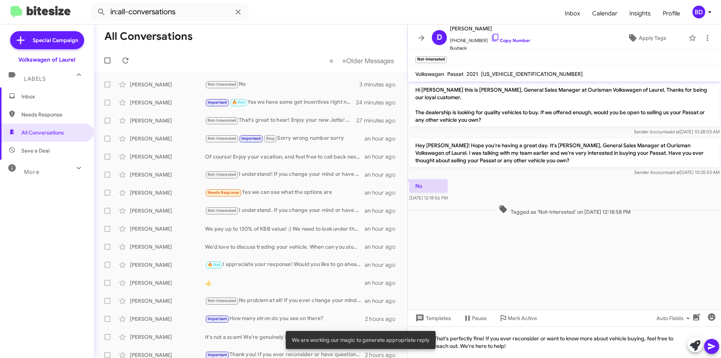
click at [711, 349] on icon at bounding box center [711, 346] width 9 height 9
